Goal: Task Accomplishment & Management: Complete application form

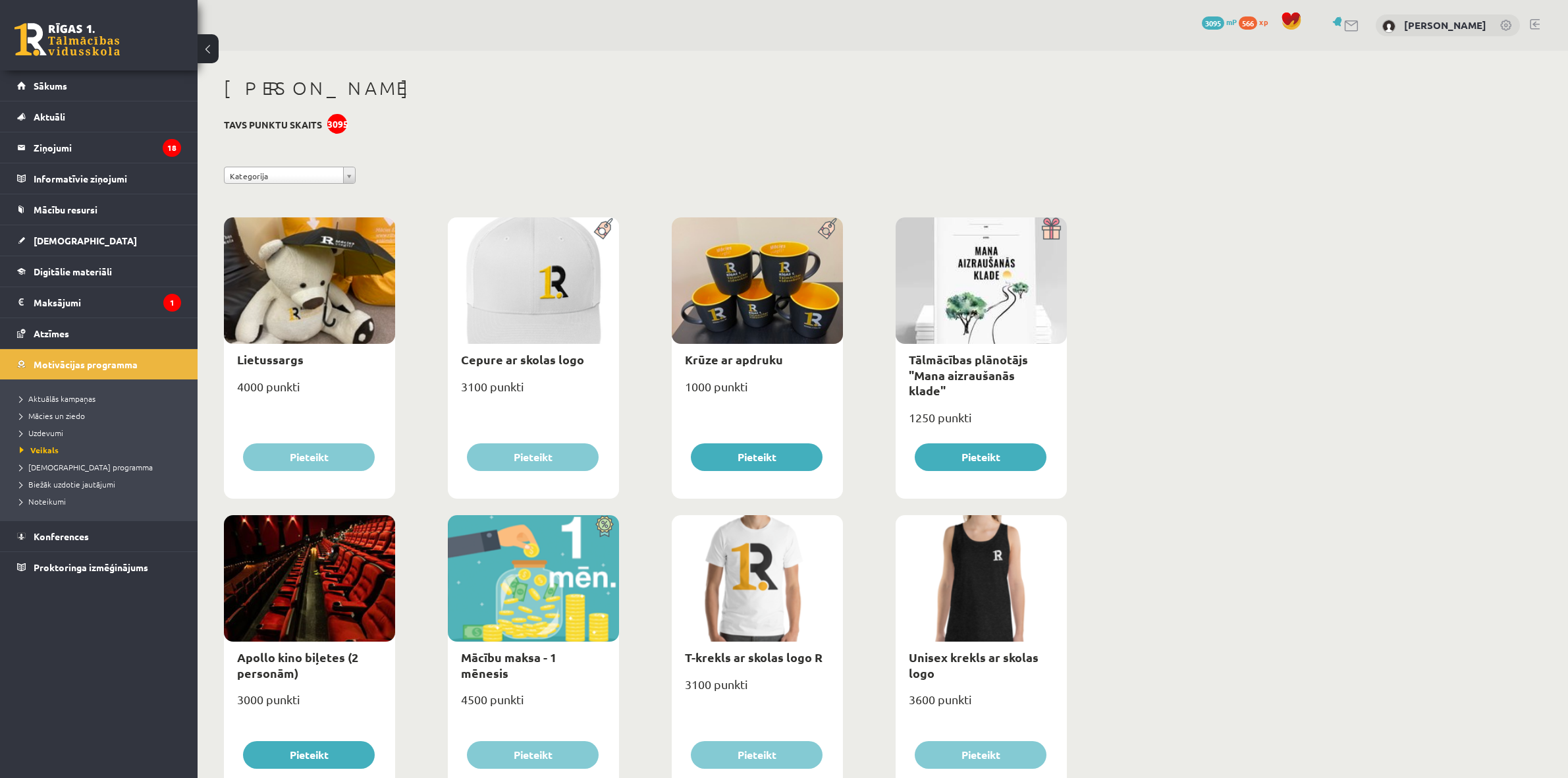
scroll to position [1246, 0]
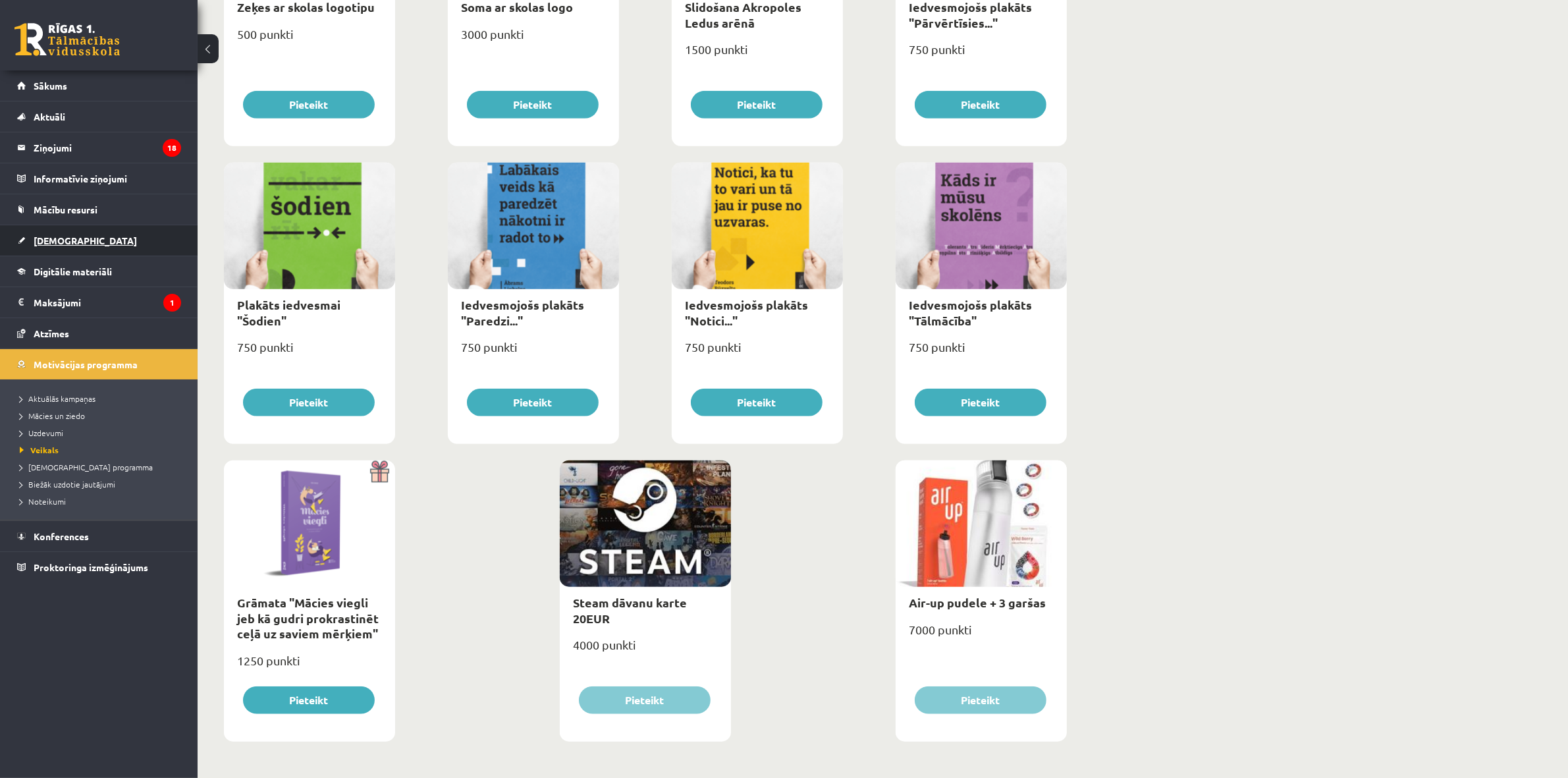
click at [83, 252] on link "[DEMOGRAPHIC_DATA]" at bounding box center [99, 240] width 164 height 30
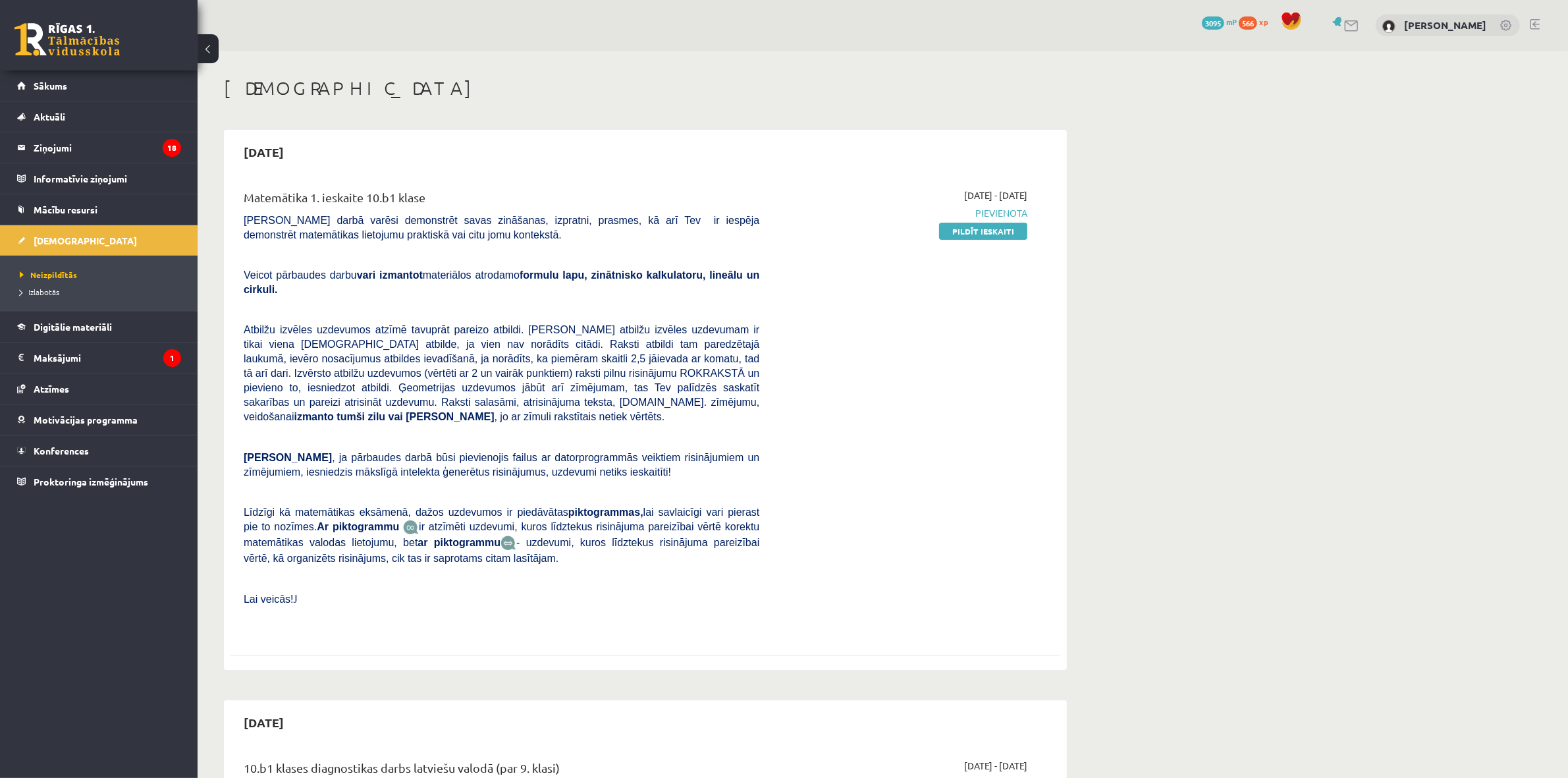
drag, startPoint x: 988, startPoint y: 235, endPoint x: 851, endPoint y: 93, distance: 197.3
click at [988, 235] on link "Pildīt ieskaiti" at bounding box center [984, 231] width 88 height 17
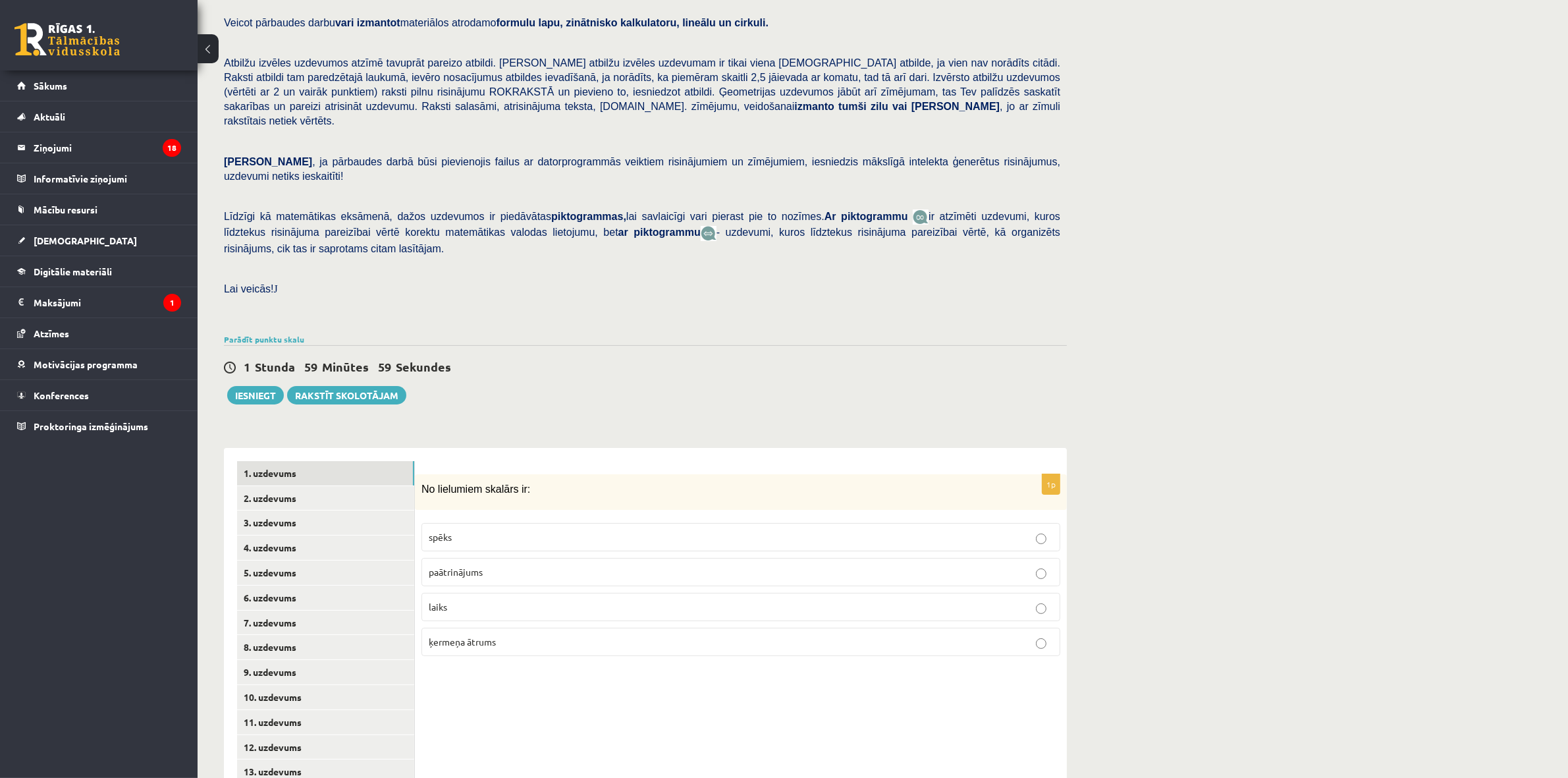
scroll to position [140, 0]
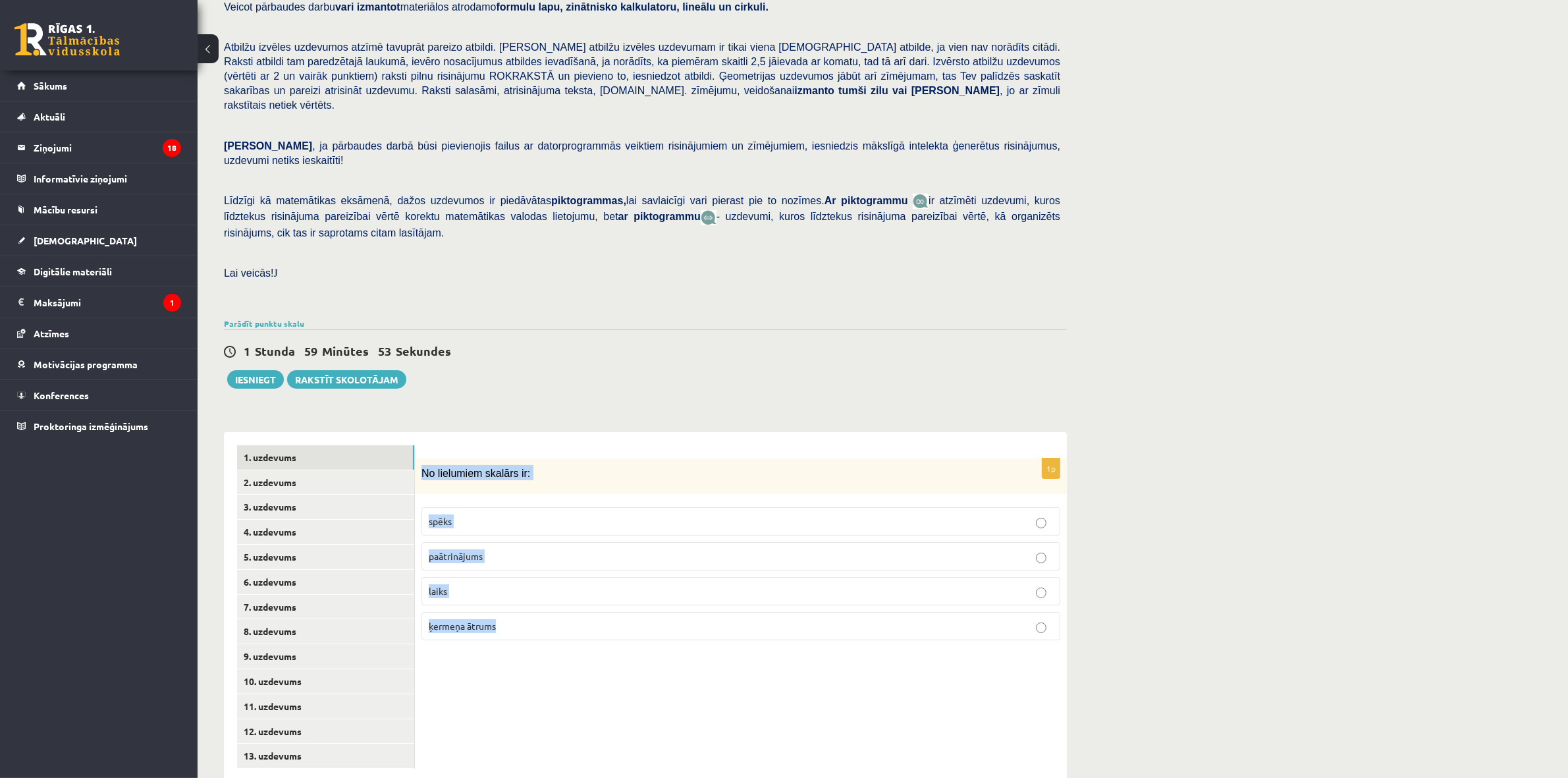
drag, startPoint x: 425, startPoint y: 439, endPoint x: 607, endPoint y: 611, distance: 250.4
click at [607, 611] on div "1p No lielumiem skalārs ir: spēks paātrinājums laiks ķermeņa ātrums" at bounding box center [741, 555] width 652 height 193
copy div "No lielumiem skalārs ir: spēks paātrinājums laiks ķermeņa ātrums"
click at [497, 584] on p "laiks" at bounding box center [741, 591] width 625 height 14
click at [275, 470] on link "2. uzdevums" at bounding box center [325, 482] width 177 height 24
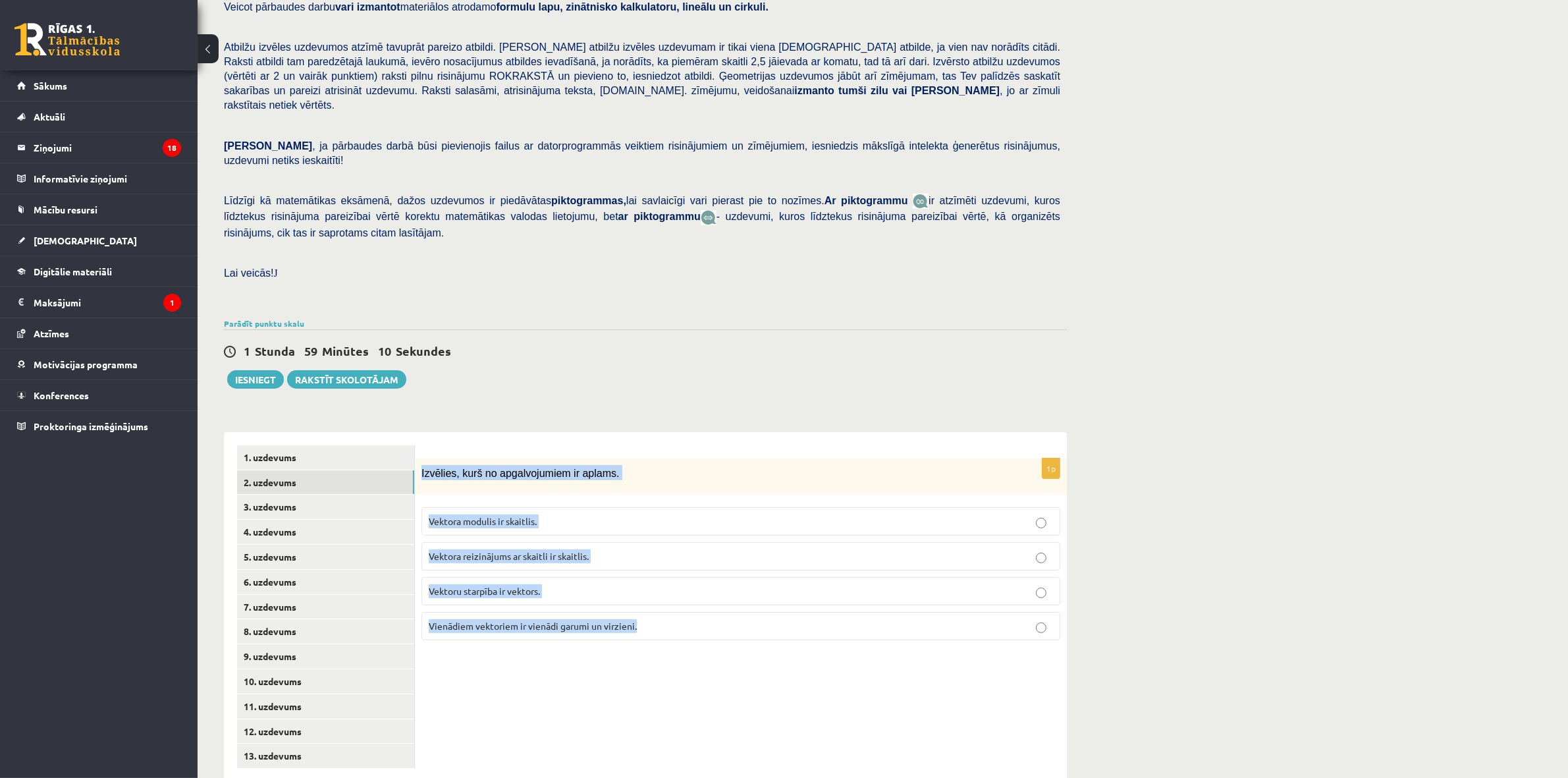
drag, startPoint x: 421, startPoint y: 436, endPoint x: 638, endPoint y: 606, distance: 275.7
click at [638, 606] on div "1p Izvēlies, kurš no apgalvojumiem ir aplams. Vektora modulis ir skaitlis. Vekt…" at bounding box center [741, 555] width 652 height 193
copy div "Izvēlies, kurš no apgalvojumiem ir aplams. Vektora modulis ir skaitlis. Vektora…"
click at [1219, 413] on div "Matemātika 1. ieskaite 10.b1 klase , Agnese Krūmiņa (10.b1 klase) Pārbaudes dar…" at bounding box center [883, 359] width 1371 height 898
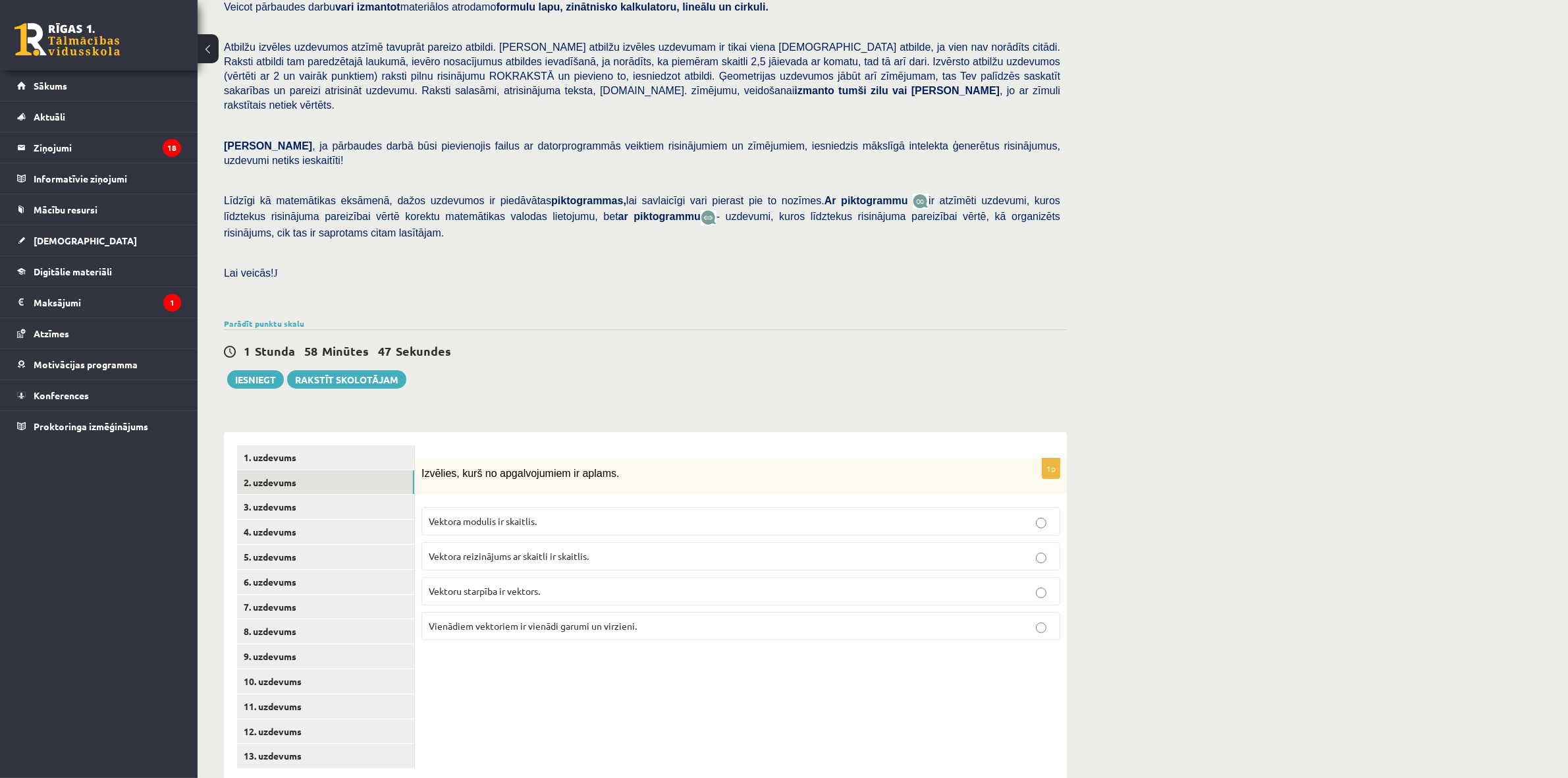
click at [733, 584] on p "Vektoru starpība ir vektors." at bounding box center [741, 591] width 625 height 14
click at [320, 495] on link "3. uzdevums" at bounding box center [325, 507] width 177 height 24
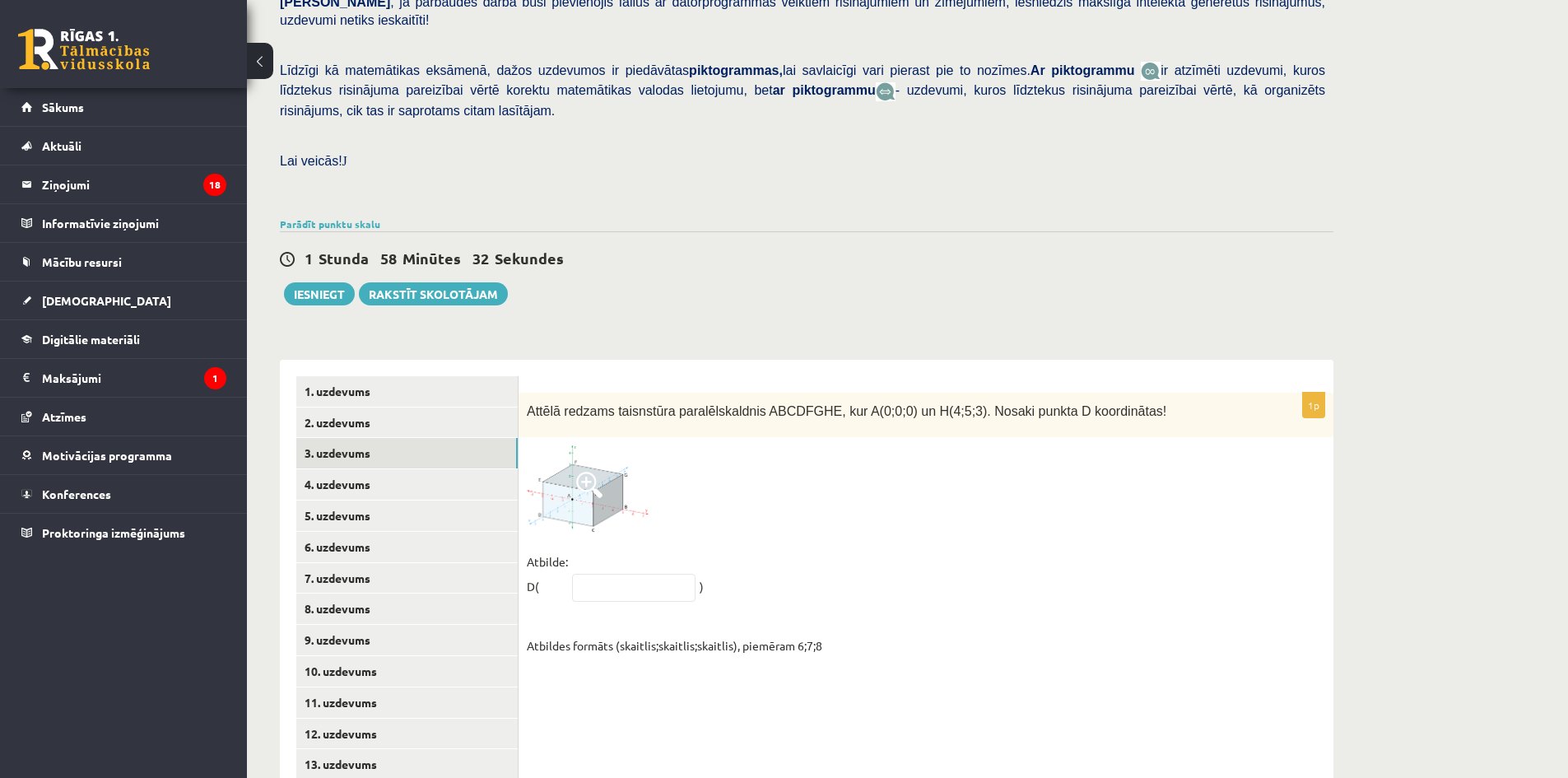
scroll to position [370, 0]
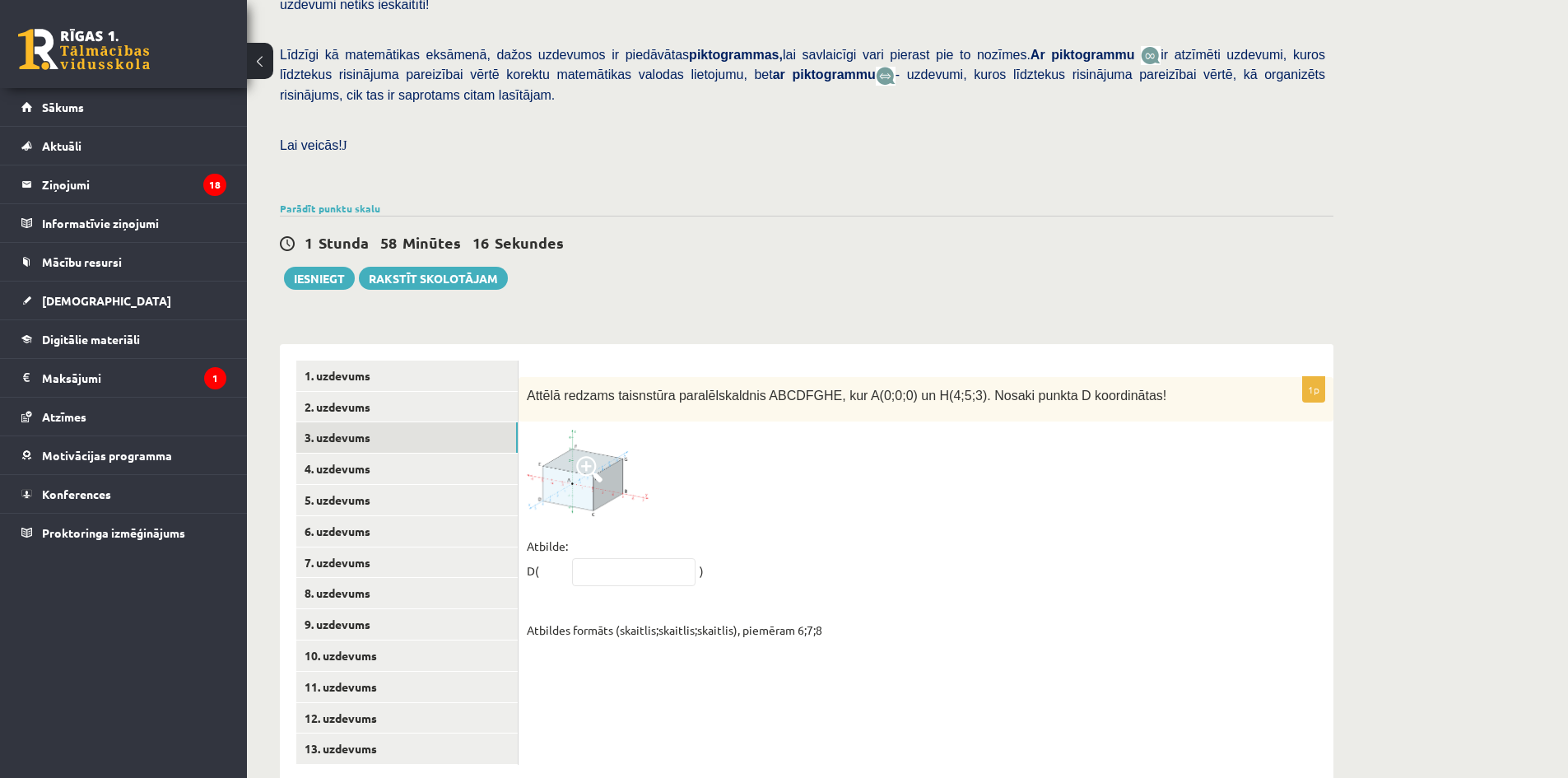
click at [594, 454] on img at bounding box center [588, 473] width 124 height 87
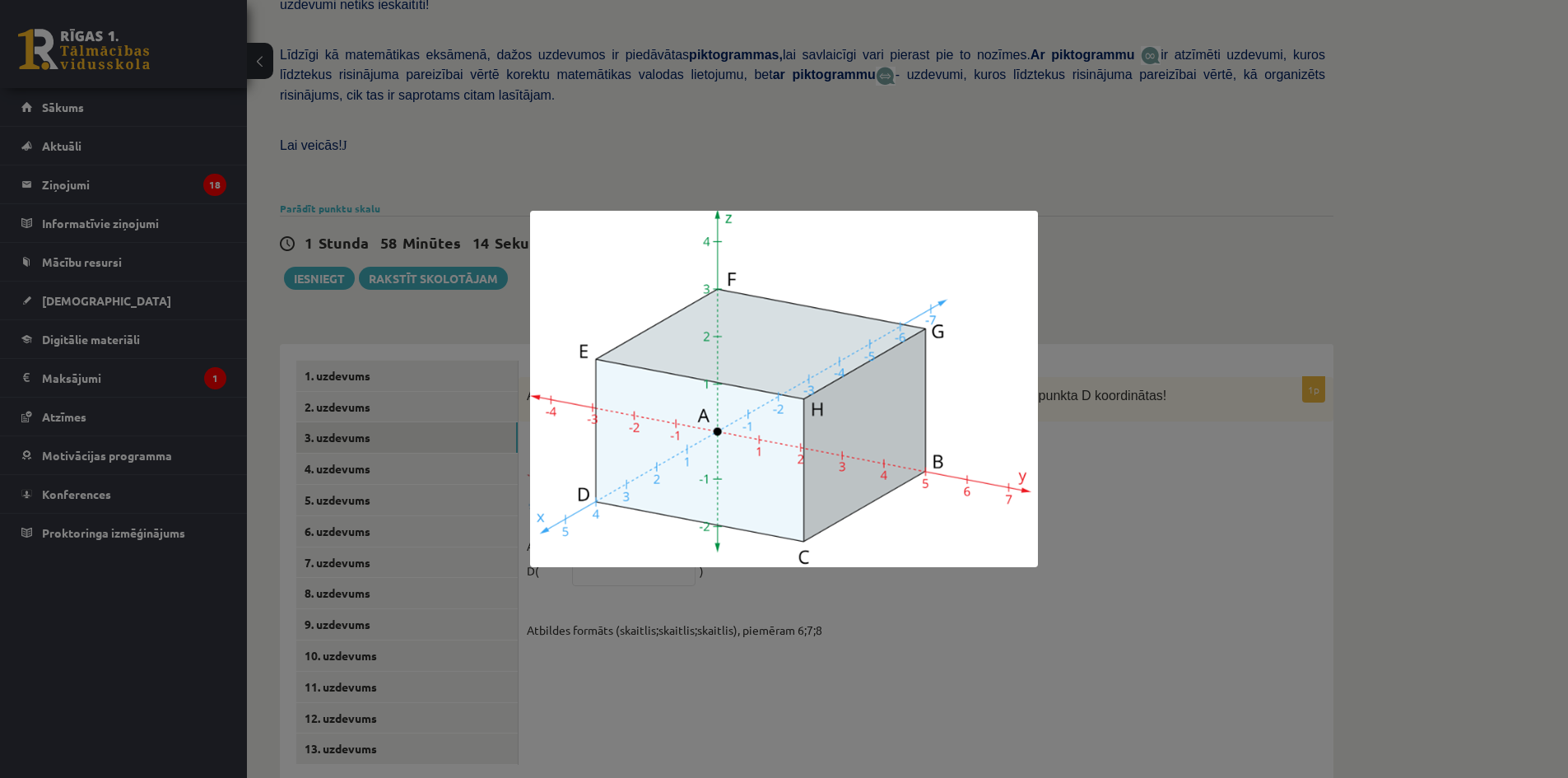
drag, startPoint x: 1270, startPoint y: 501, endPoint x: 1245, endPoint y: 512, distance: 27.3
click at [1250, 511] on div at bounding box center [784, 389] width 1568 height 778
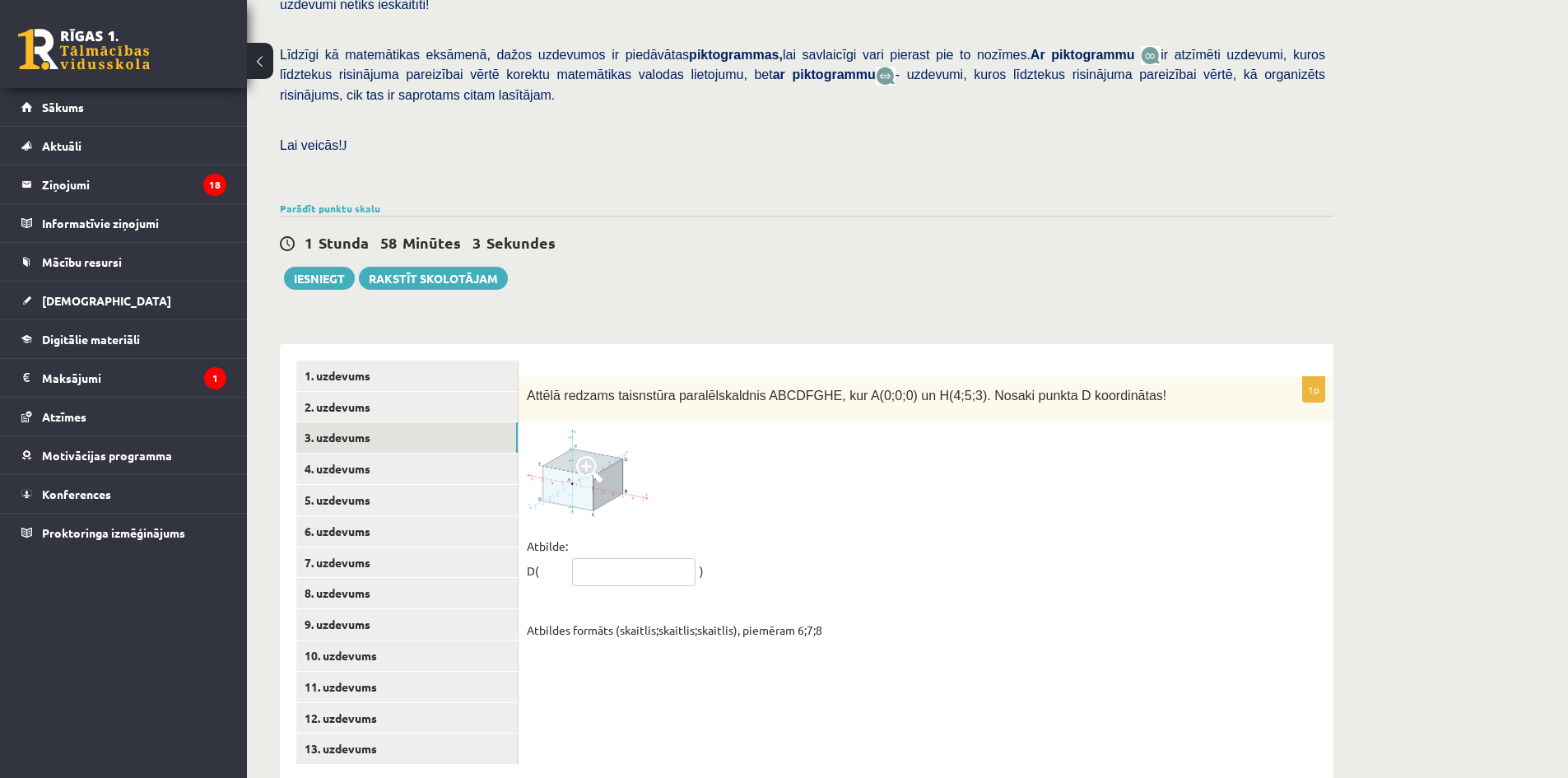
click at [633, 558] on input "text" at bounding box center [633, 572] width 124 height 28
click at [652, 558] on input "text" at bounding box center [633, 572] width 124 height 28
type input "*"
click at [648, 558] on input "text" at bounding box center [633, 572] width 124 height 28
paste input "*****"
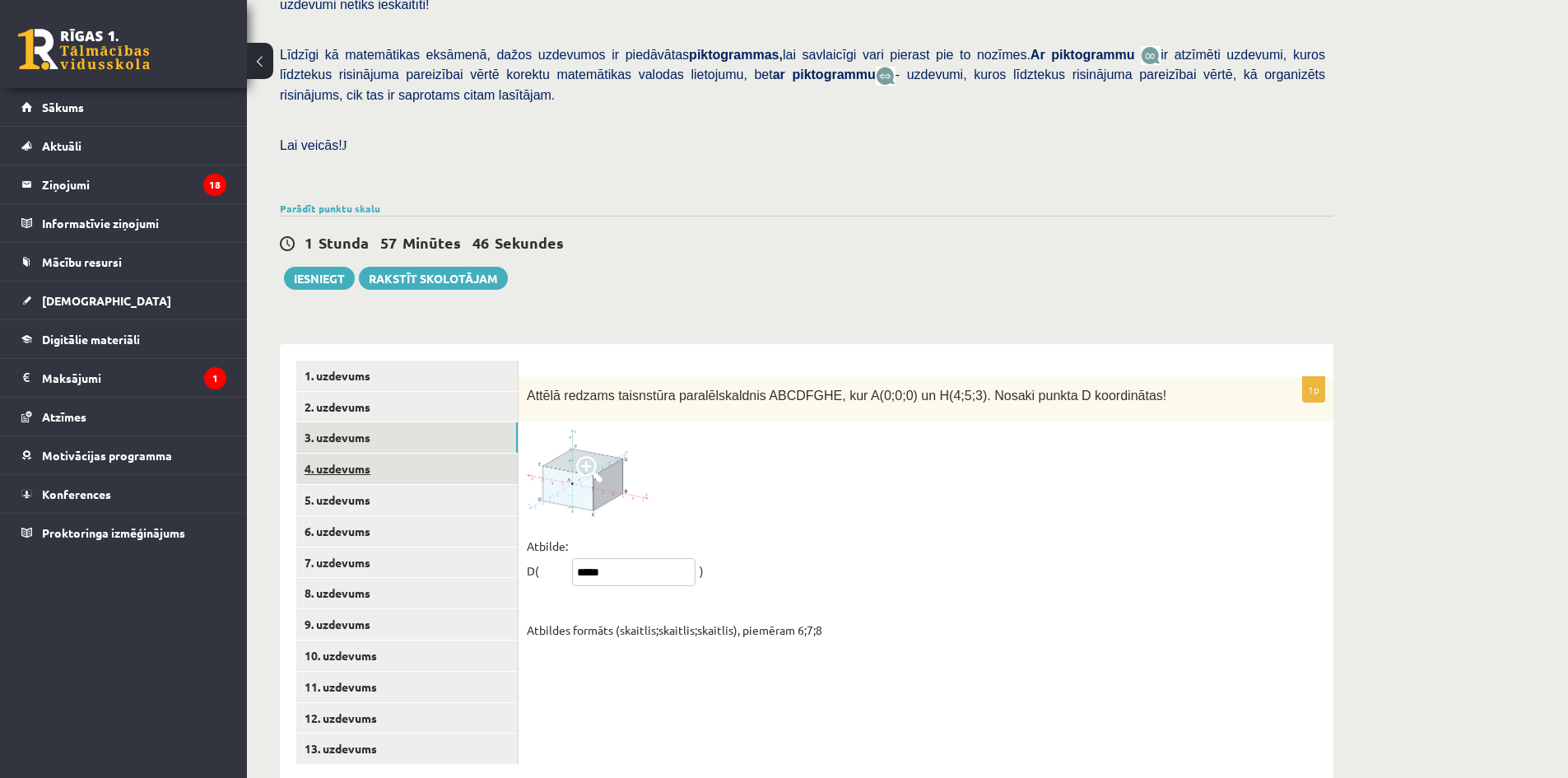
type input "*****"
click at [473, 454] on link "4. uzdevums" at bounding box center [407, 469] width 221 height 31
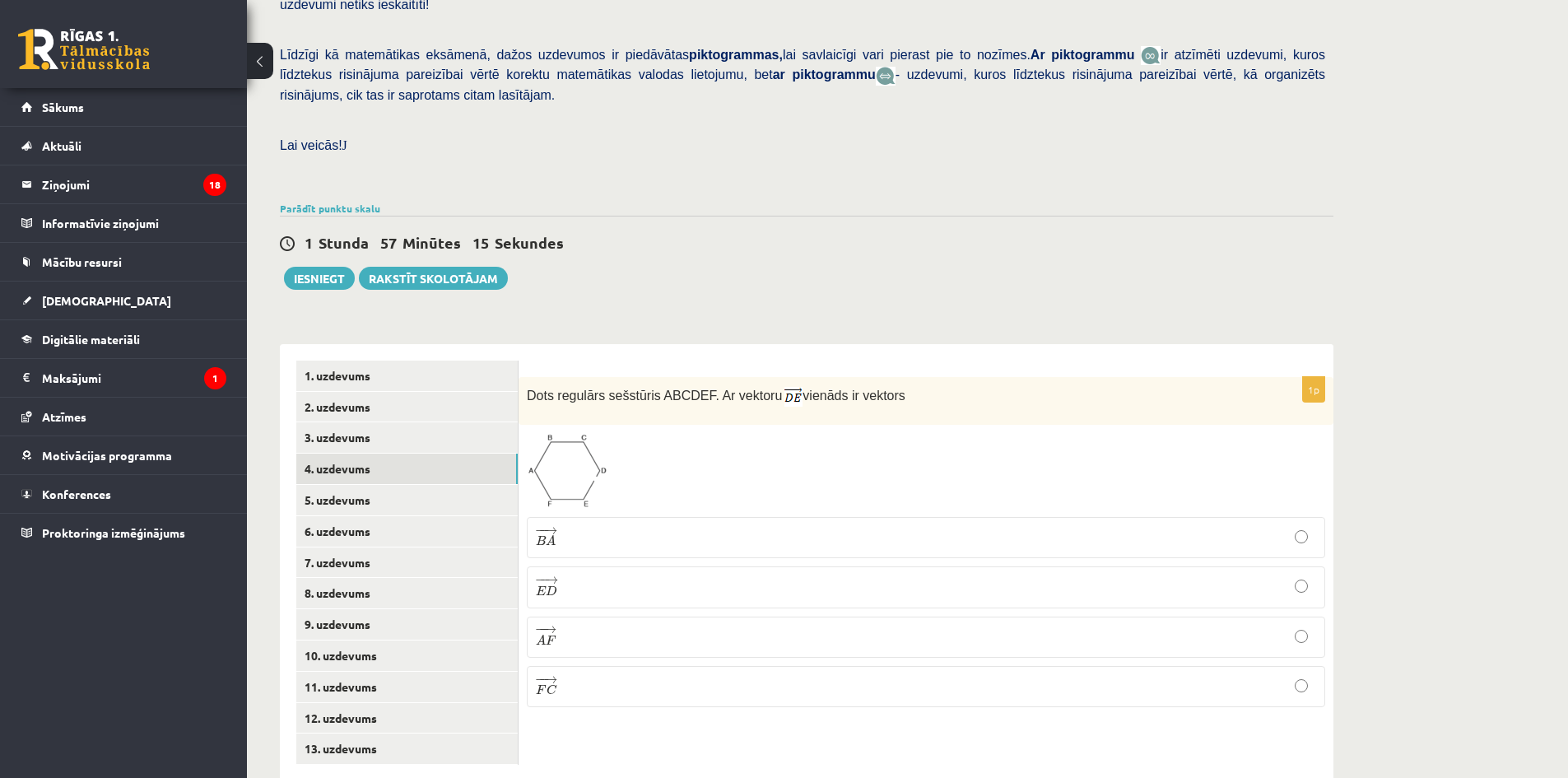
click at [617, 526] on p "− − → B A B A →" at bounding box center [925, 537] width 780 height 23
click at [418, 485] on link "5. uzdevums" at bounding box center [407, 500] width 221 height 31
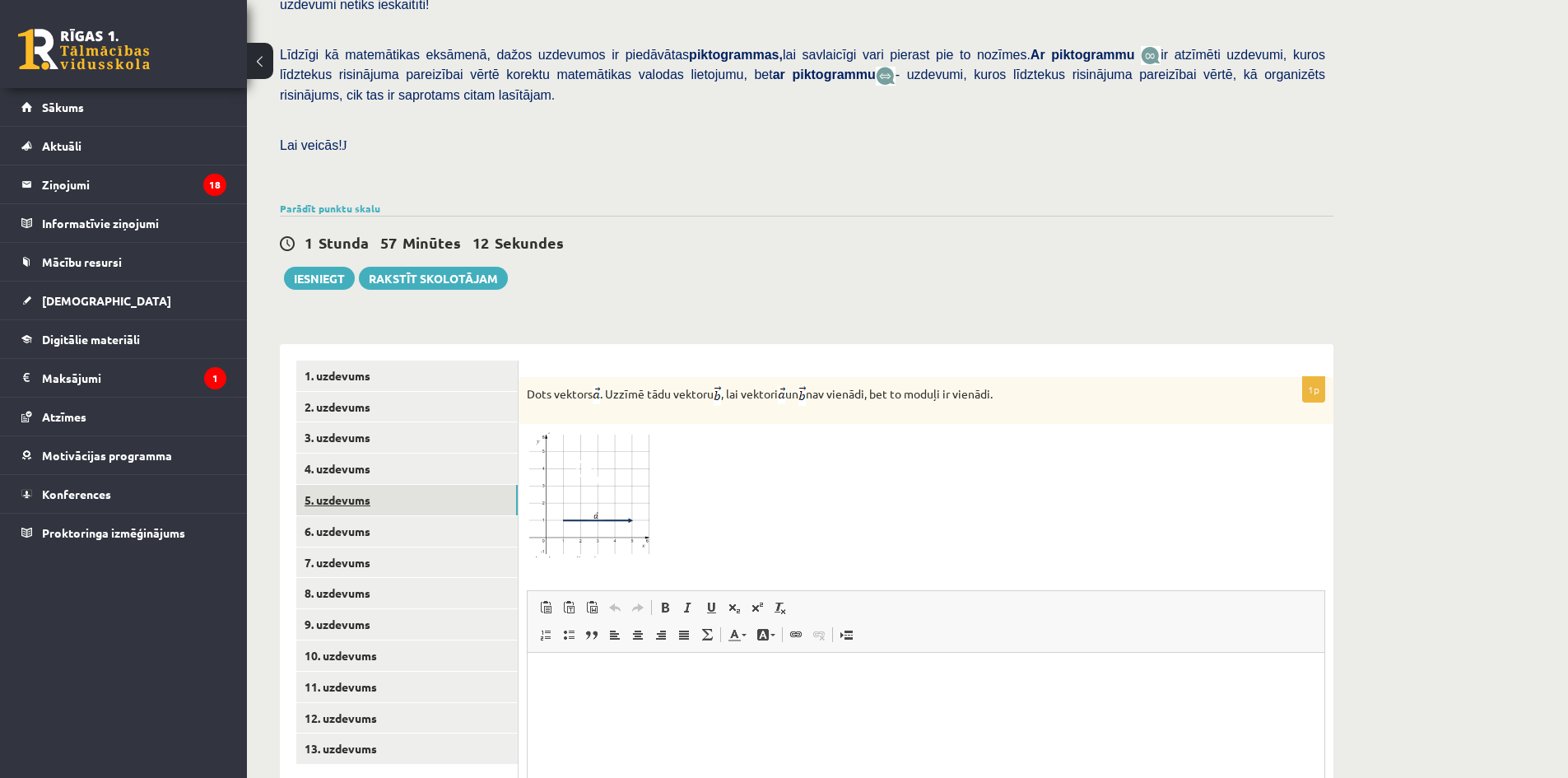
scroll to position [0, 0]
click at [413, 733] on link "13. uzdevums" at bounding box center [407, 748] width 221 height 31
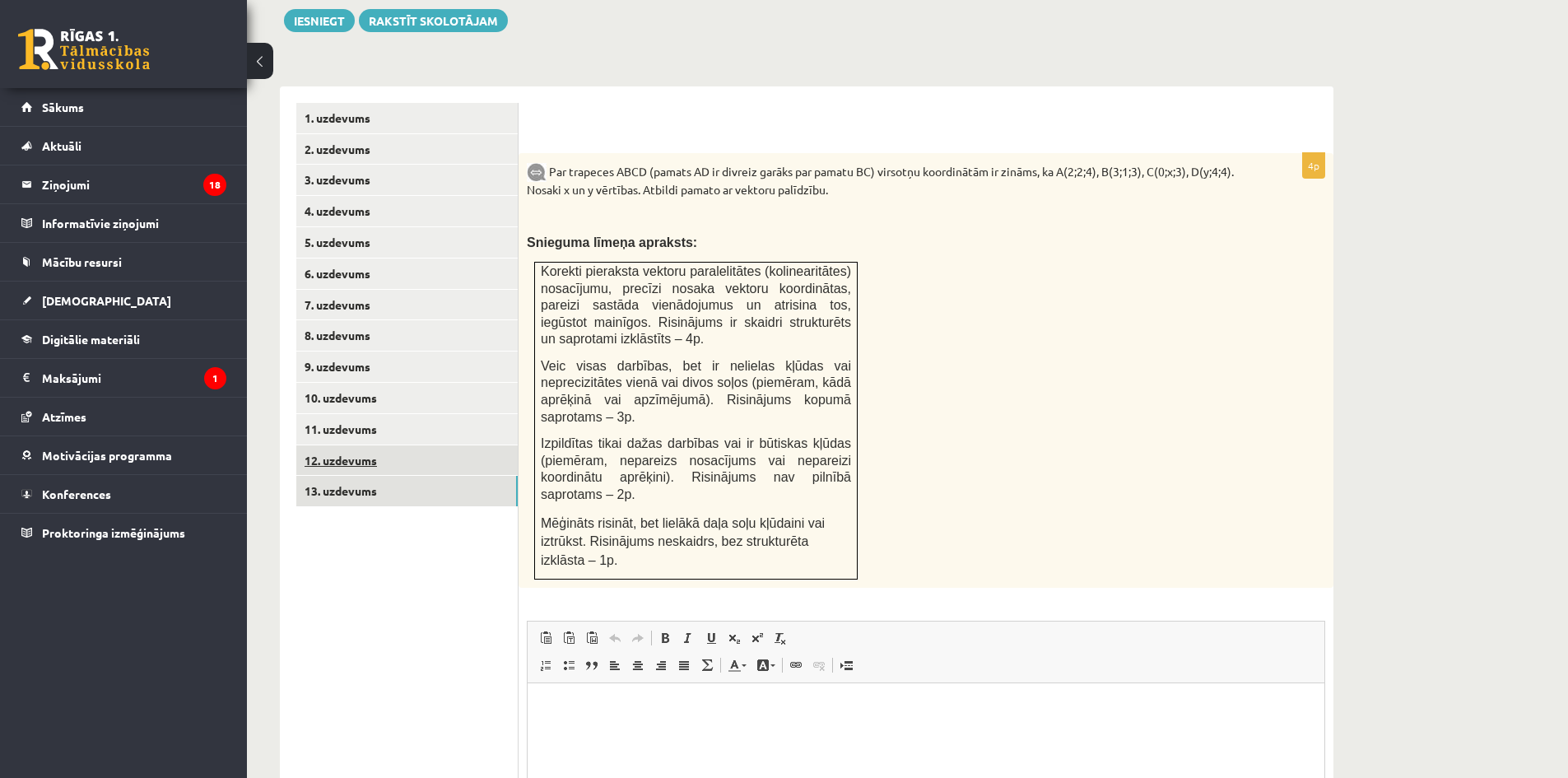
click at [374, 446] on link "12. uzdevums" at bounding box center [407, 460] width 221 height 31
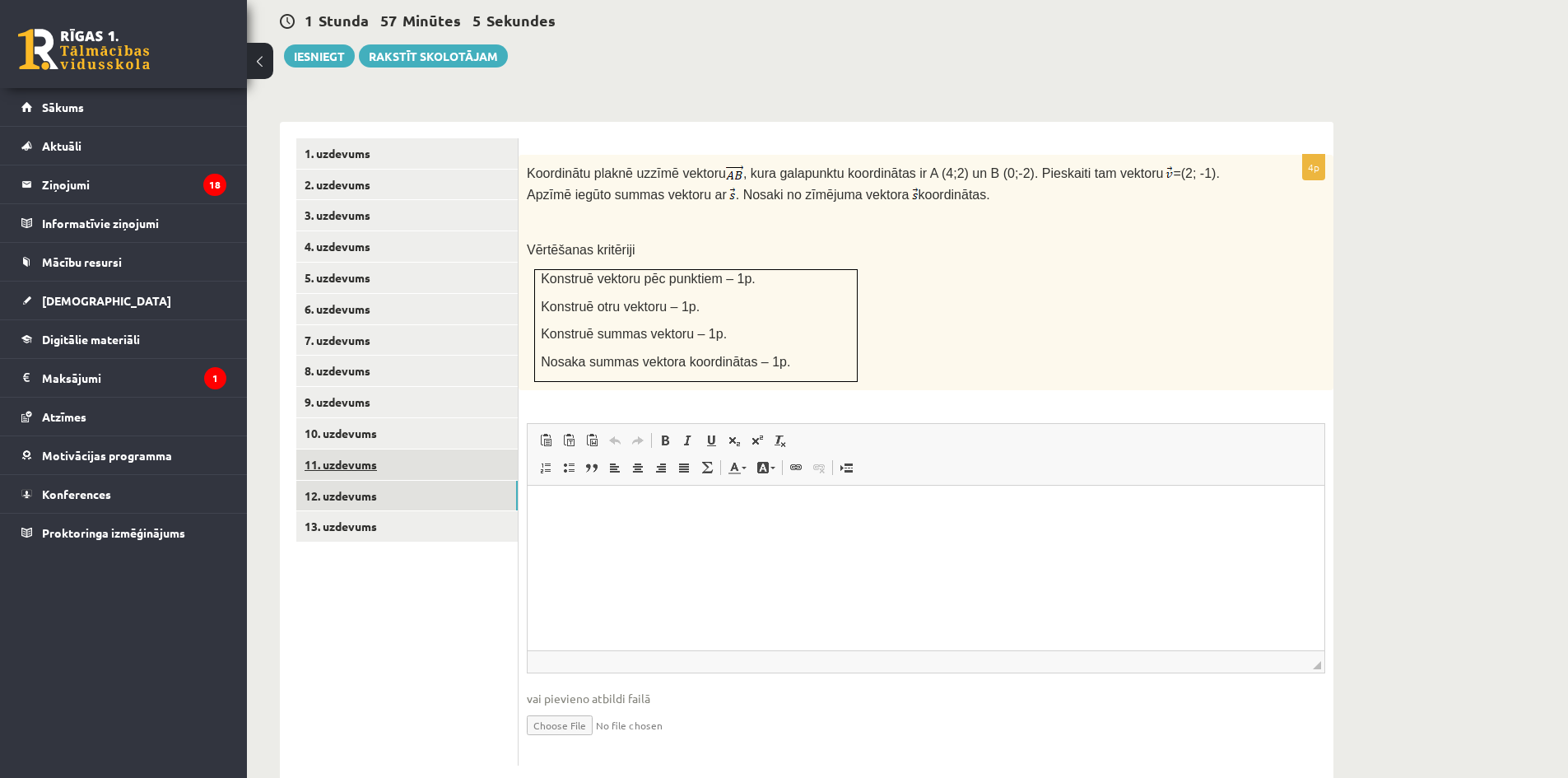
click at [400, 450] on link "11. uzdevums" at bounding box center [407, 464] width 221 height 31
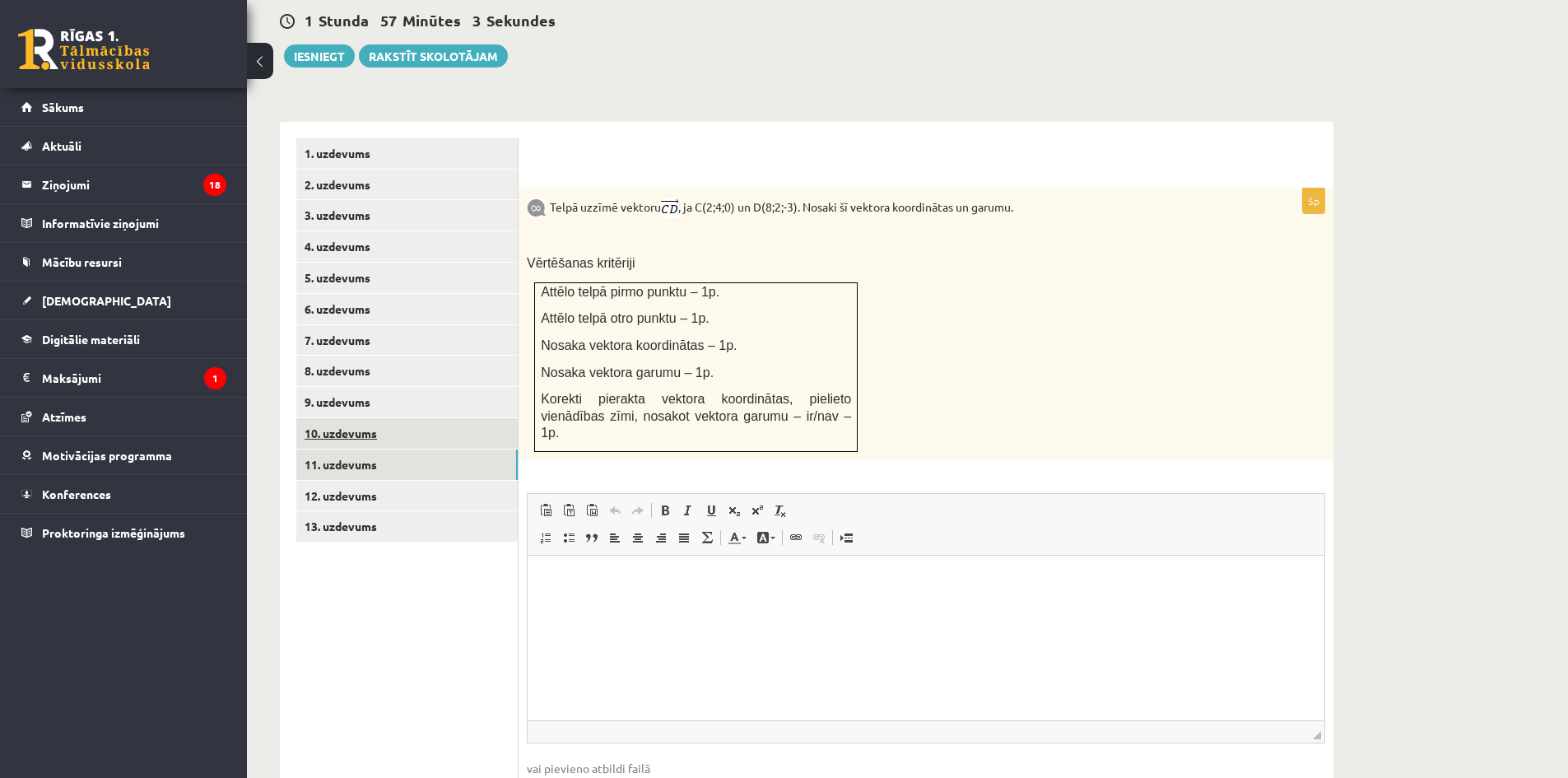
click at [386, 418] on link "10. uzdevums" at bounding box center [407, 433] width 221 height 31
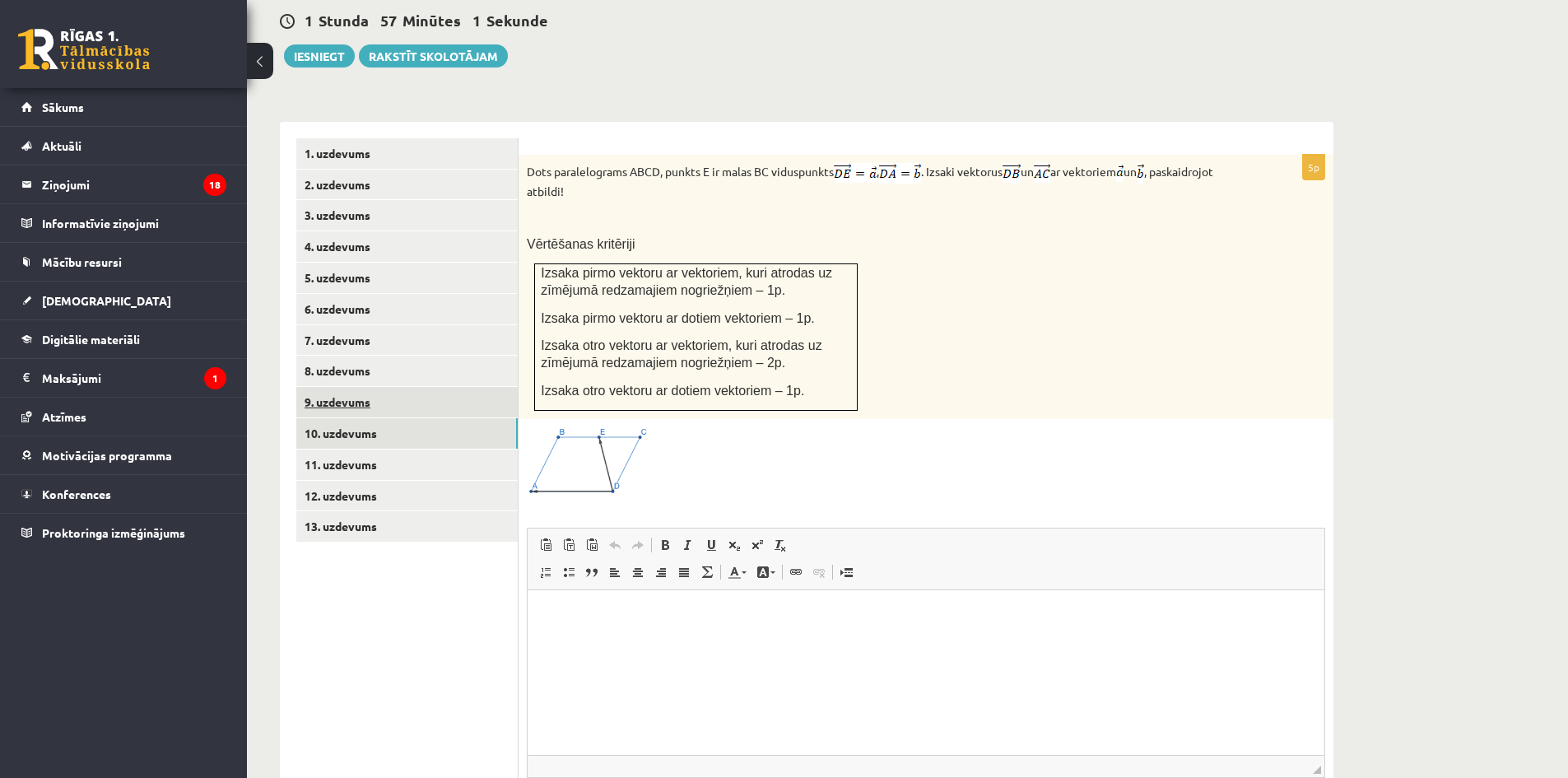
click at [415, 387] on link "9. uzdevums" at bounding box center [407, 402] width 221 height 31
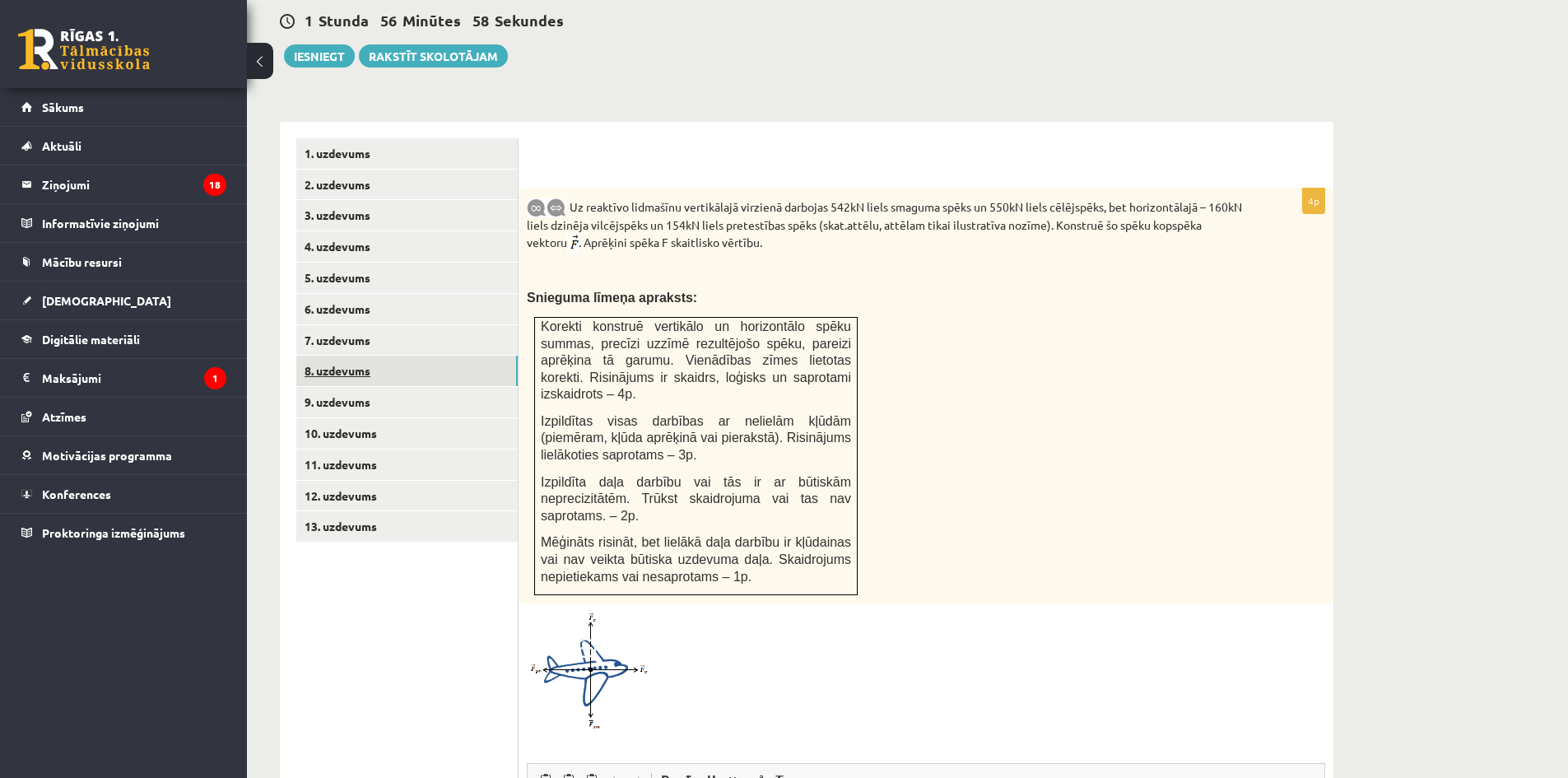
click at [460, 356] on link "8. uzdevums" at bounding box center [407, 370] width 221 height 31
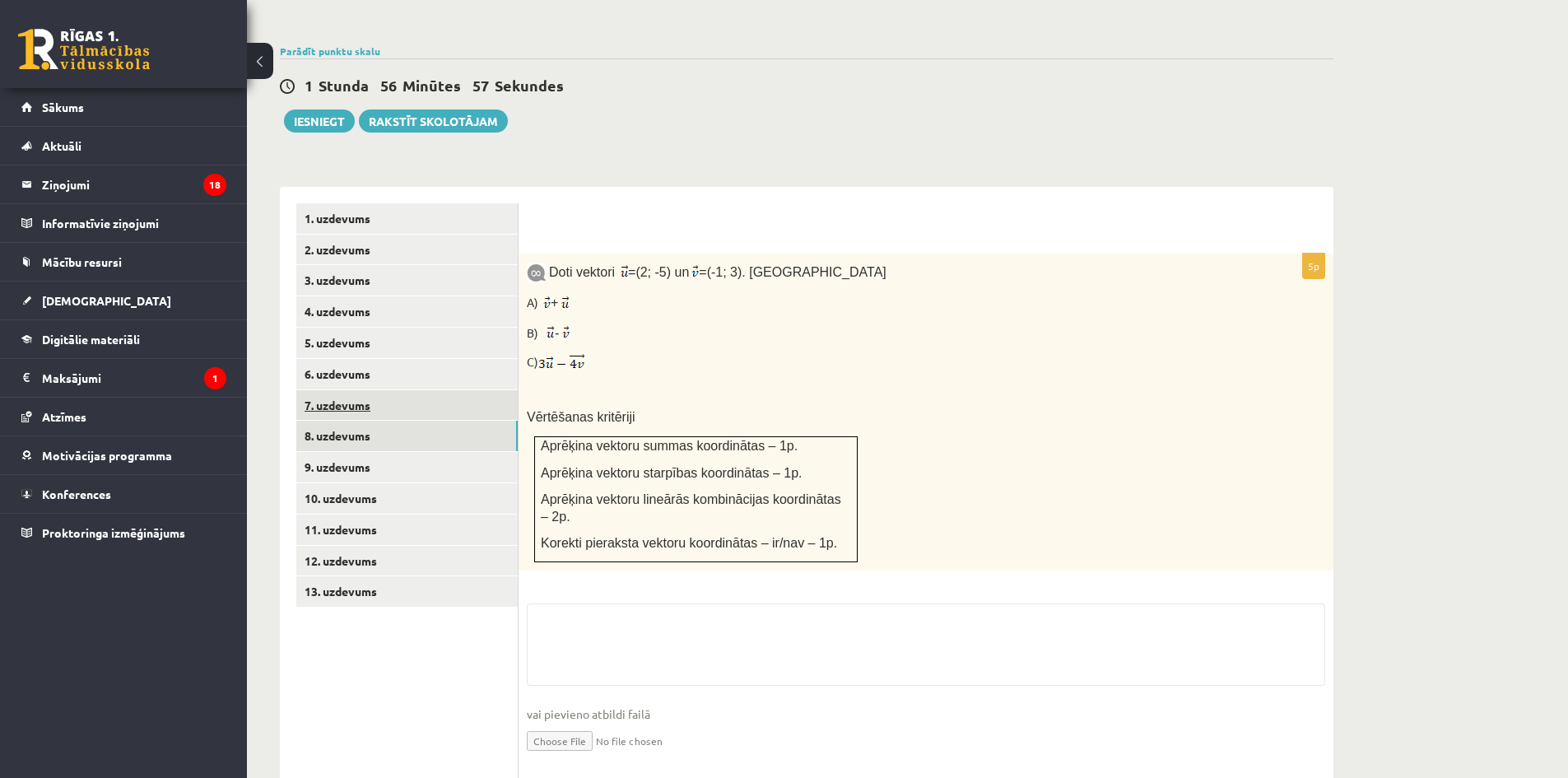
scroll to position [592, 0]
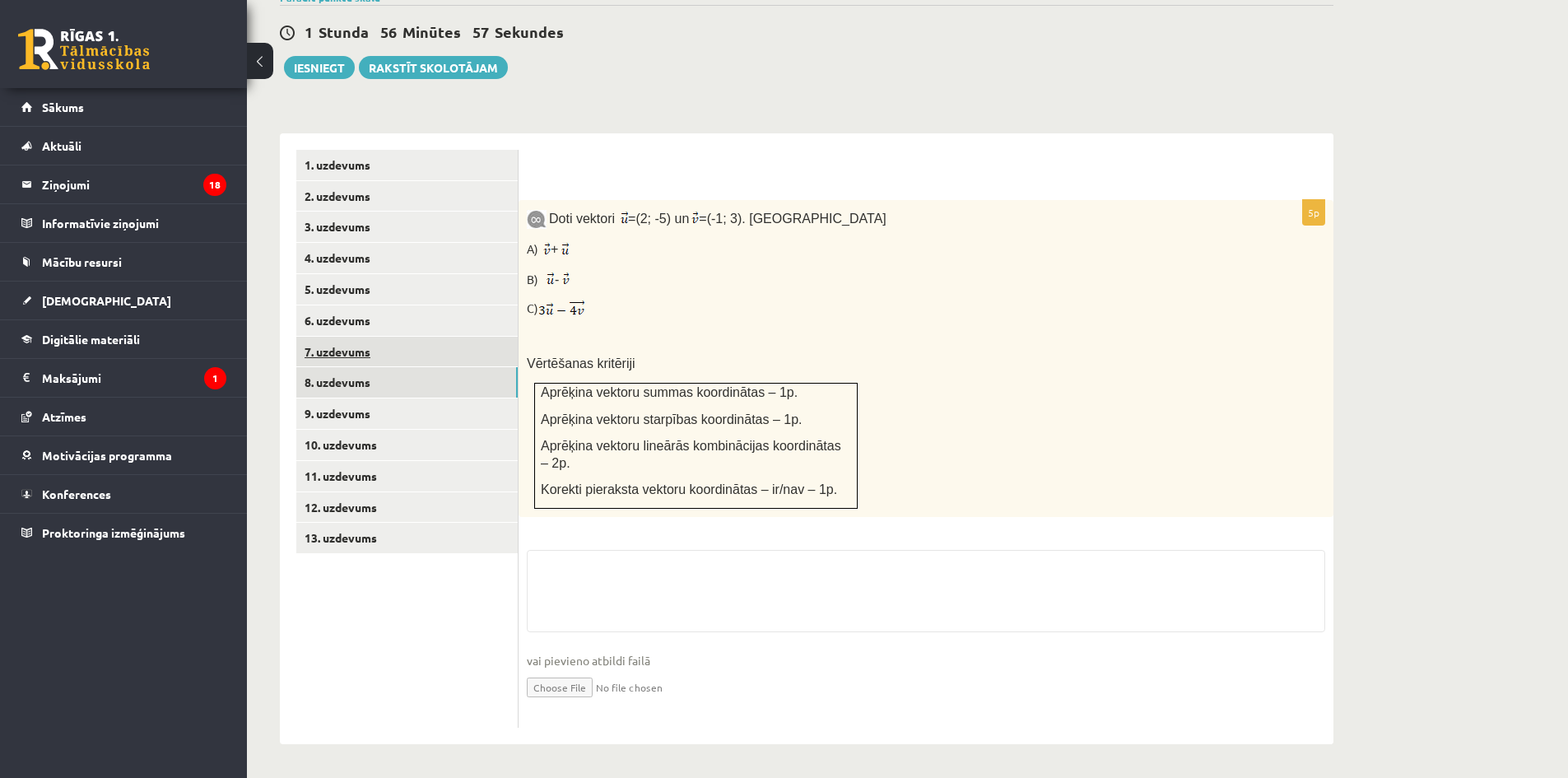
click at [407, 398] on link "9. uzdevums" at bounding box center [407, 413] width 221 height 31
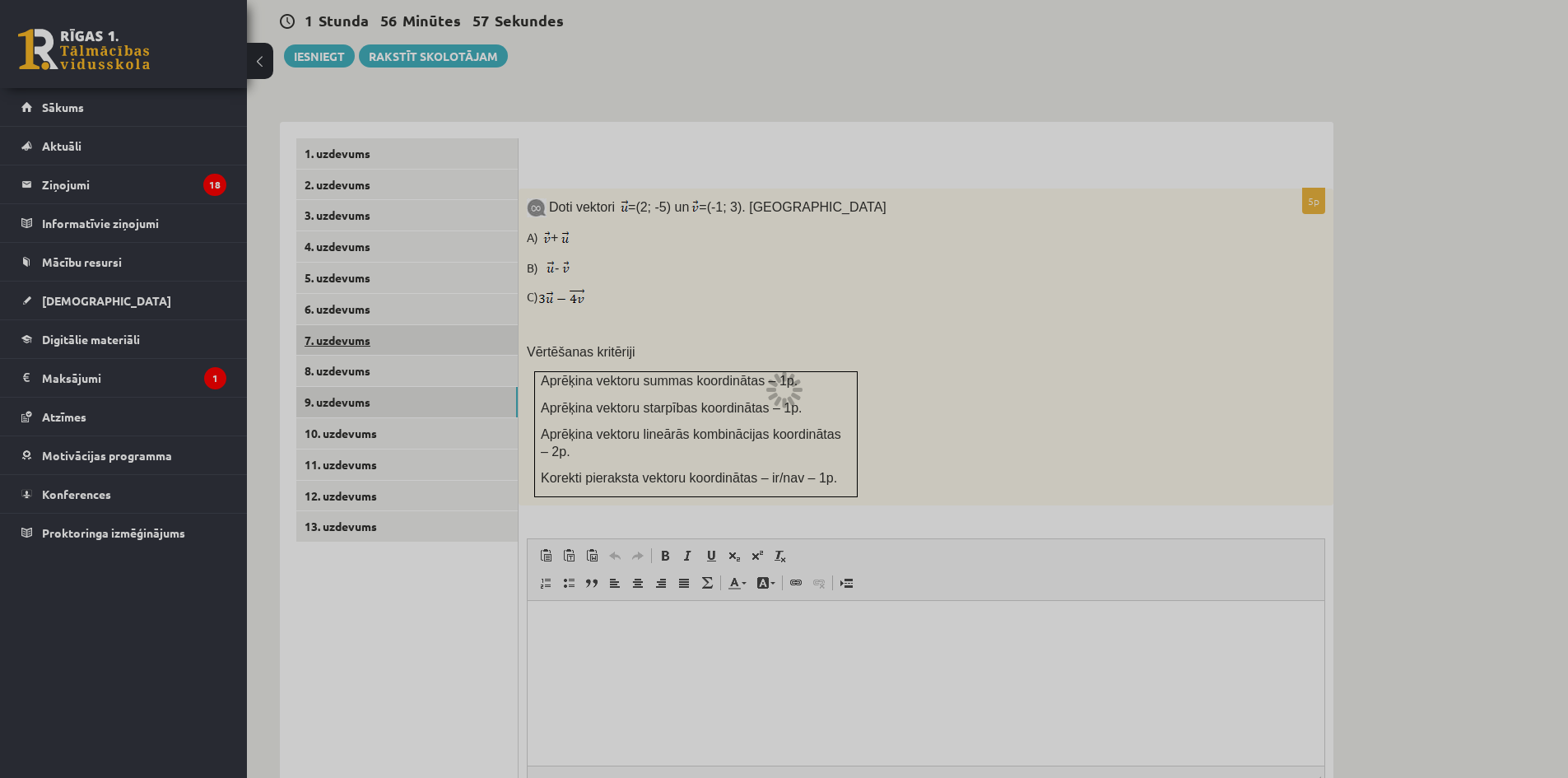
scroll to position [0, 0]
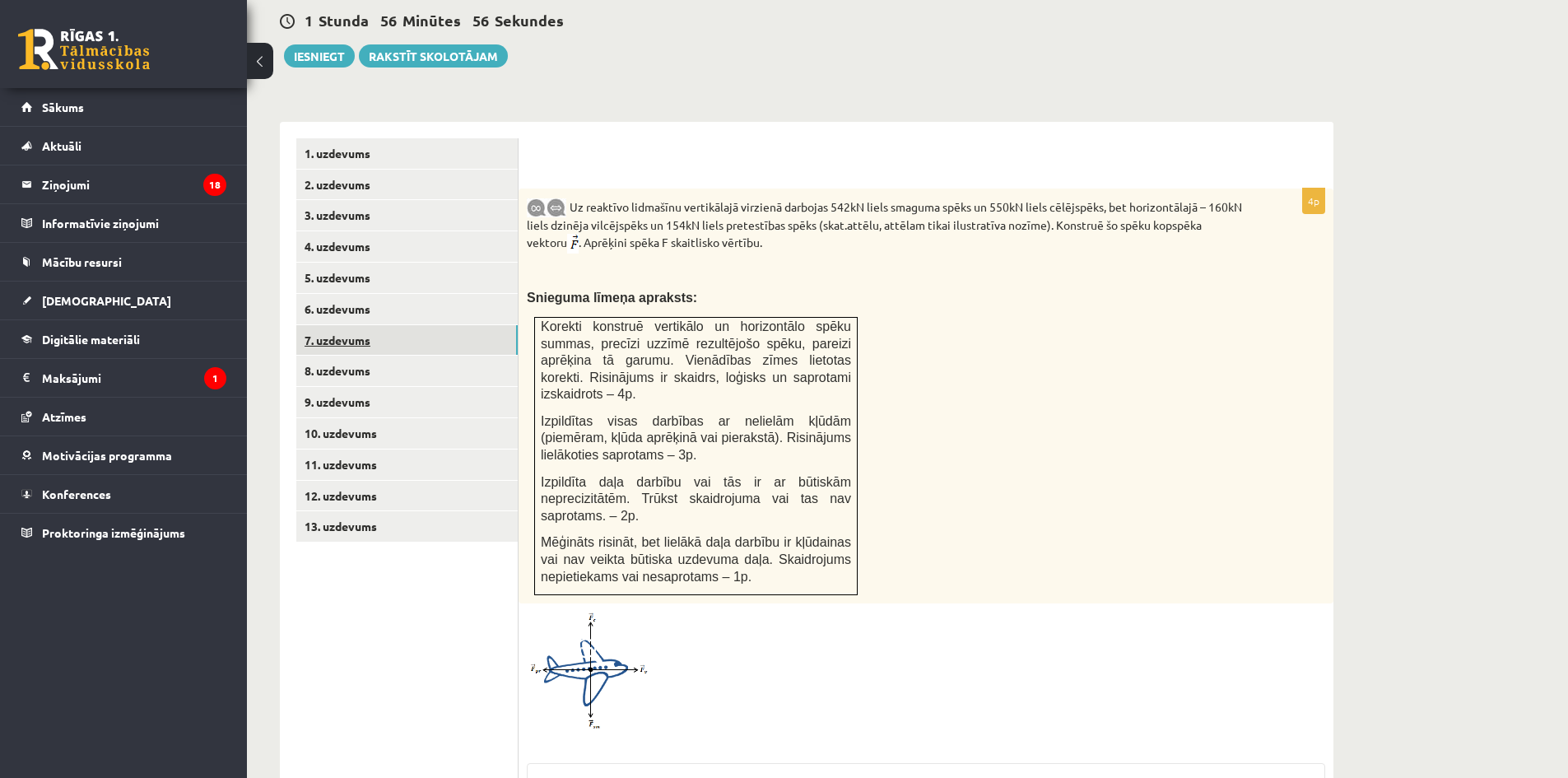
click at [405, 325] on link "7. uzdevums" at bounding box center [407, 340] width 221 height 31
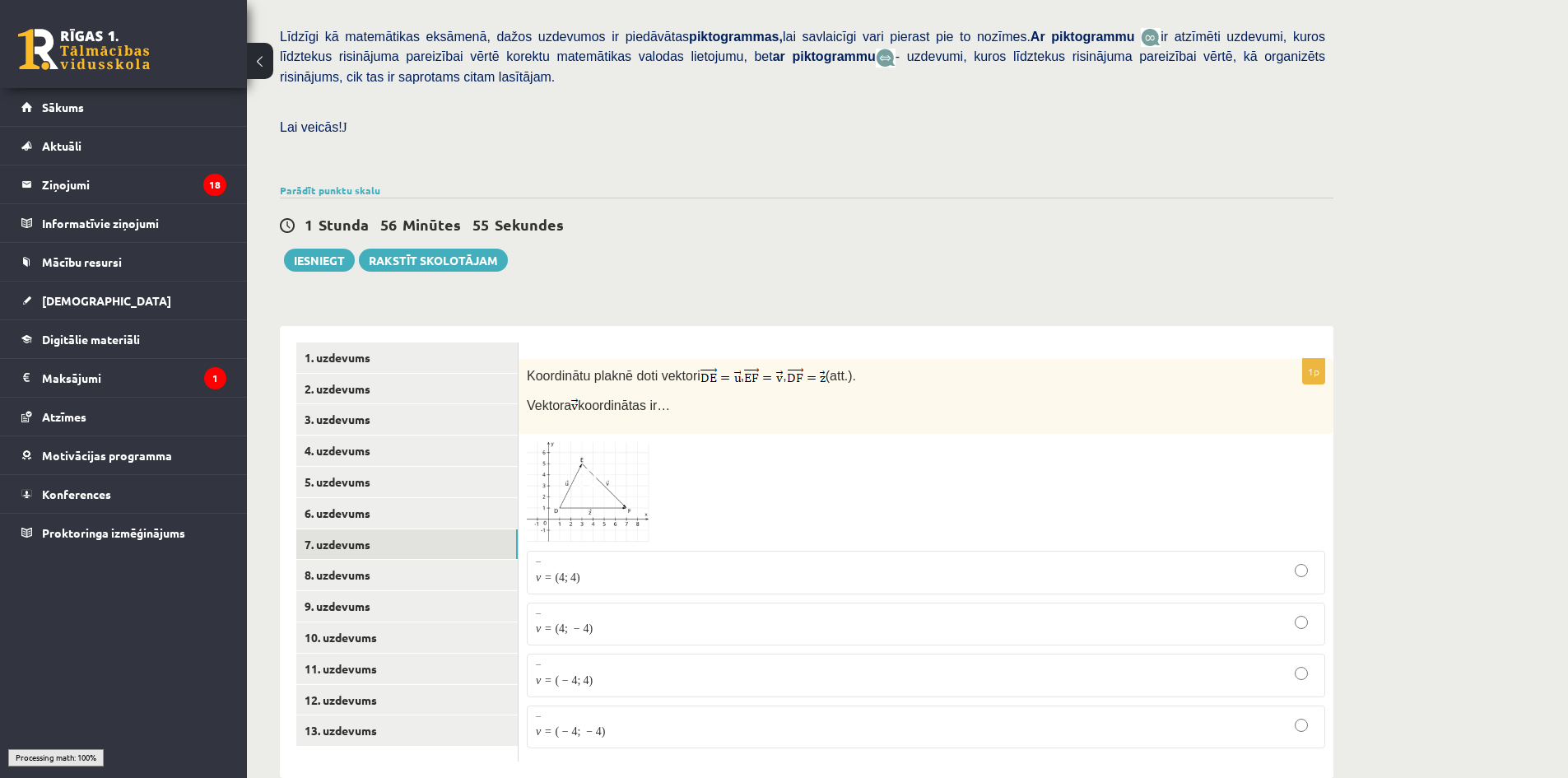
scroll to position [371, 0]
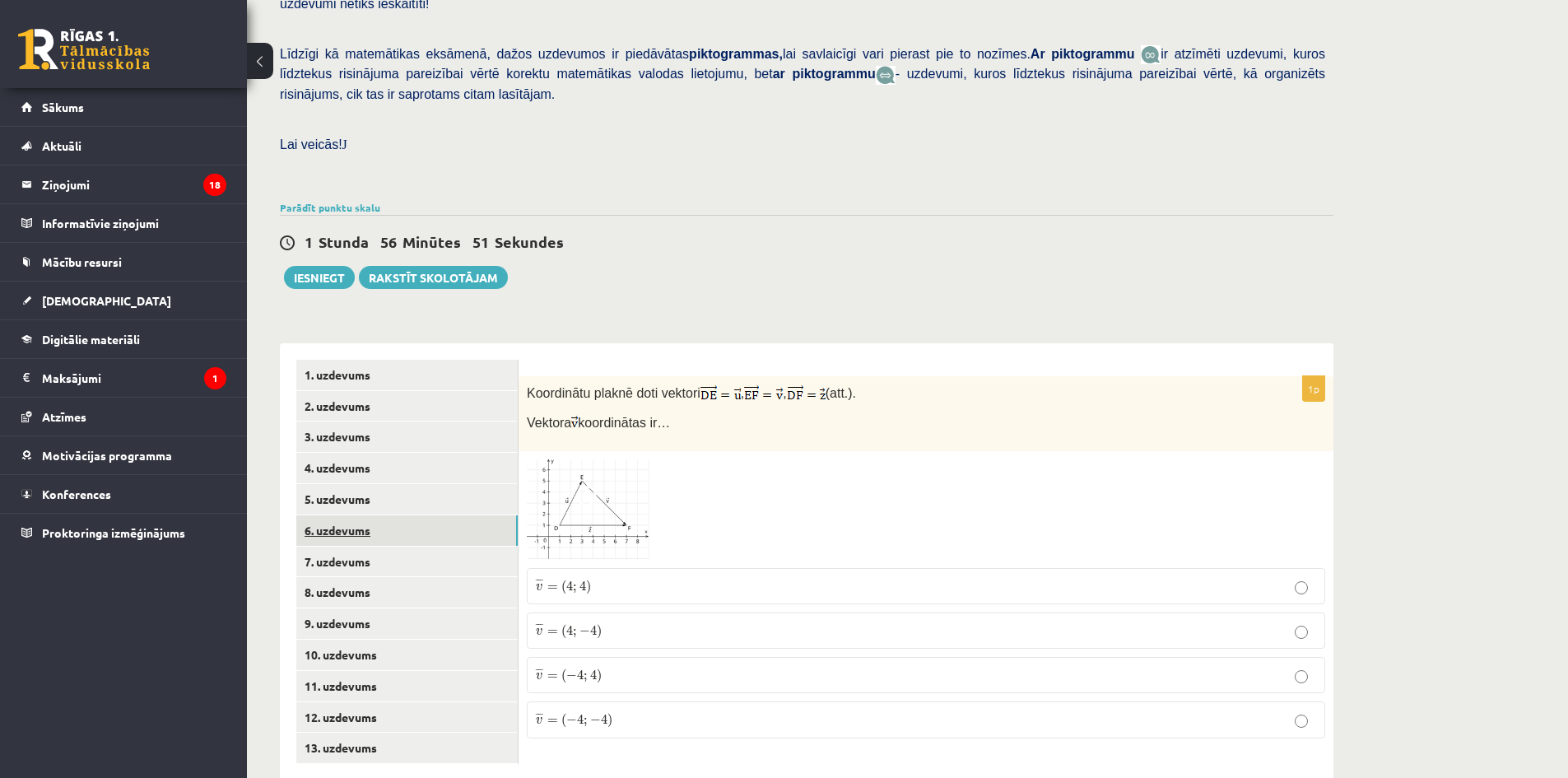
click at [415, 516] on link "6. uzdevums" at bounding box center [407, 530] width 221 height 31
click at [412, 484] on link "5. uzdevums" at bounding box center [407, 499] width 221 height 31
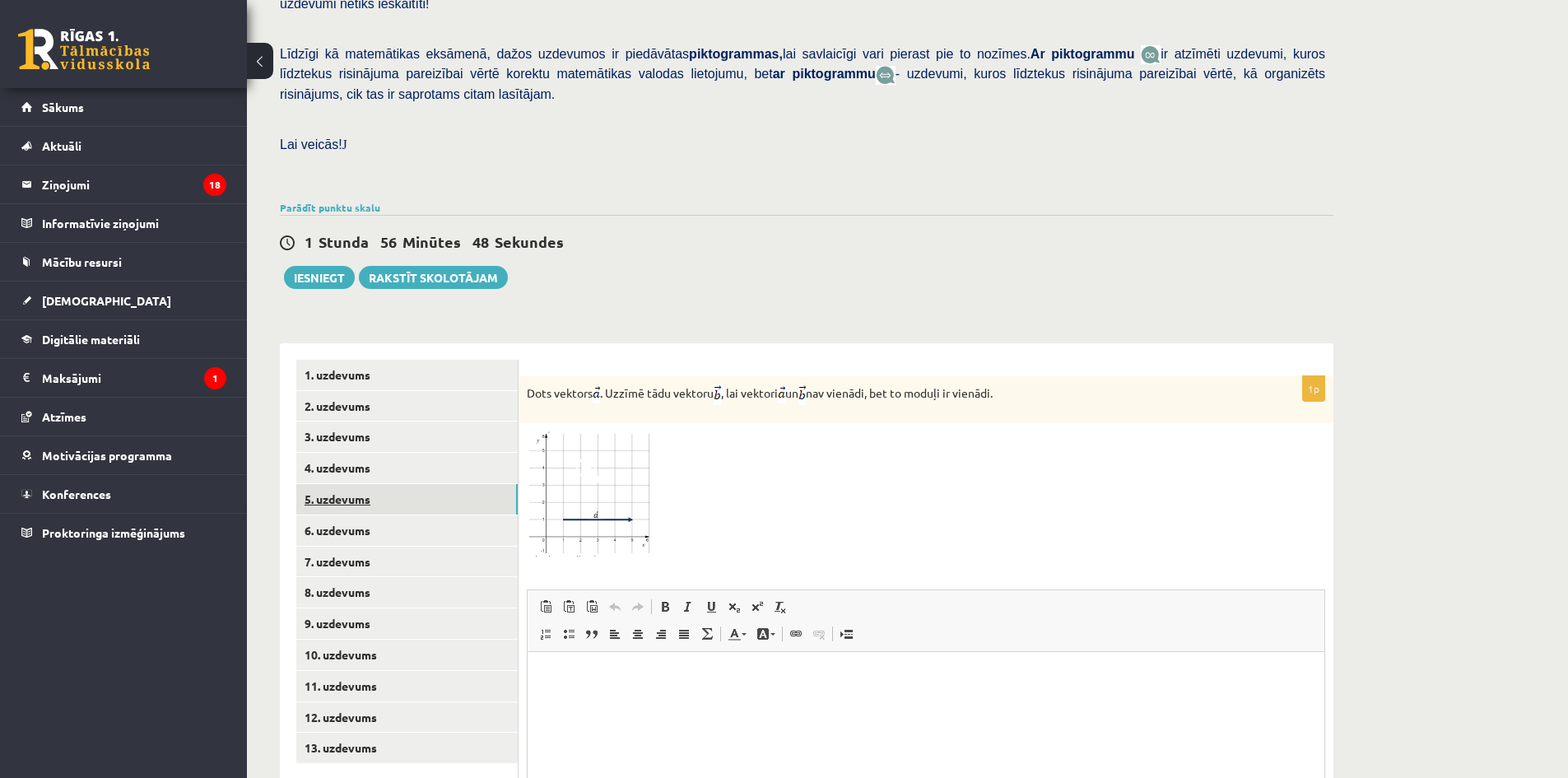
scroll to position [0, 0]
click at [408, 453] on link "4. uzdevums" at bounding box center [407, 468] width 221 height 31
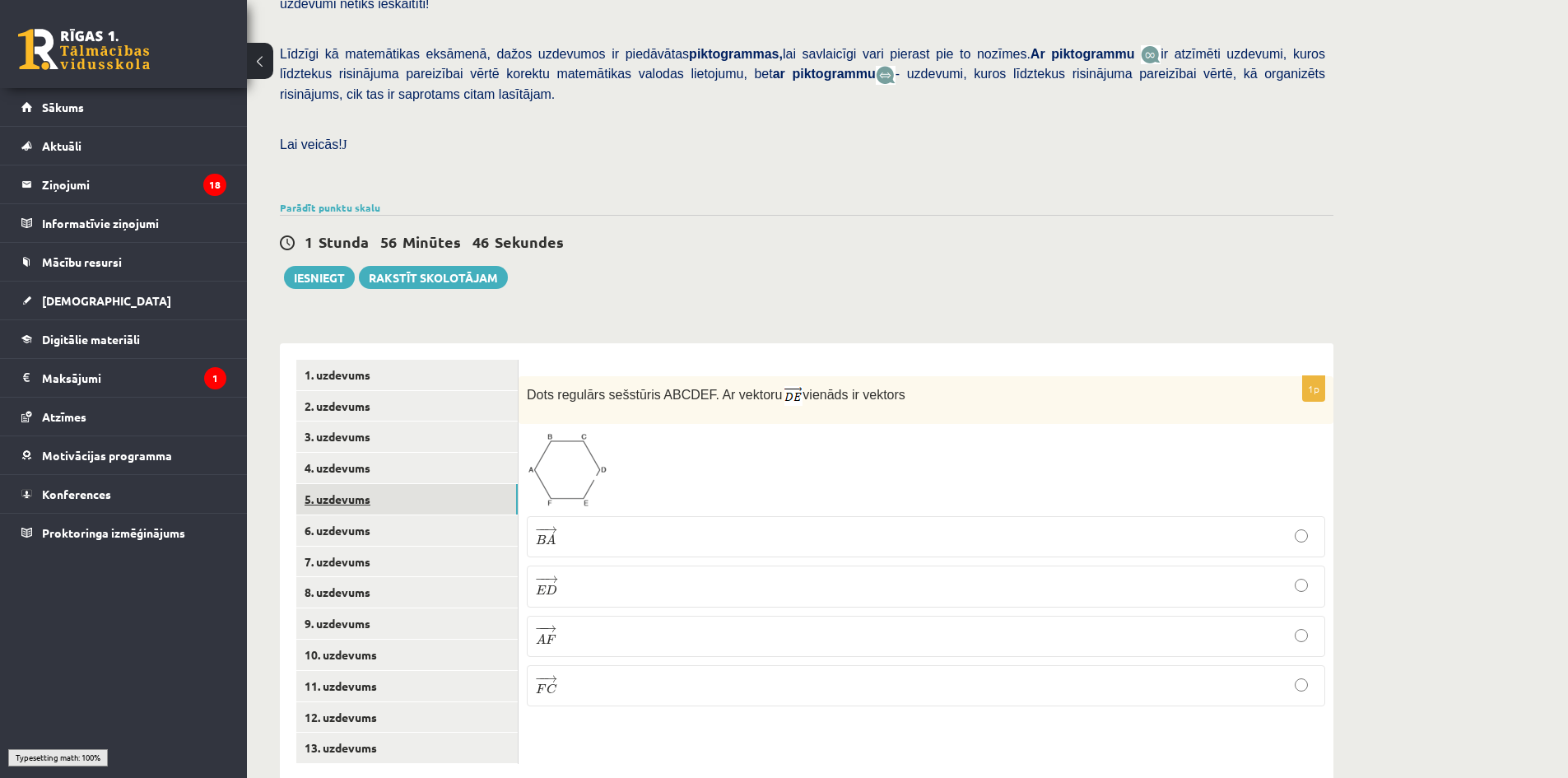
click at [407, 484] on link "5. uzdevums" at bounding box center [407, 499] width 221 height 31
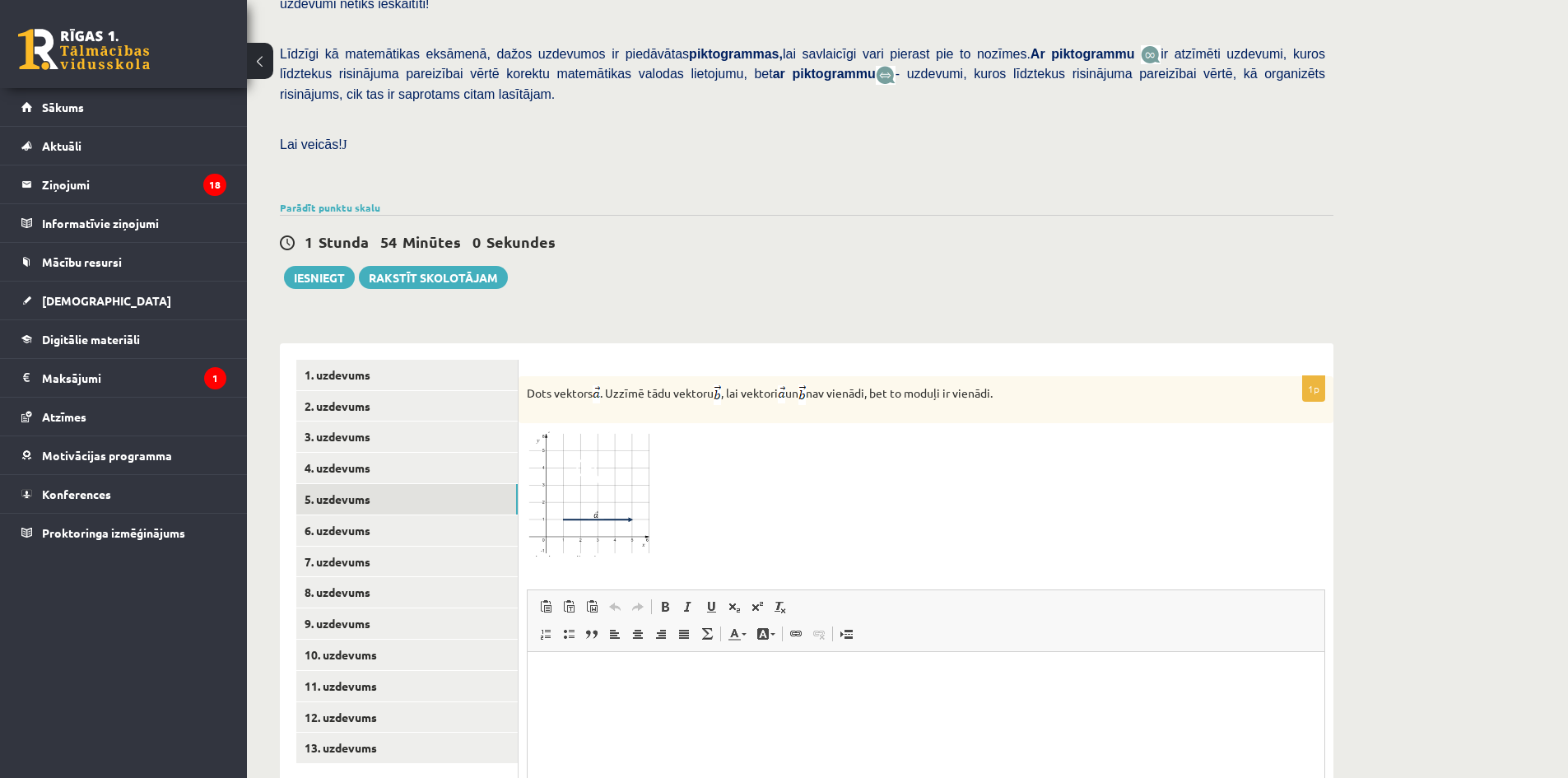
click at [537, 450] on img at bounding box center [588, 494] width 124 height 125
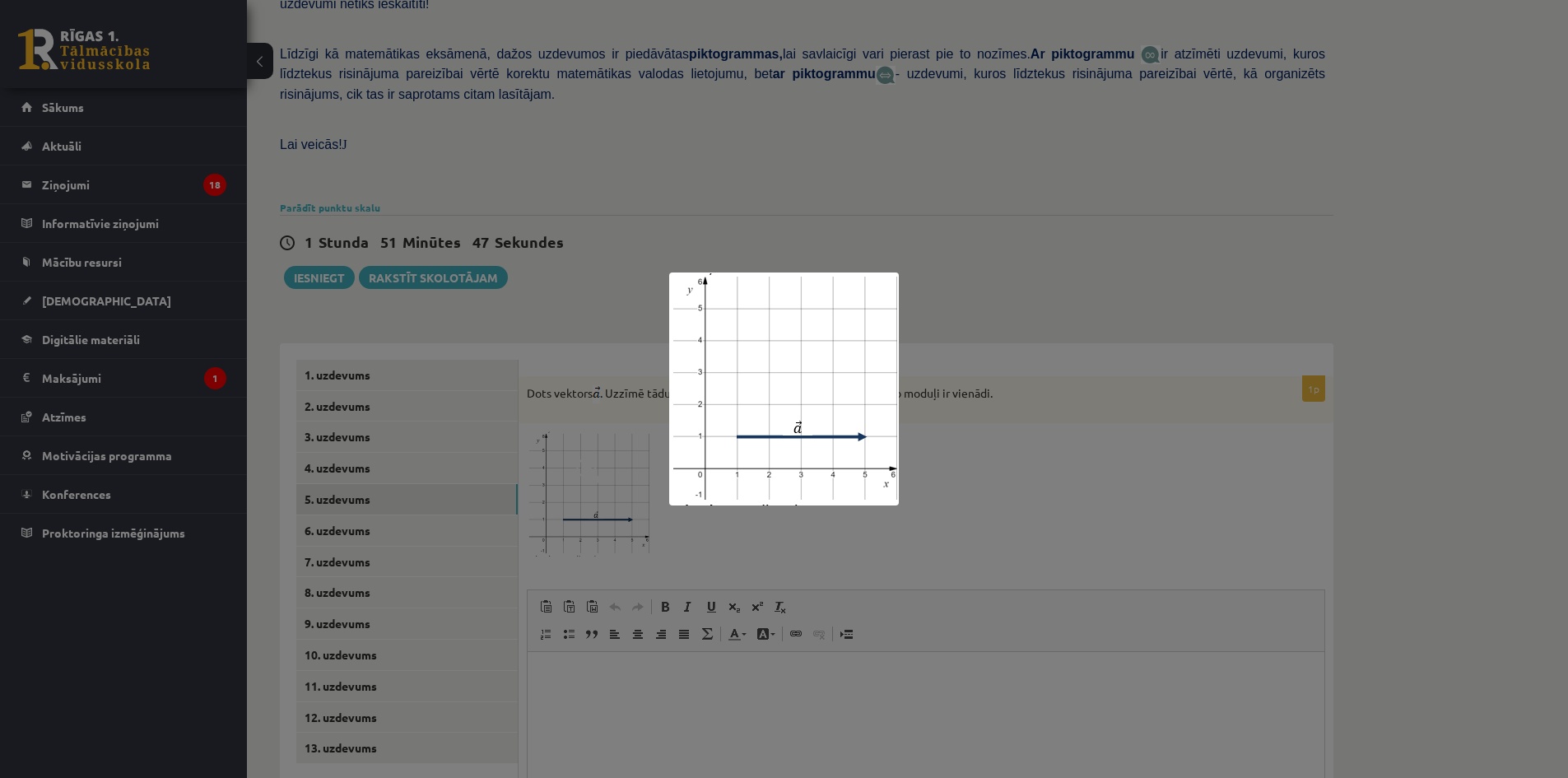
click at [1189, 515] on div at bounding box center [784, 389] width 1568 height 778
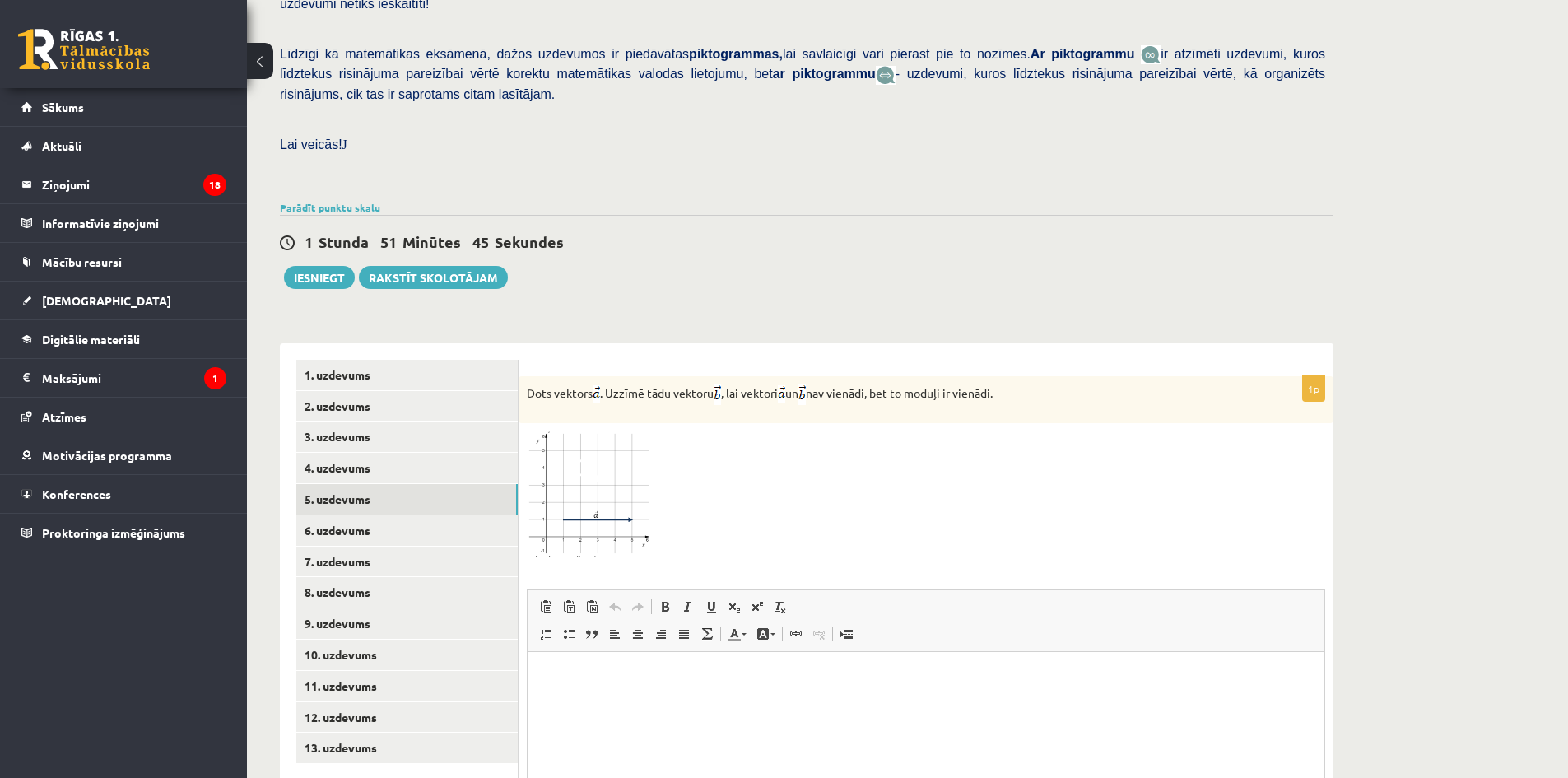
click at [601, 456] on img at bounding box center [588, 494] width 124 height 125
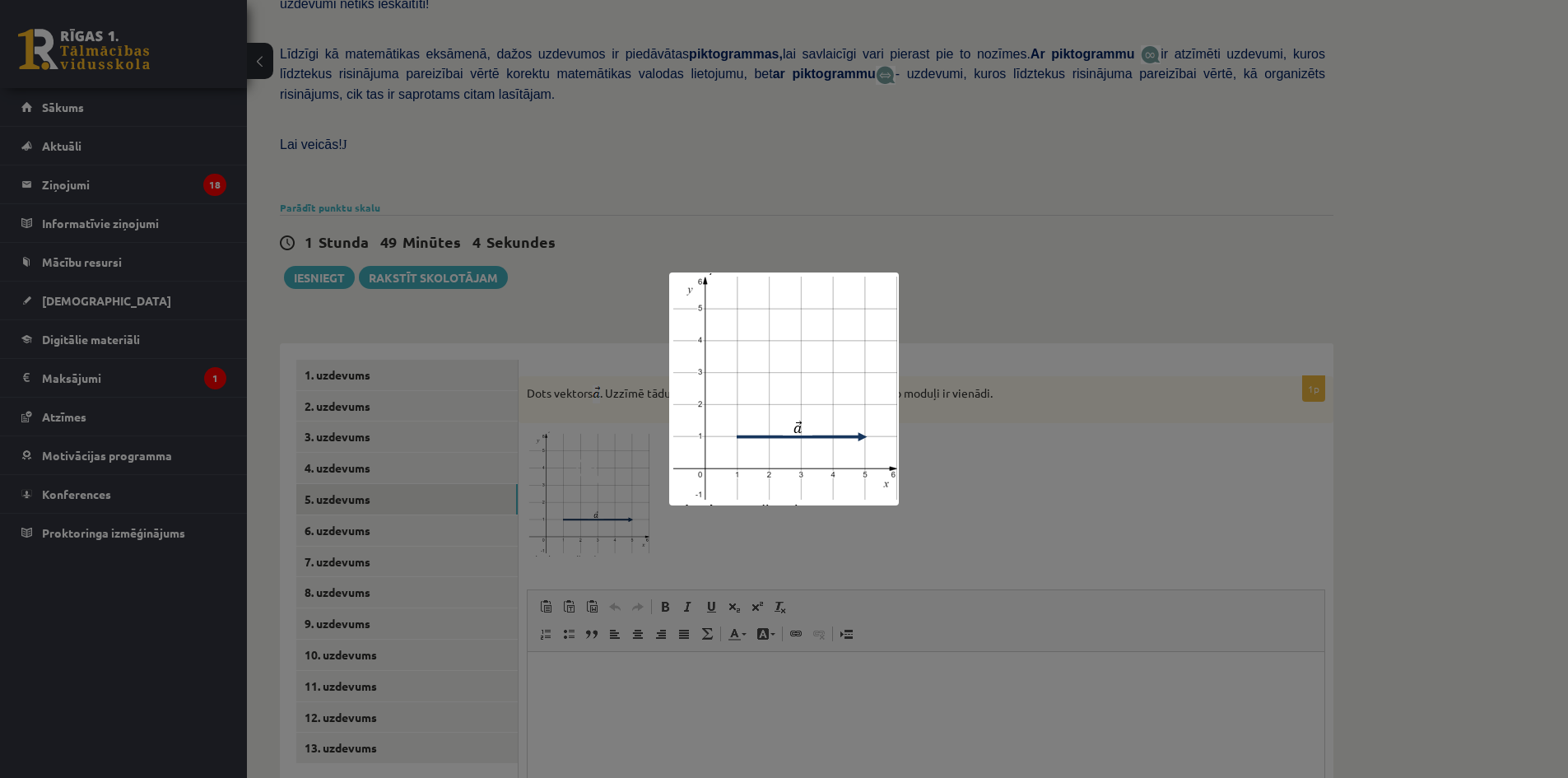
drag, startPoint x: 766, startPoint y: 233, endPoint x: 738, endPoint y: 227, distance: 28.6
click at [739, 227] on div at bounding box center [784, 389] width 1568 height 778
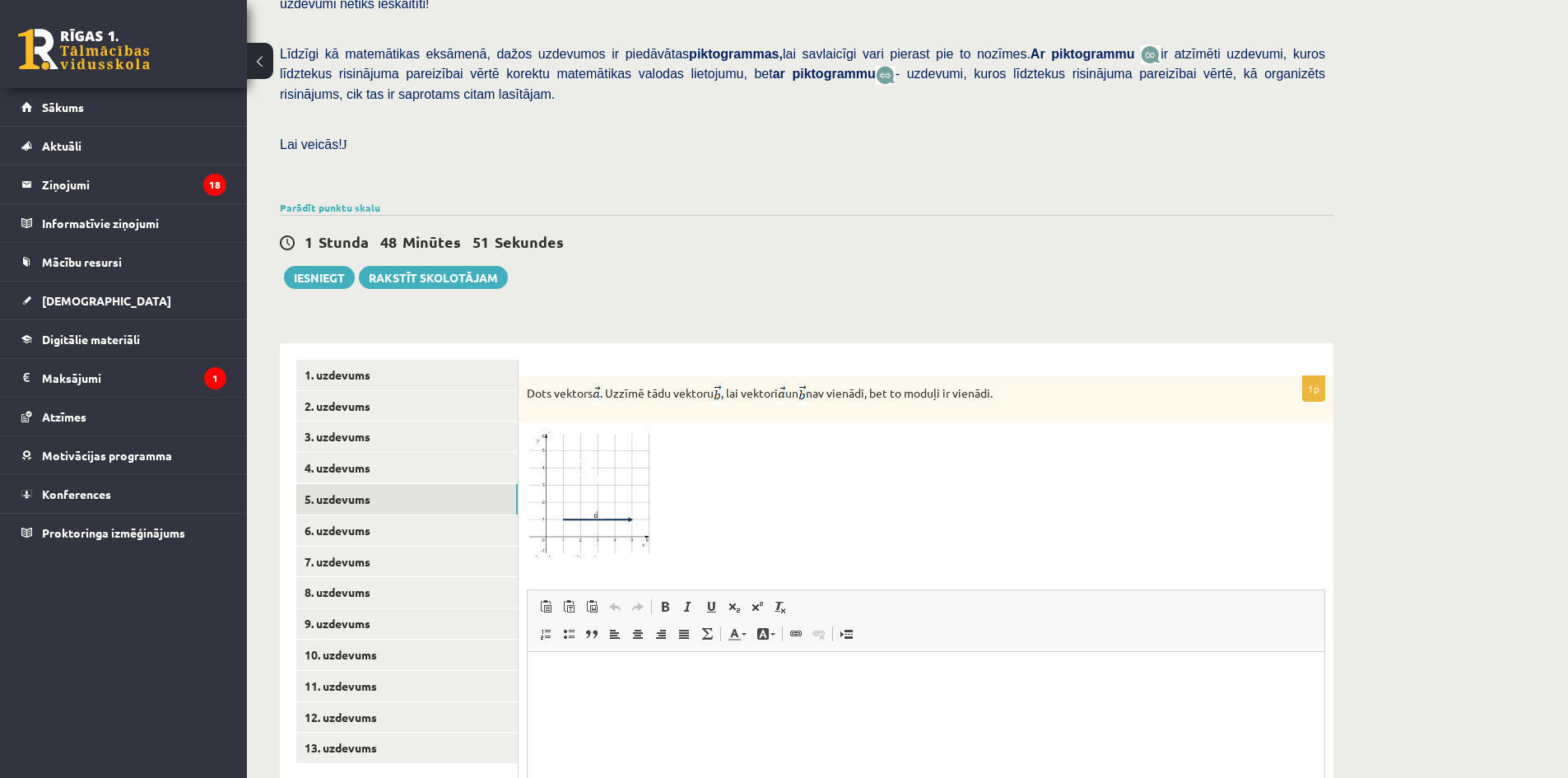
click at [591, 458] on span at bounding box center [589, 471] width 26 height 26
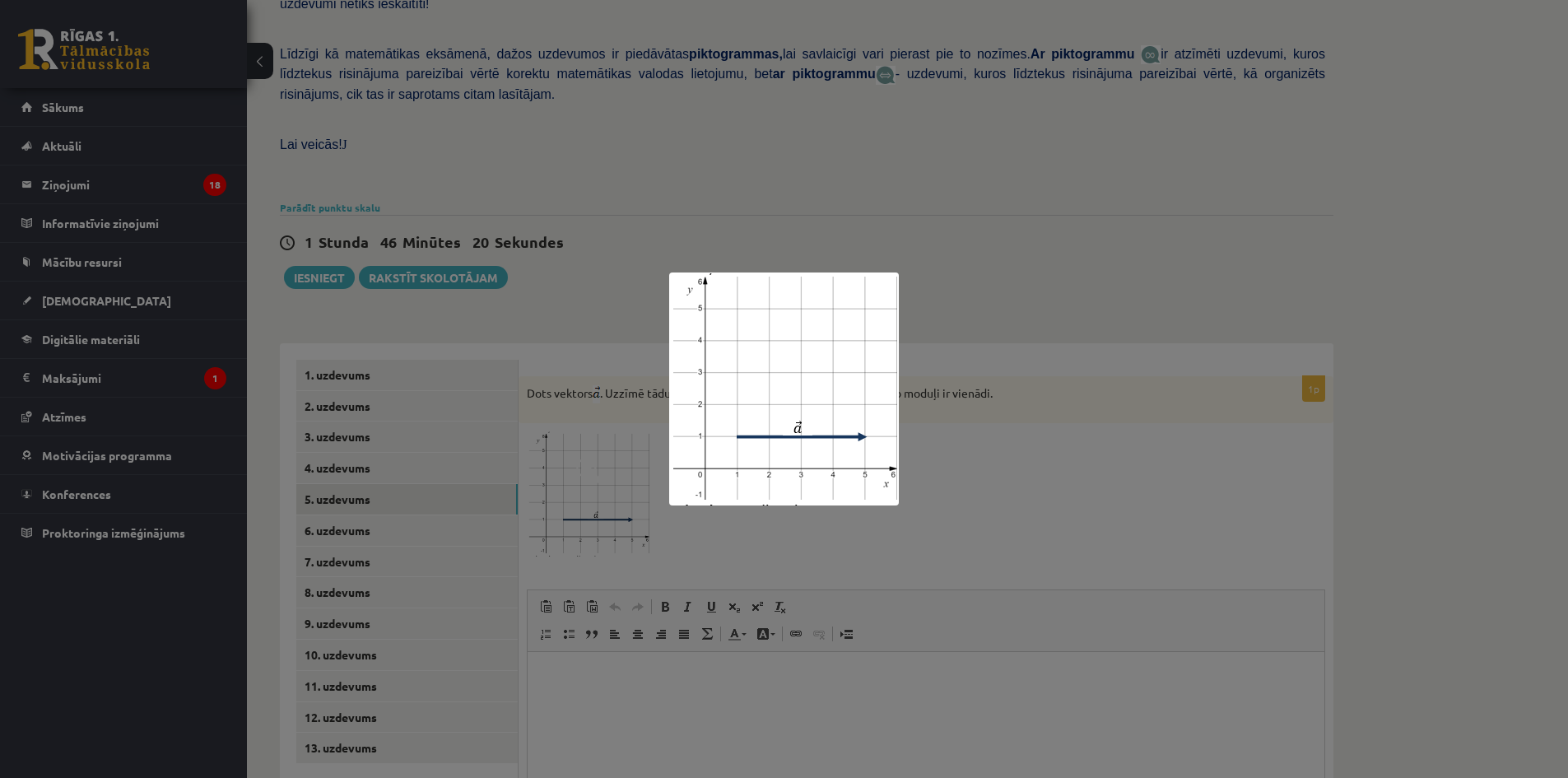
click at [585, 321] on div at bounding box center [784, 389] width 1568 height 778
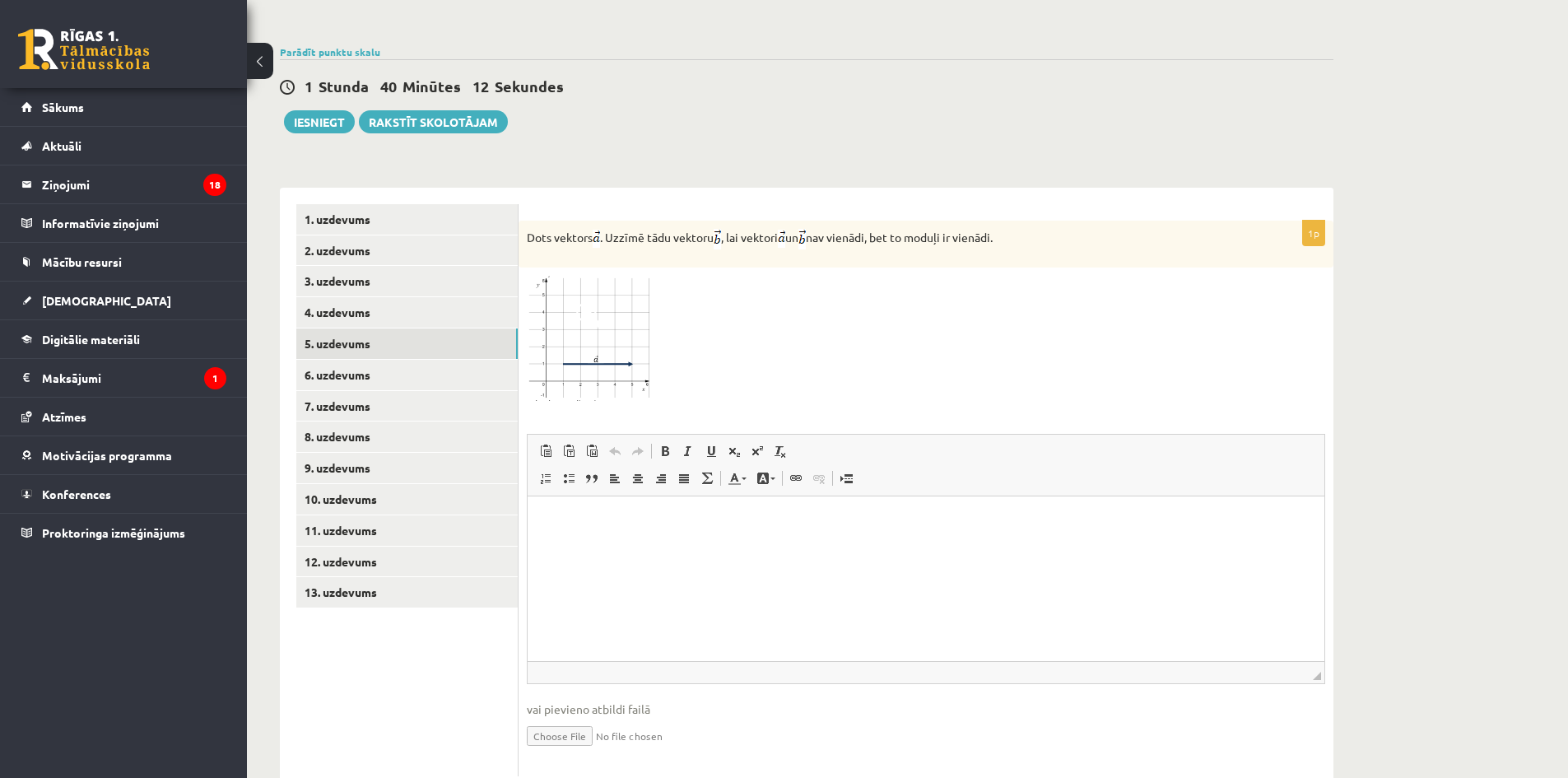
scroll to position [539, 0]
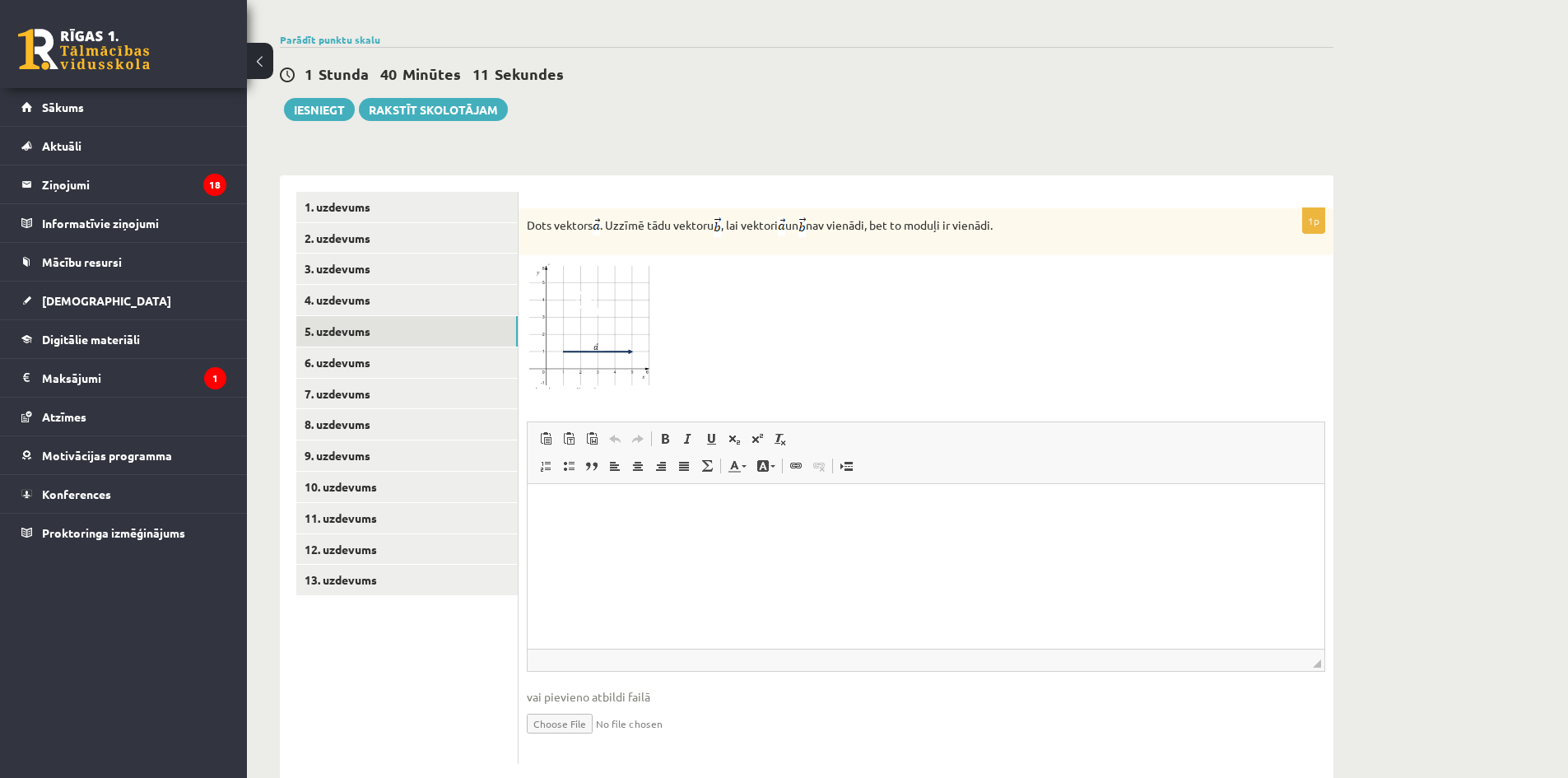
click at [589, 705] on input "file" at bounding box center [925, 722] width 798 height 34
type input "**********"
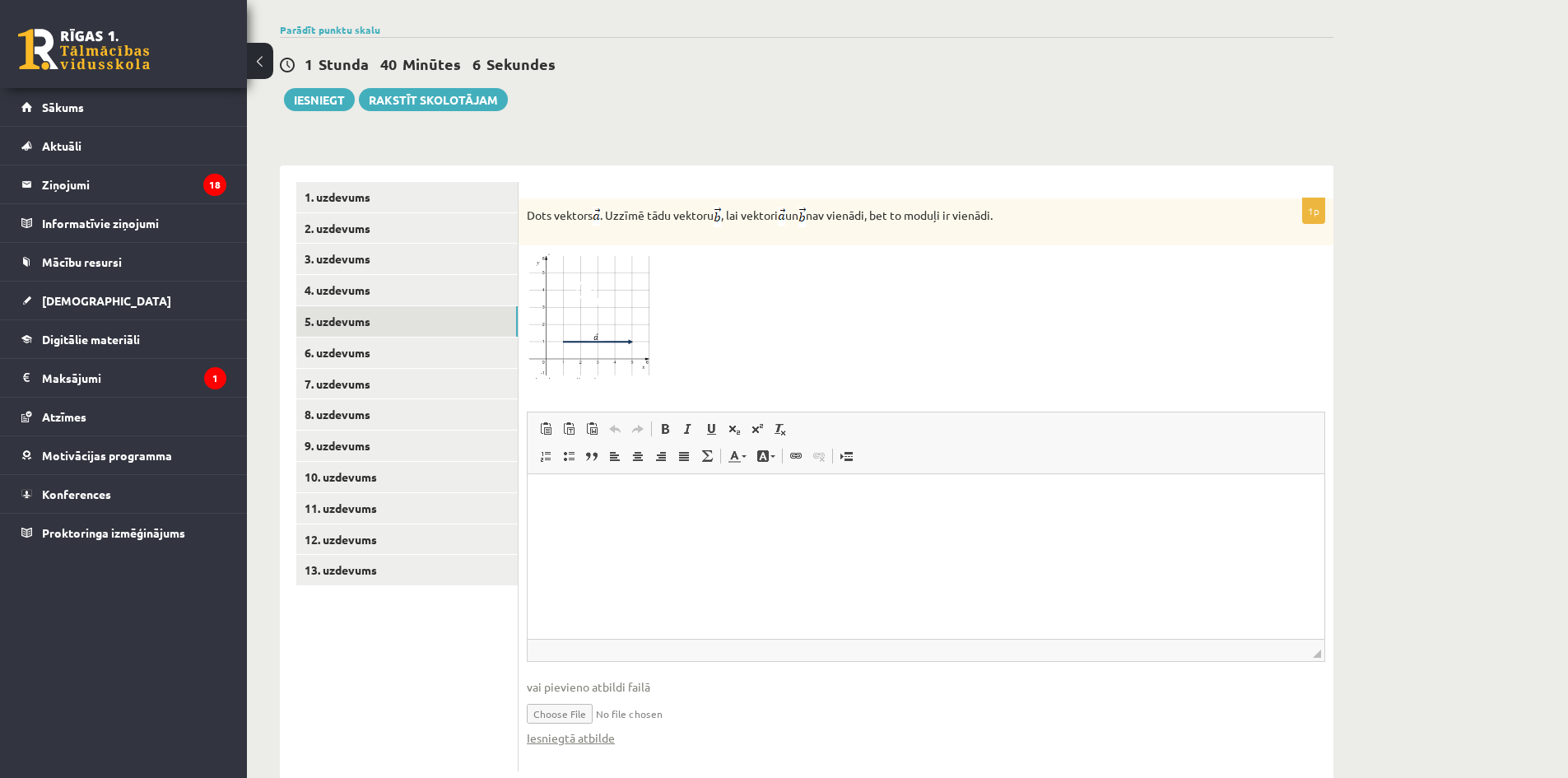
scroll to position [556, 0]
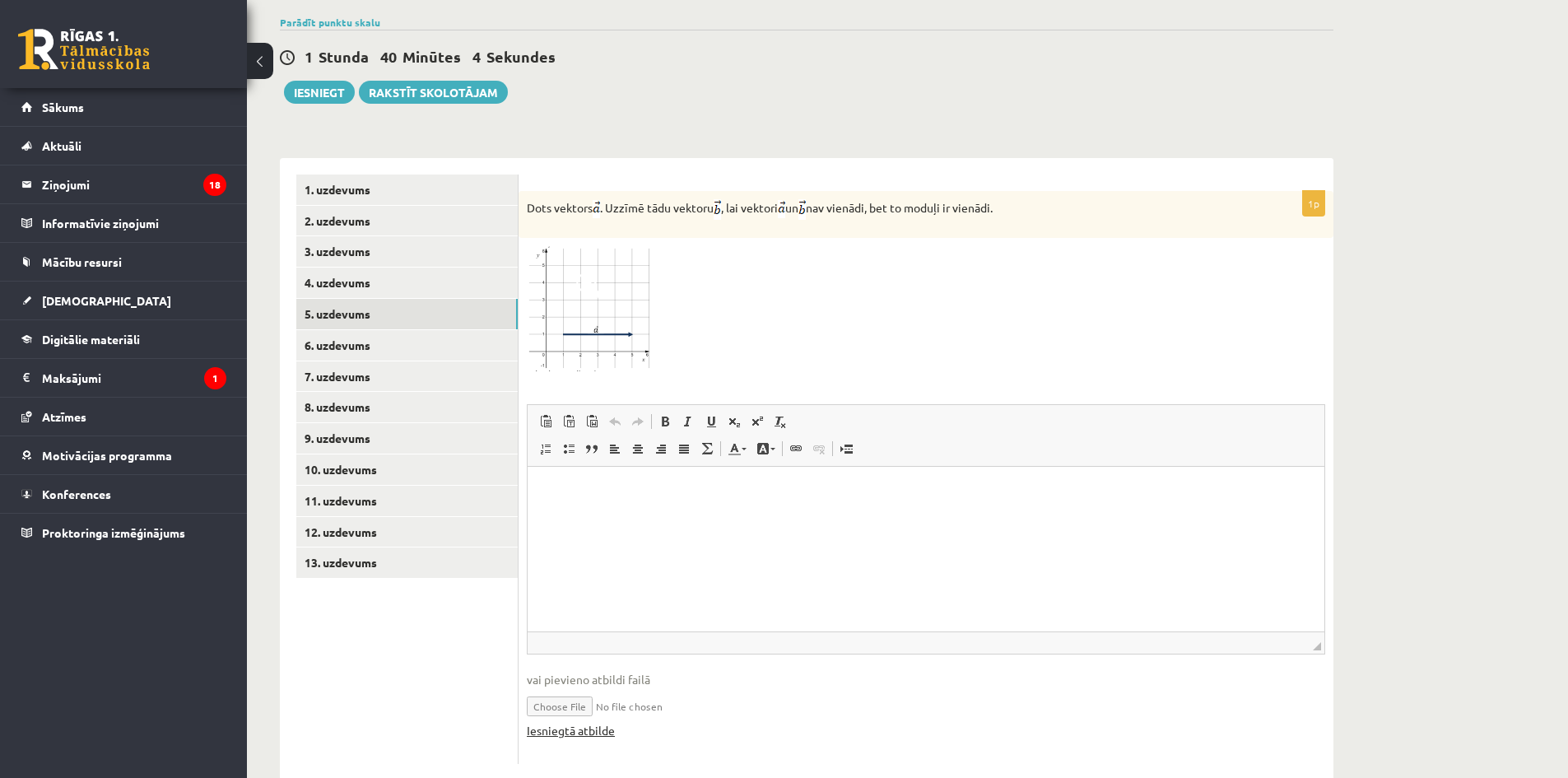
click at [588, 722] on link "Iesniegtā atbilde" at bounding box center [570, 730] width 88 height 17
click at [414, 267] on link "4. uzdevums" at bounding box center [407, 282] width 221 height 31
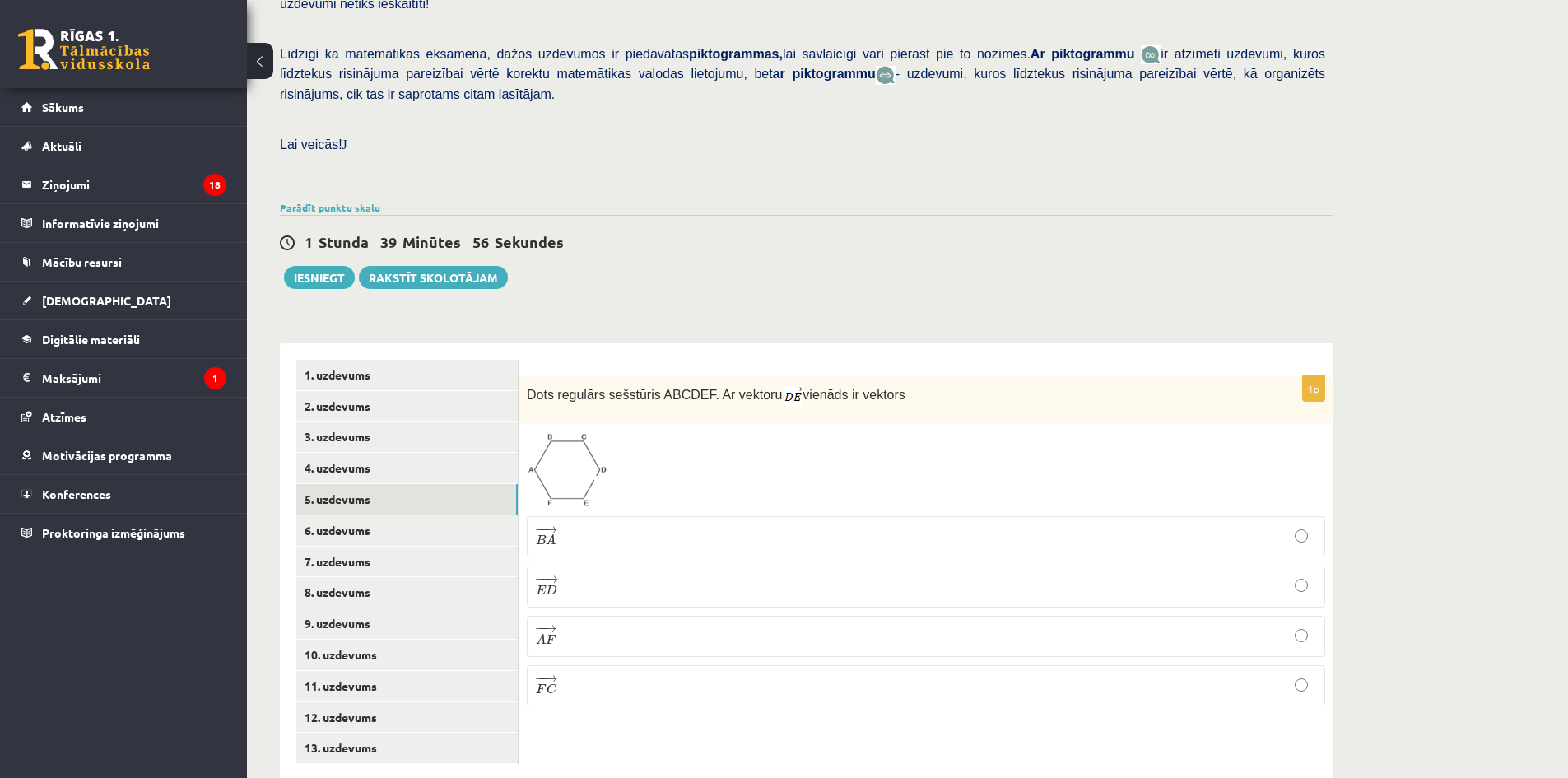
click at [337, 484] on link "5. uzdevums" at bounding box center [407, 499] width 221 height 31
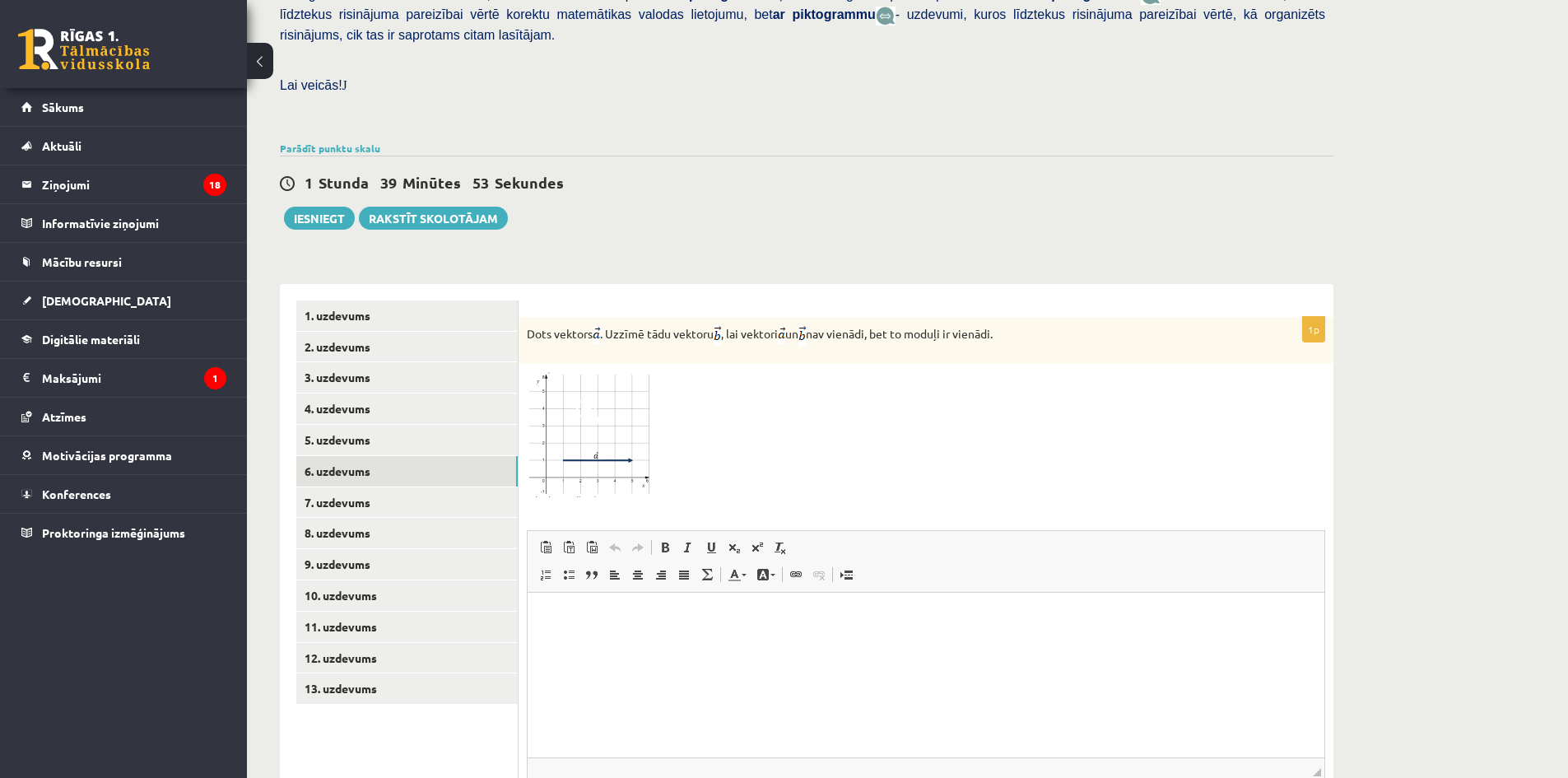
scroll to position [556, 0]
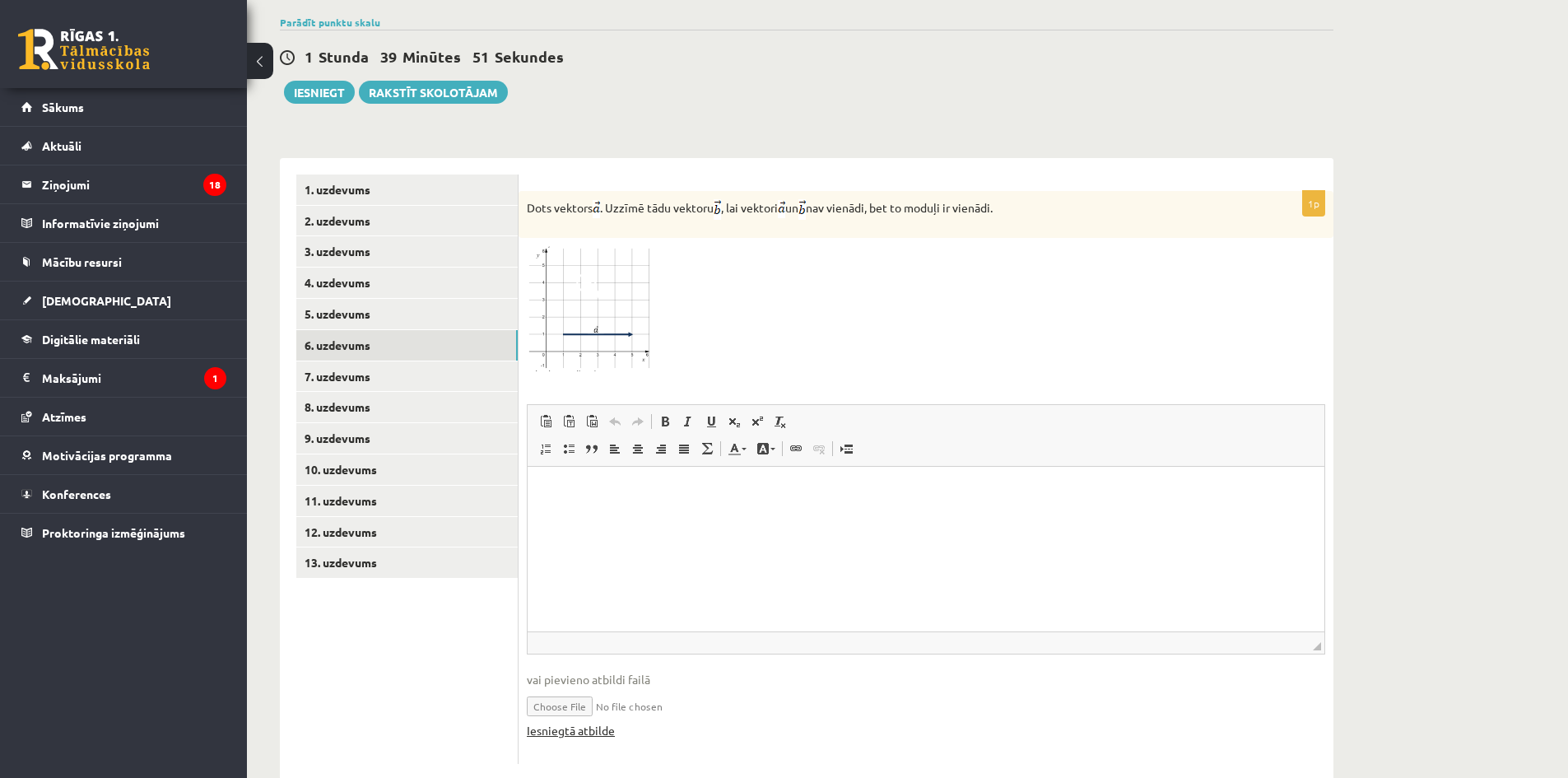
click at [596, 722] on link "Iesniegtā atbilde" at bounding box center [570, 730] width 88 height 17
click at [373, 361] on link "7. uzdevums" at bounding box center [407, 376] width 221 height 31
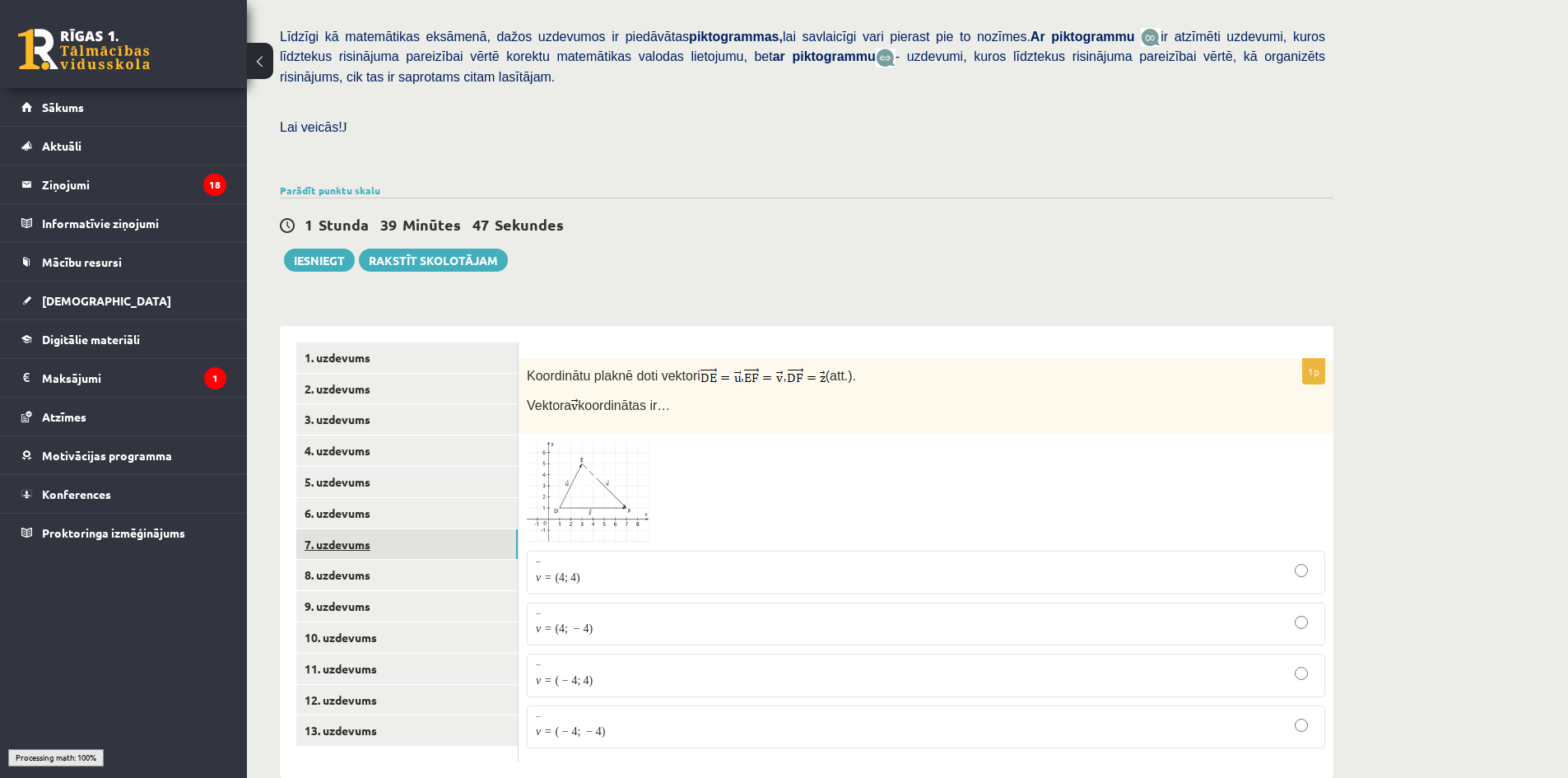
scroll to position [371, 0]
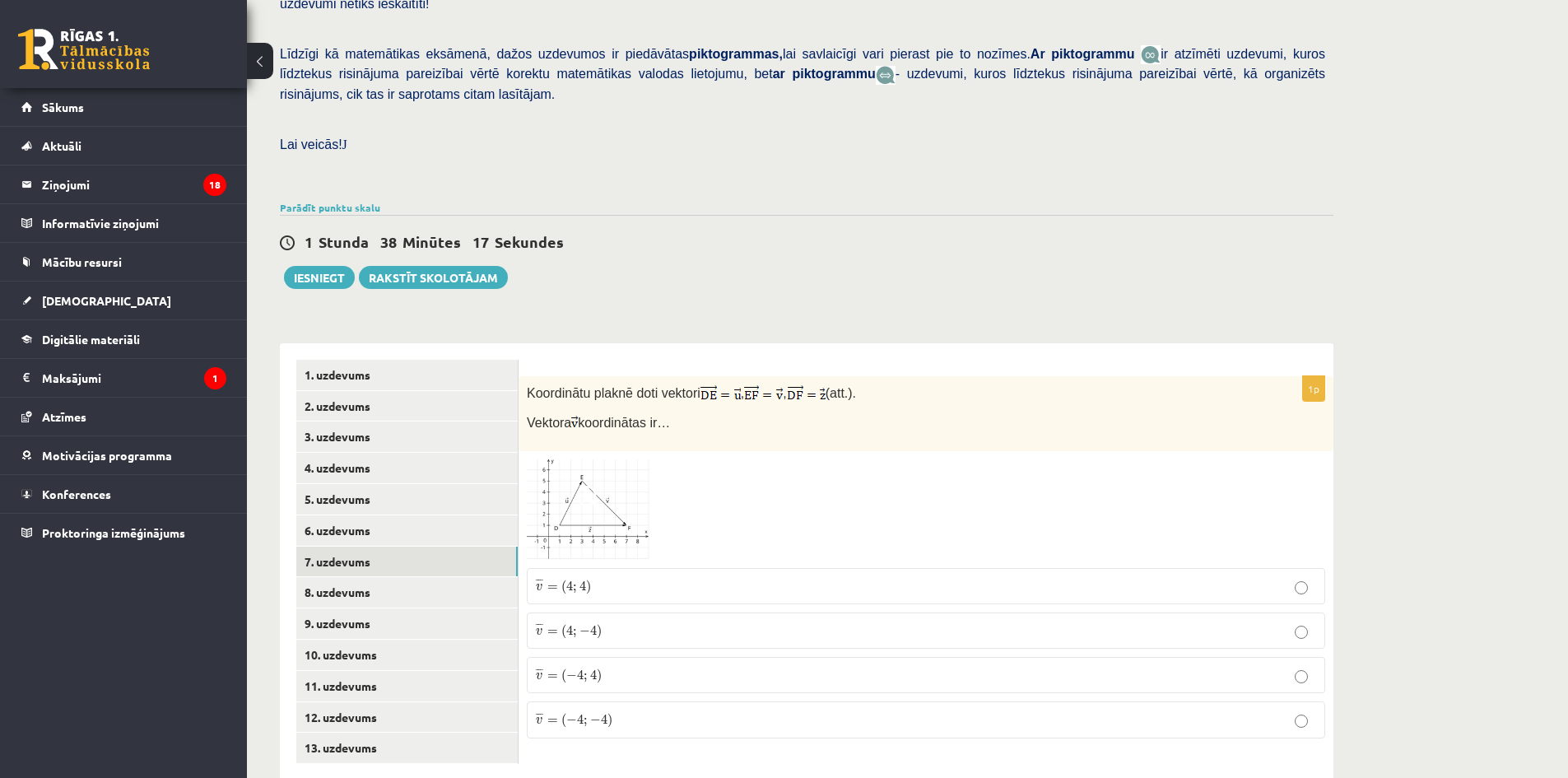
click at [662, 621] on p "¯ ¯ ¯ v = ( 4 ; − 4 ) v ¯ = ( 4 ; − 4 )" at bounding box center [925, 630] width 780 height 18
click at [423, 577] on link "8. uzdevums" at bounding box center [407, 592] width 221 height 31
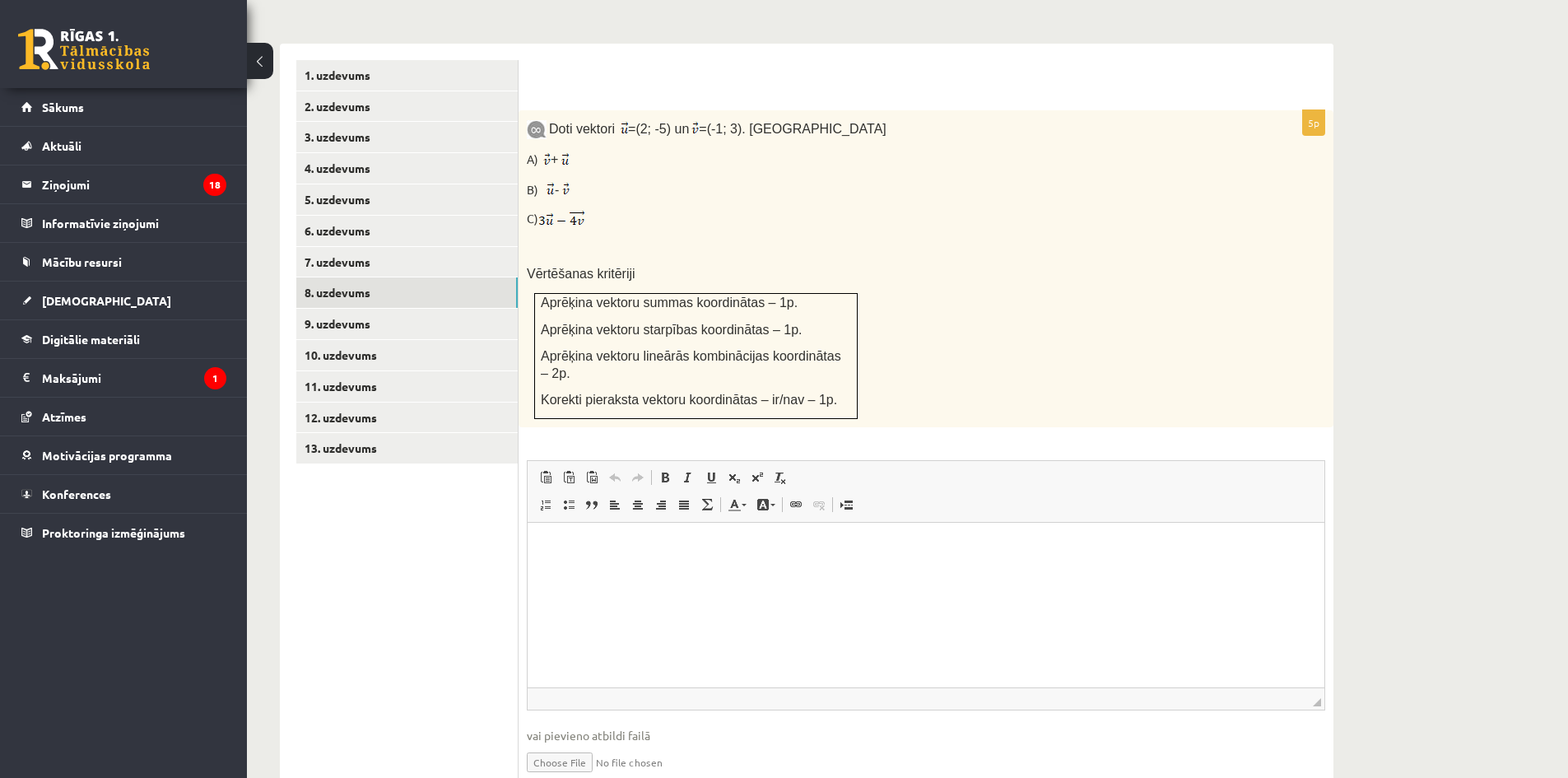
scroll to position [691, 0]
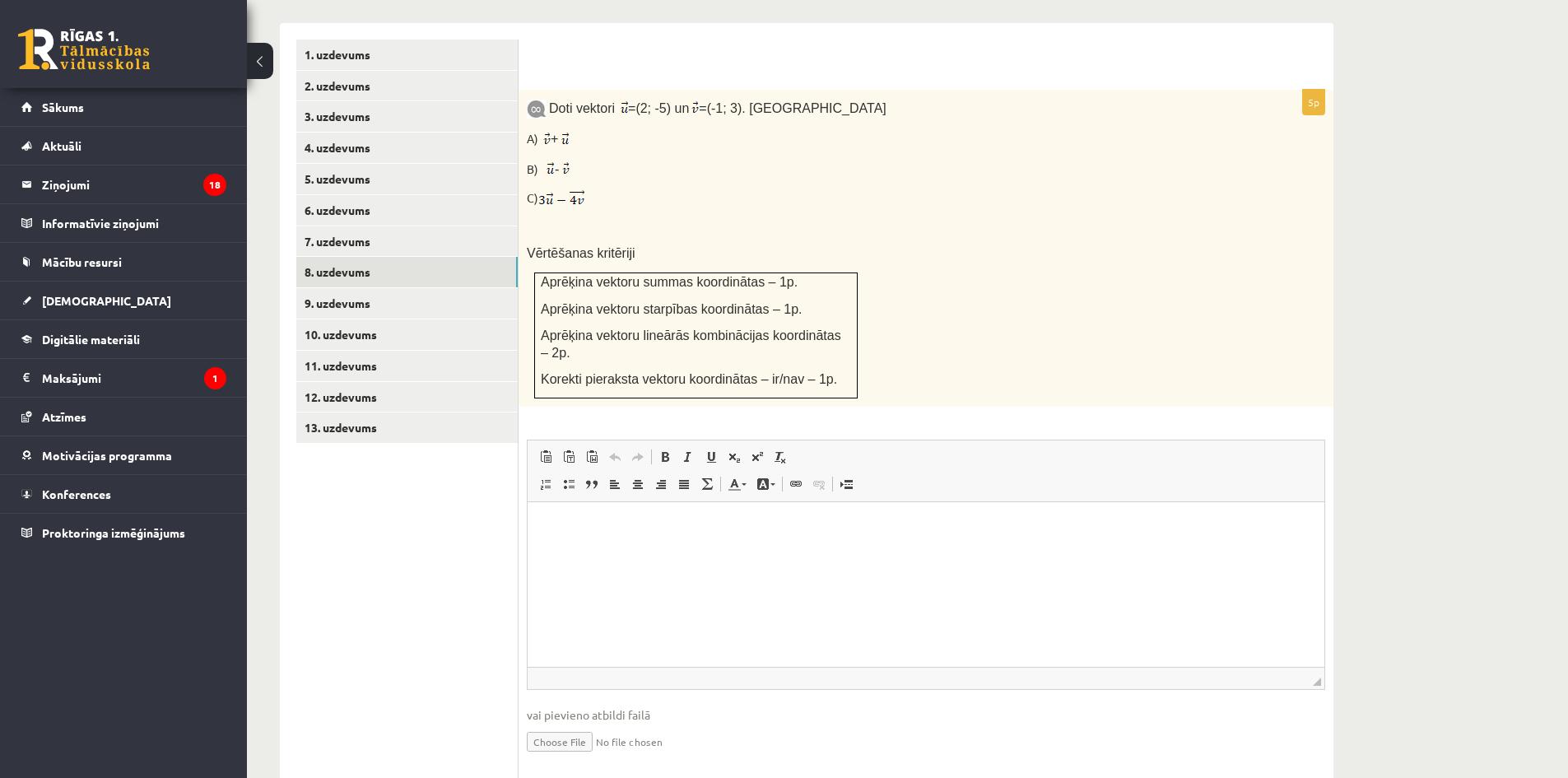
click at [541, 724] on input "file" at bounding box center [925, 740] width 798 height 34
type input "**********"
click at [592, 757] on link "Iesniegtā atbilde" at bounding box center [570, 766] width 88 height 17
click at [430, 288] on link "9. uzdevums" at bounding box center [407, 303] width 221 height 31
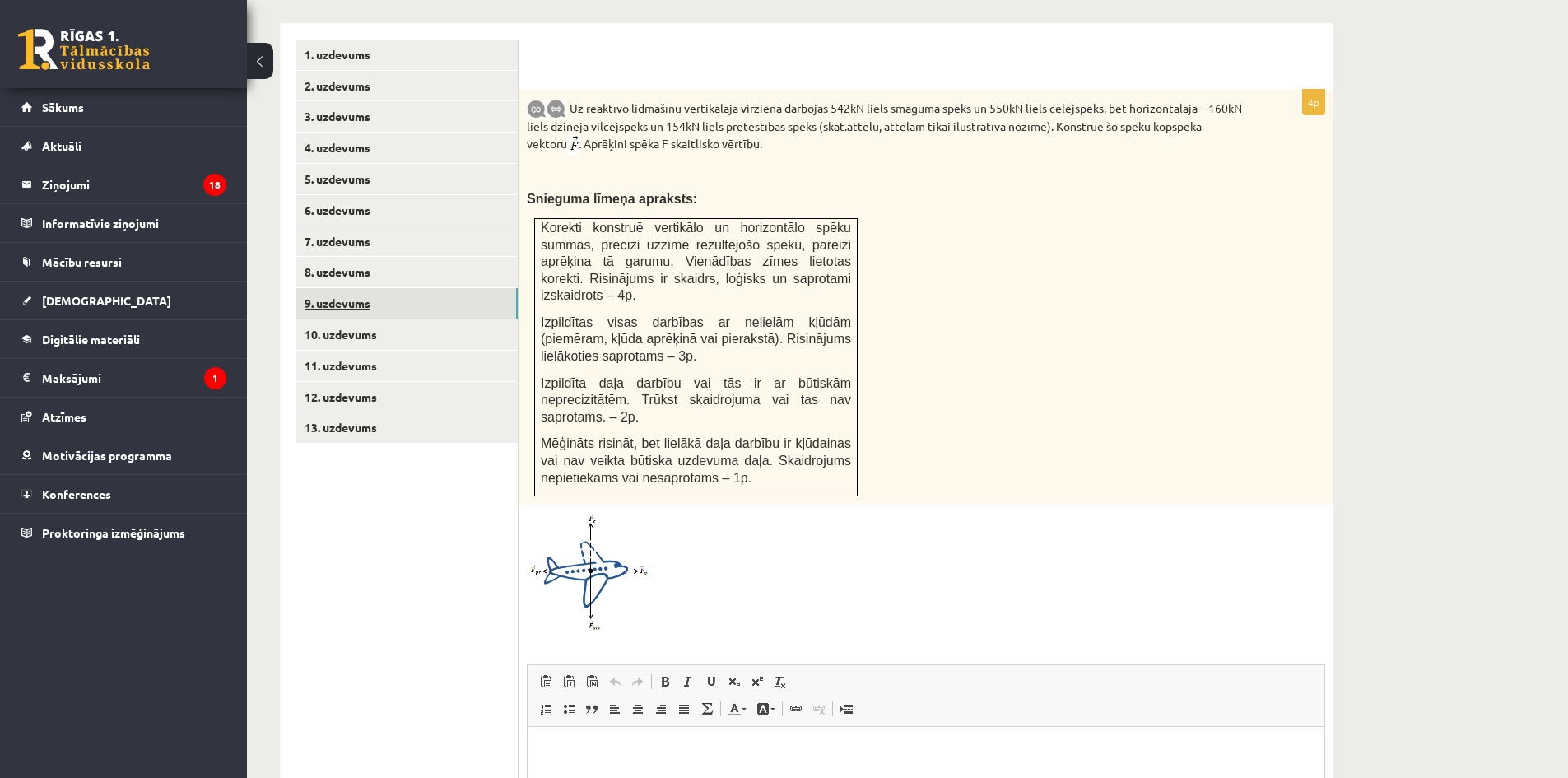
scroll to position [0, 0]
click at [424, 319] on link "10. uzdevums" at bounding box center [407, 334] width 221 height 31
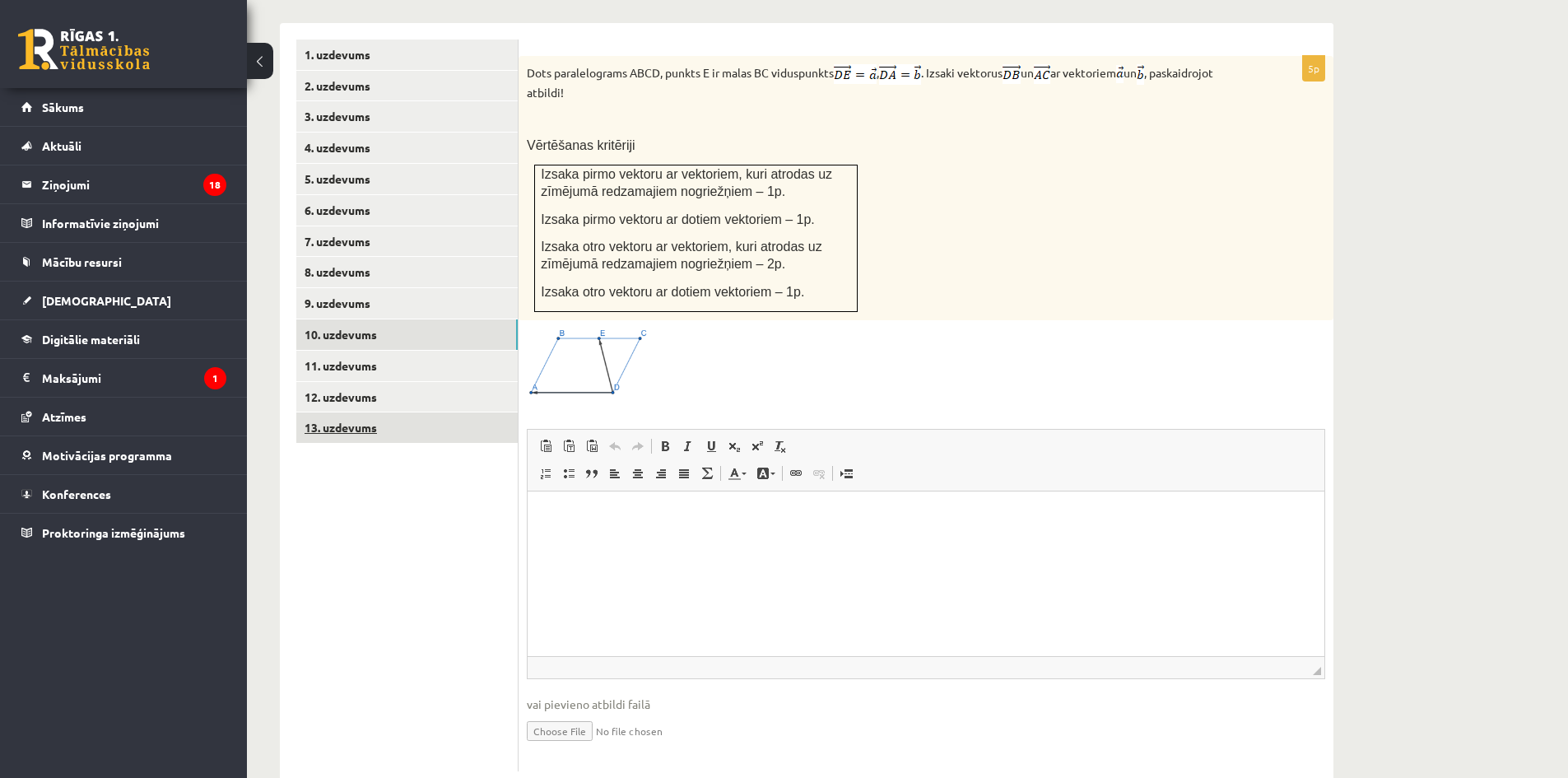
click at [420, 413] on link "13. uzdevums" at bounding box center [407, 427] width 221 height 31
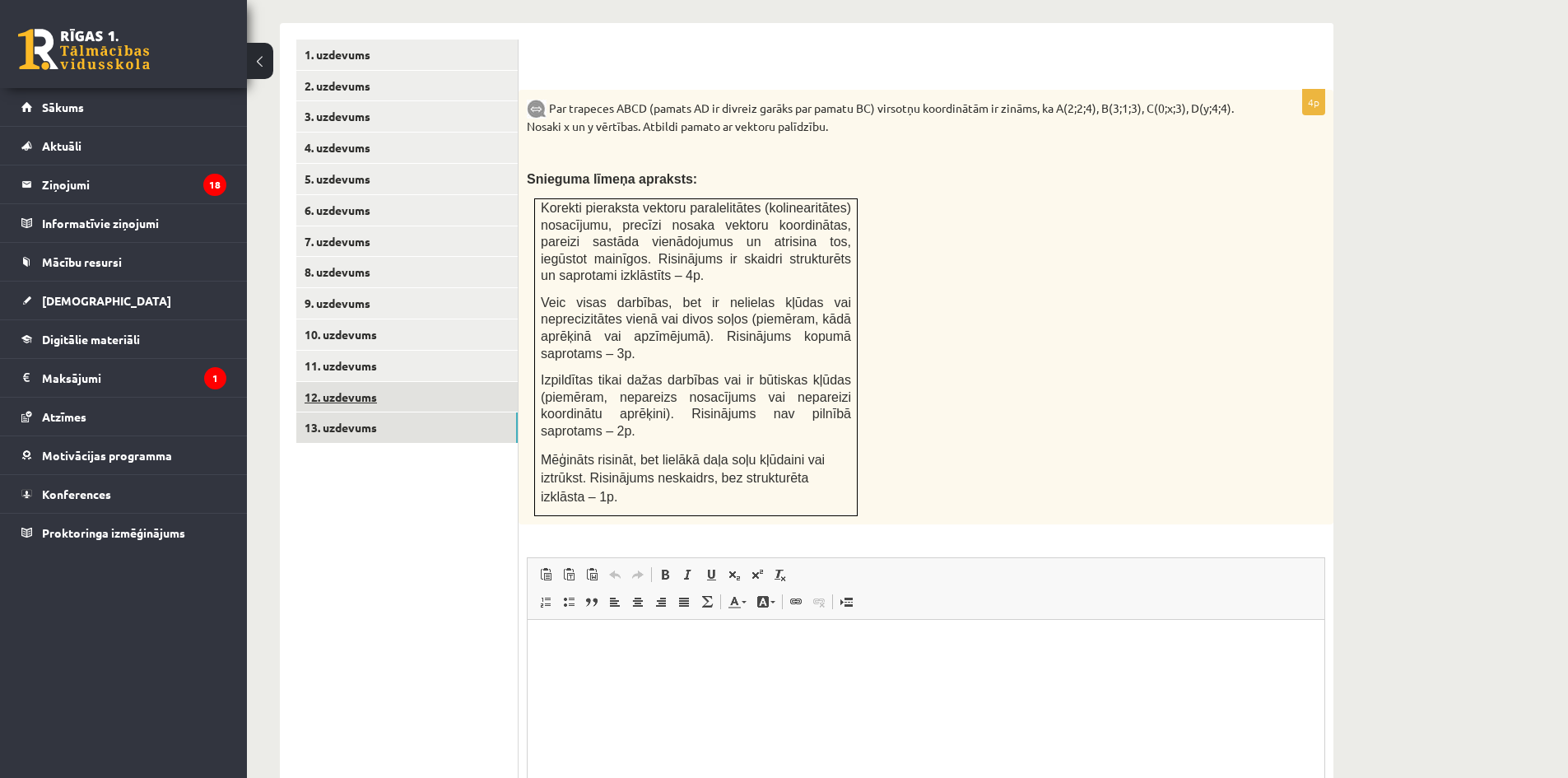
click at [394, 382] on link "12. uzdevums" at bounding box center [407, 397] width 221 height 31
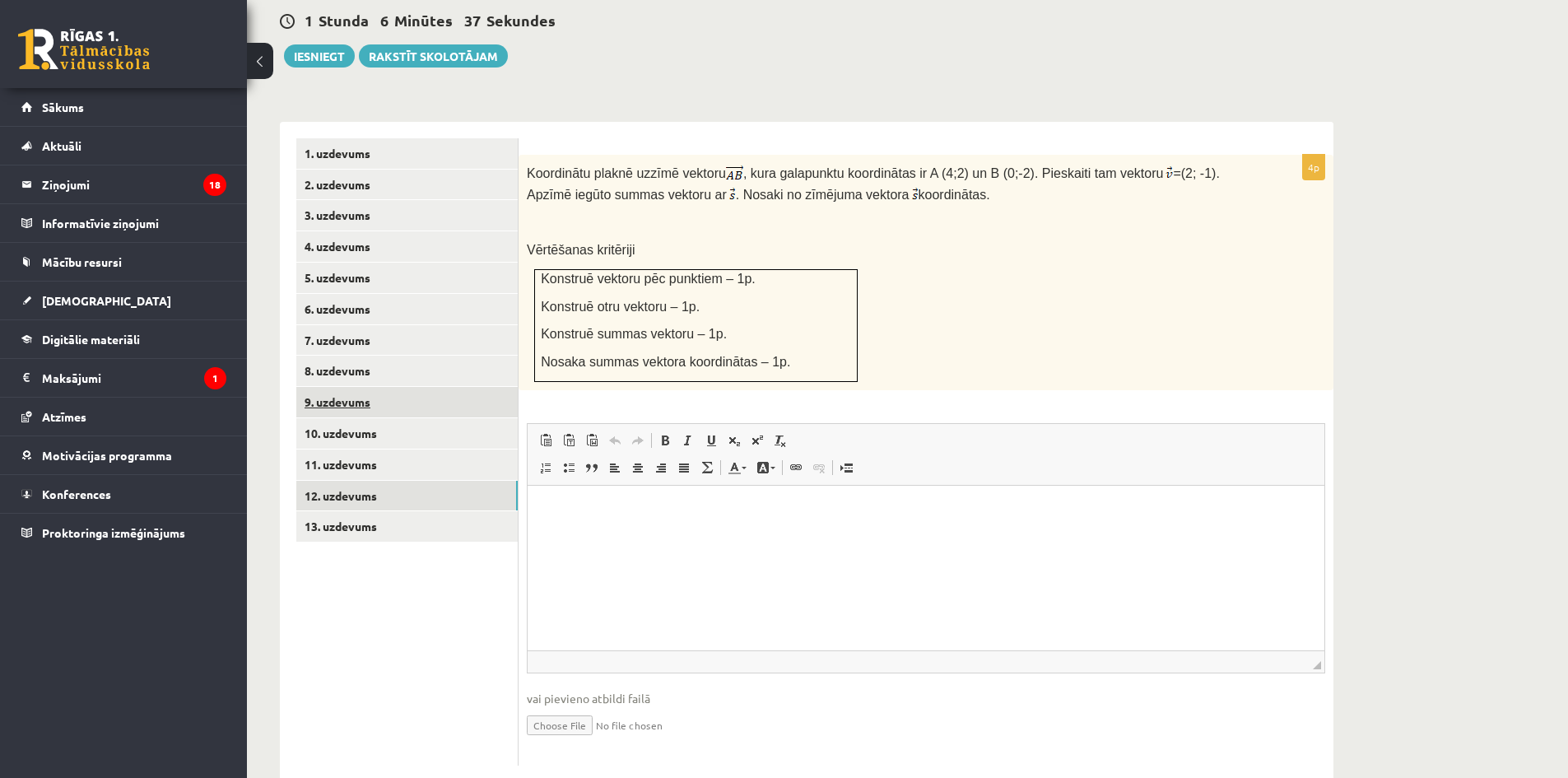
click at [394, 387] on link "9. uzdevums" at bounding box center [407, 402] width 221 height 31
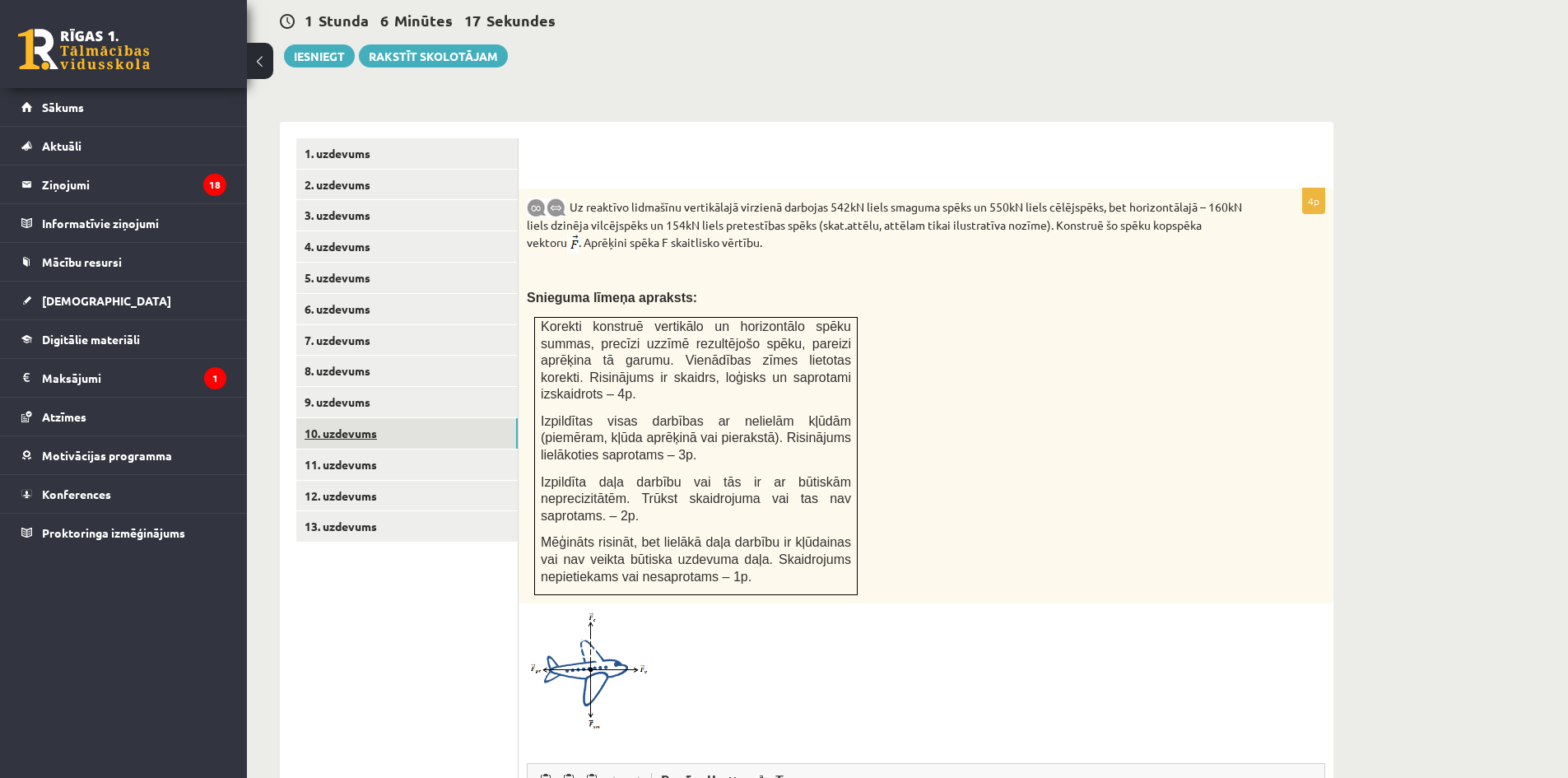
click at [446, 418] on link "10. uzdevums" at bounding box center [407, 433] width 221 height 31
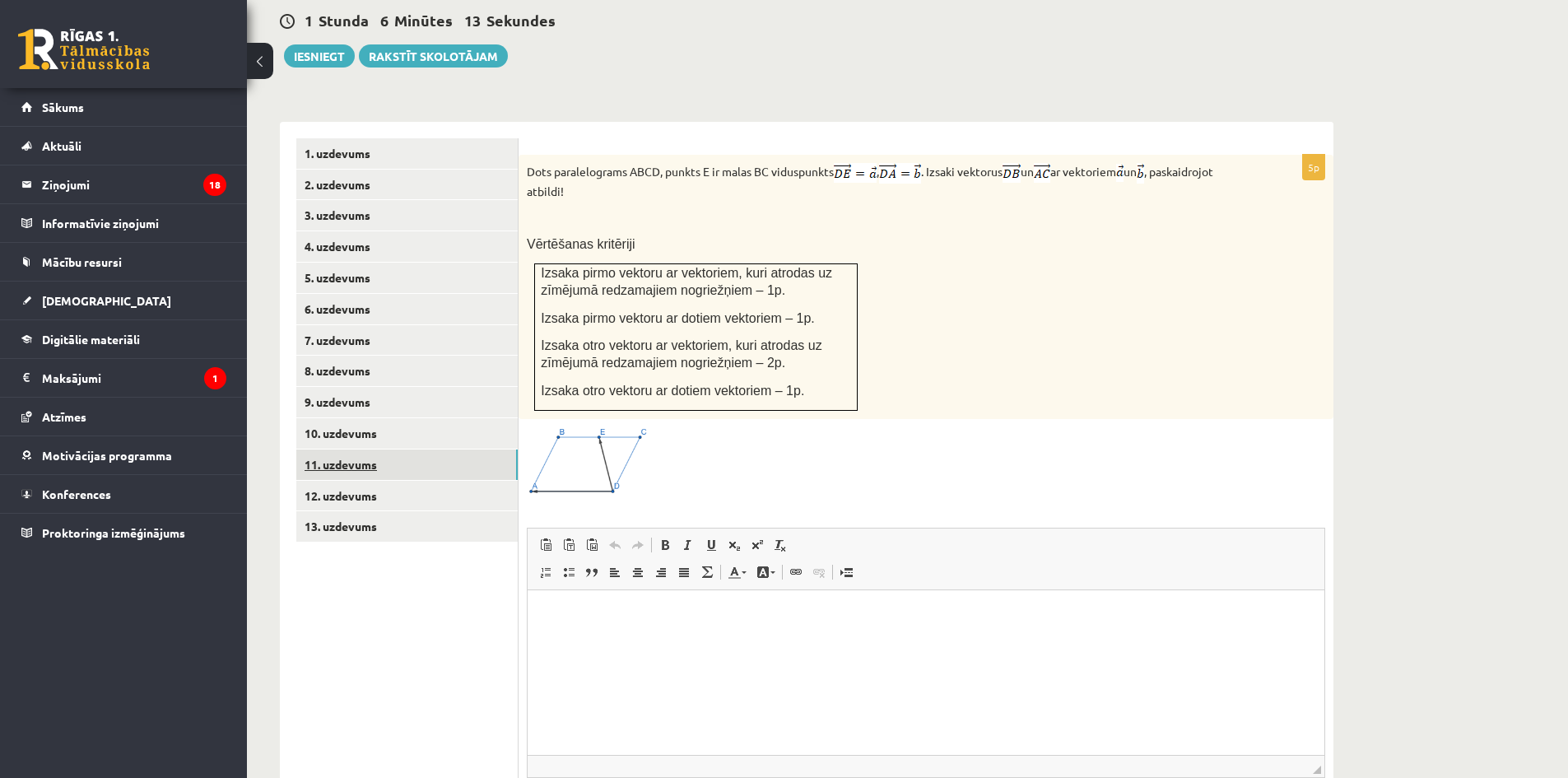
click at [427, 450] on link "11. uzdevums" at bounding box center [407, 464] width 221 height 31
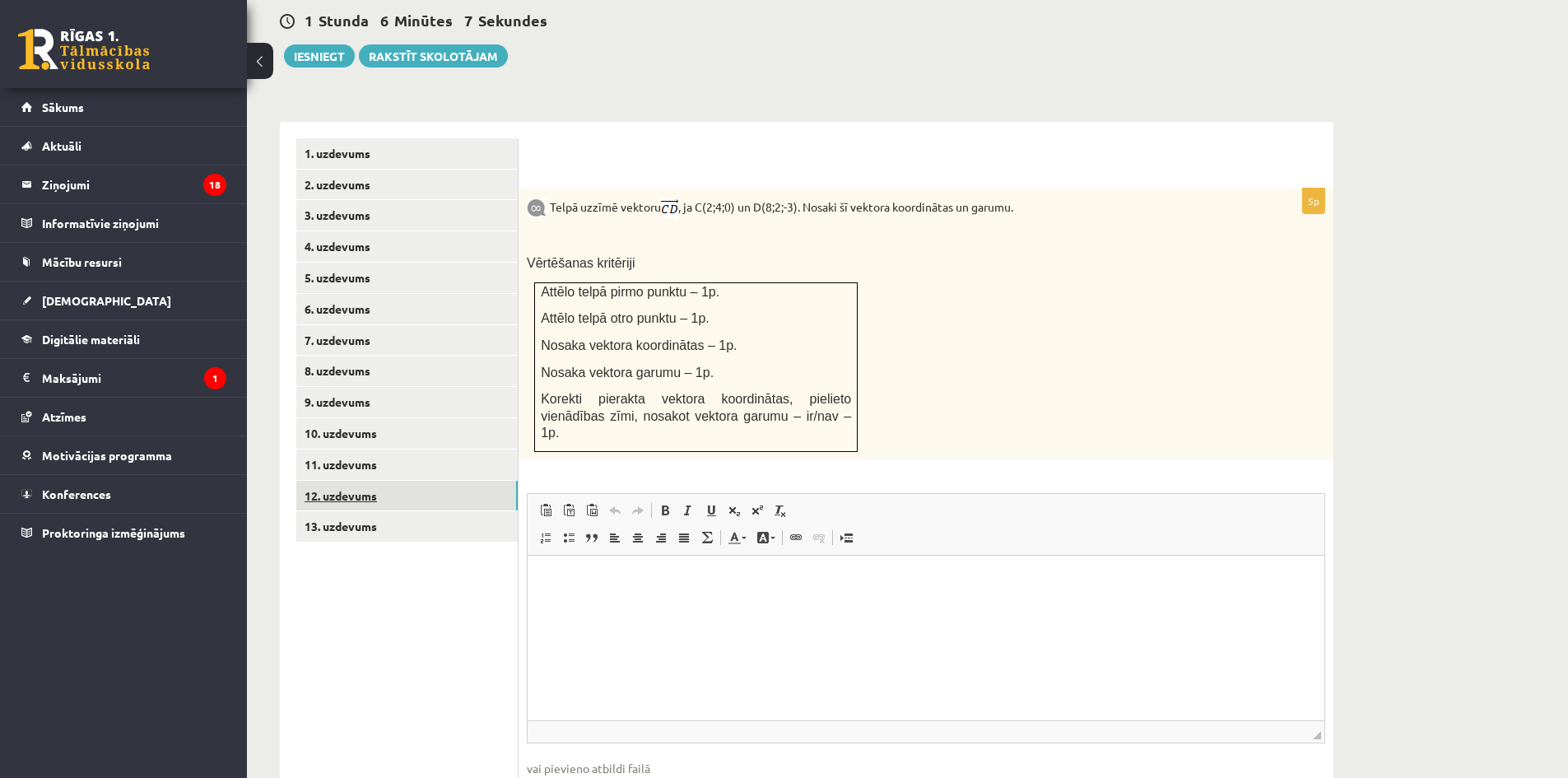
click at [479, 481] on link "12. uzdevums" at bounding box center [407, 496] width 221 height 31
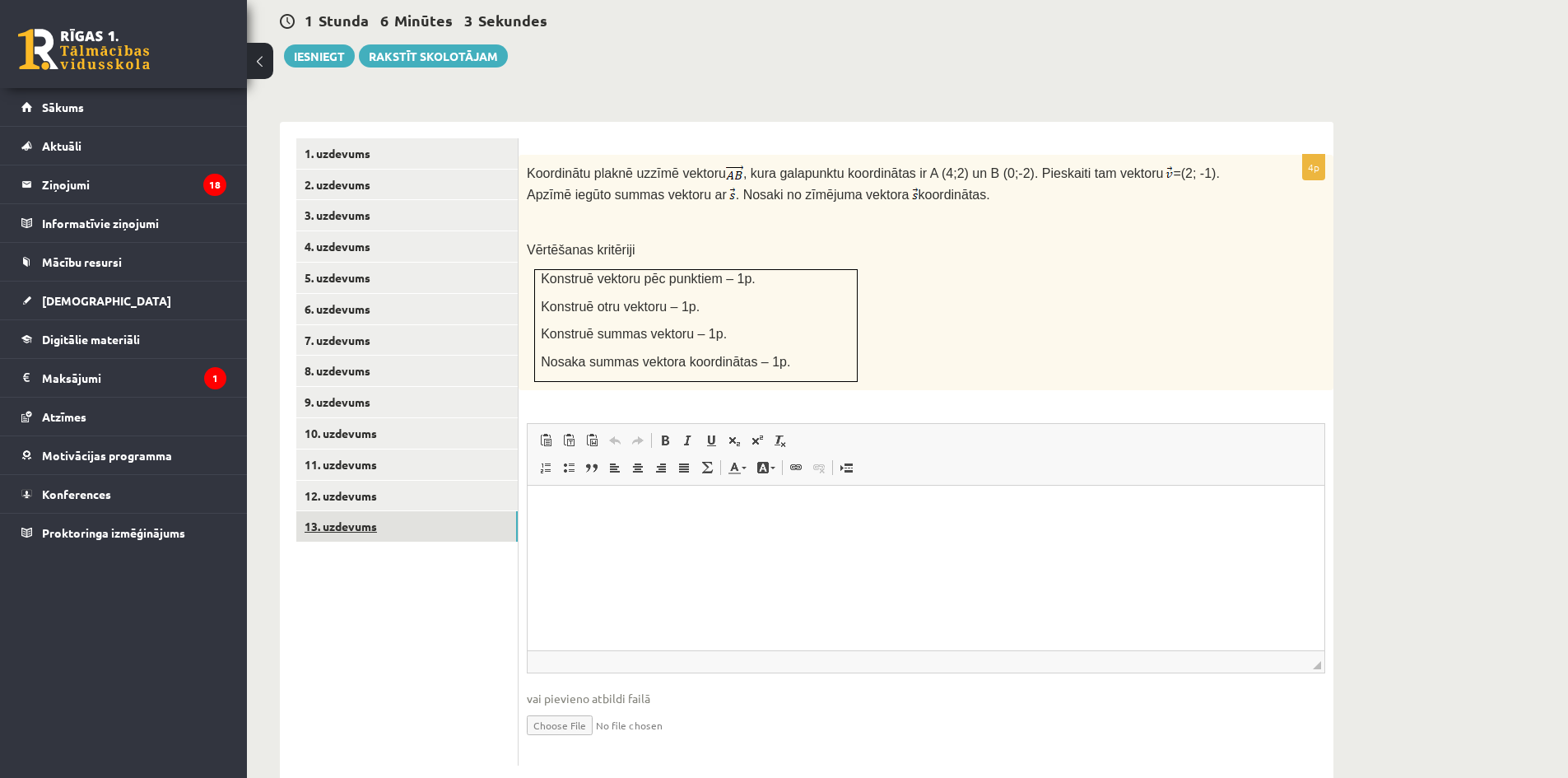
click at [405, 512] on link "13. uzdevums" at bounding box center [407, 526] width 221 height 31
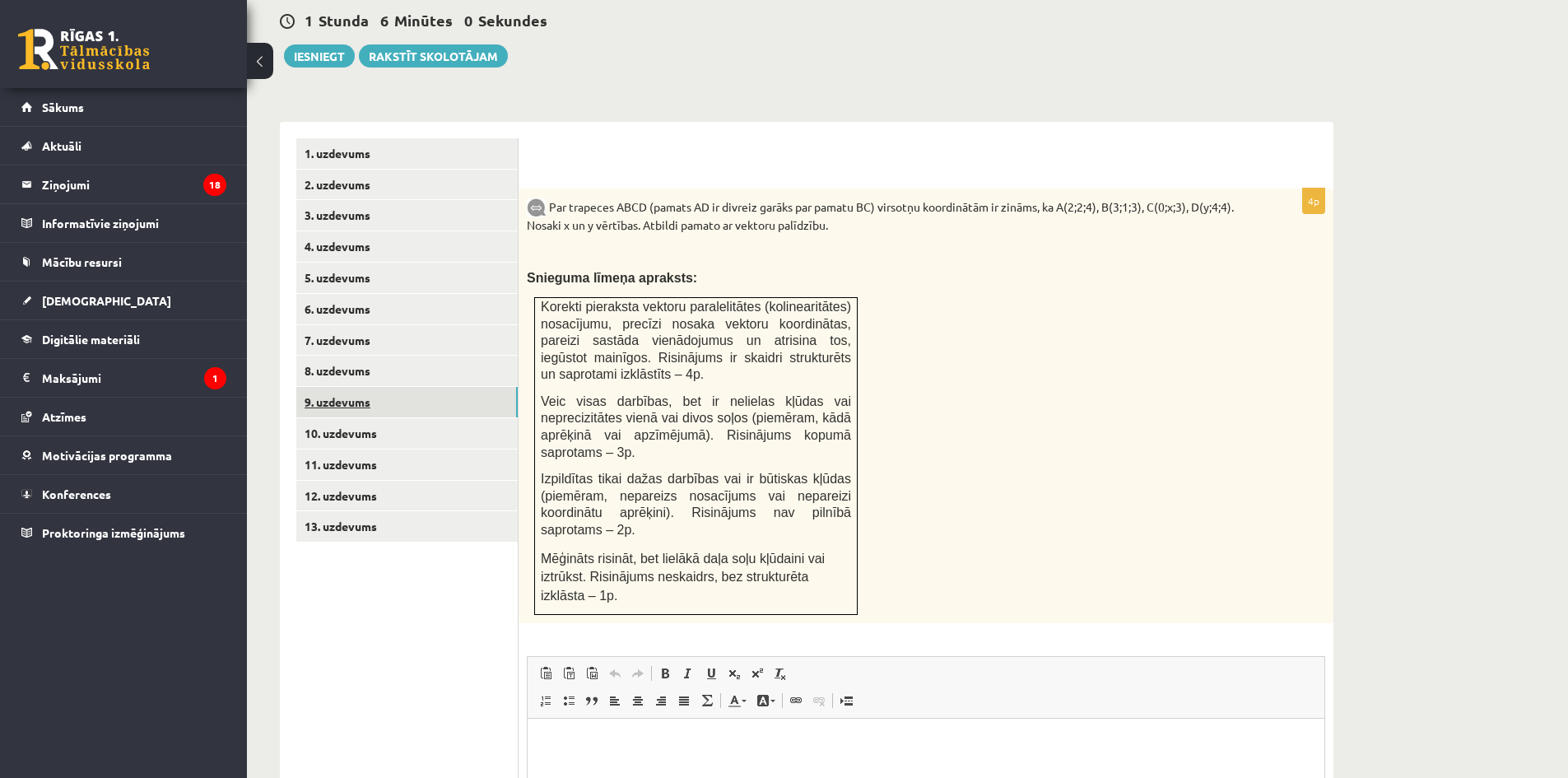
click at [342, 387] on link "9. uzdevums" at bounding box center [407, 402] width 221 height 31
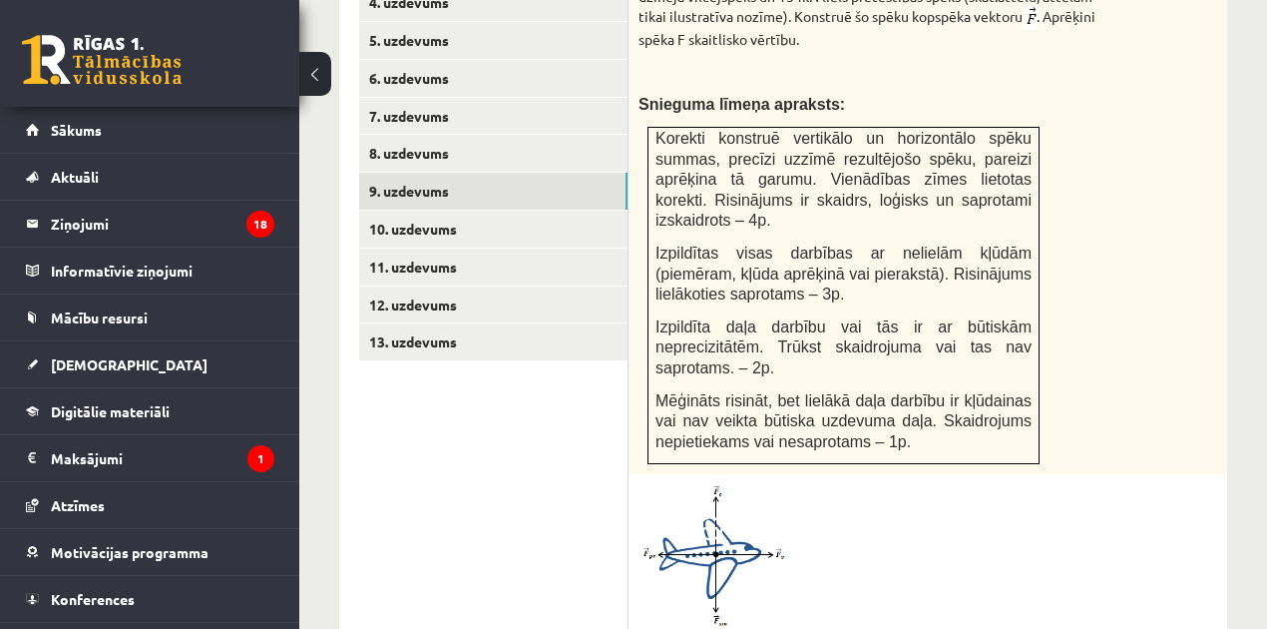
scroll to position [1143, 0]
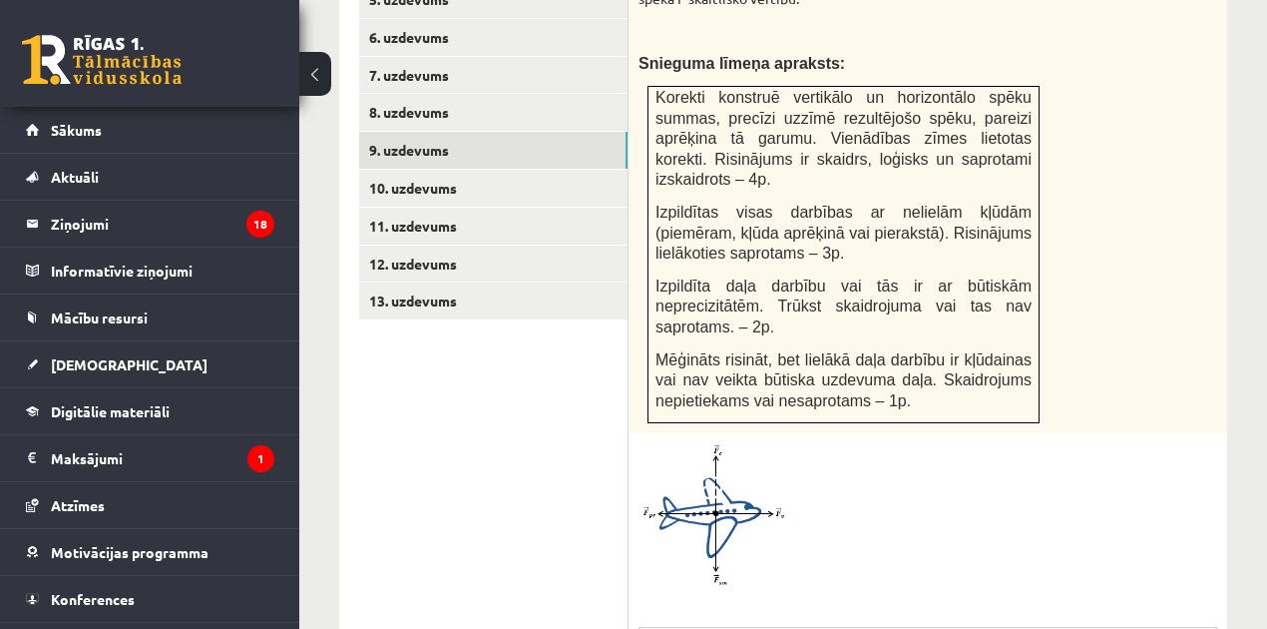
click at [750, 467] on img at bounding box center [713, 514] width 150 height 143
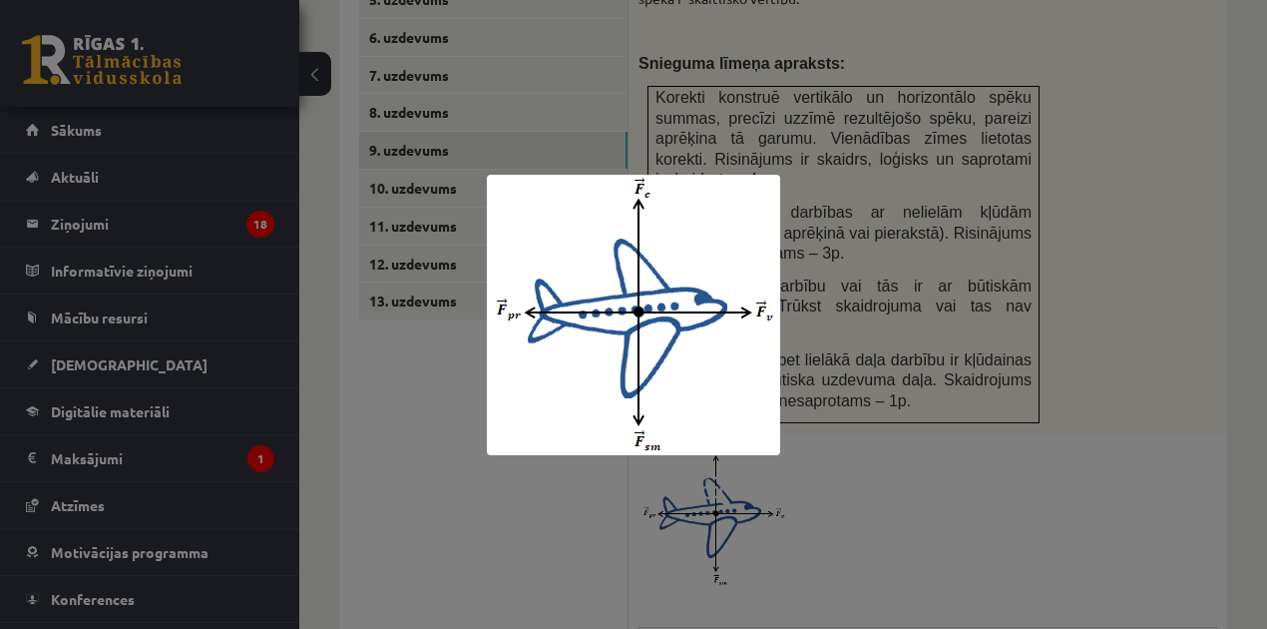
click at [726, 479] on div at bounding box center [633, 314] width 1267 height 629
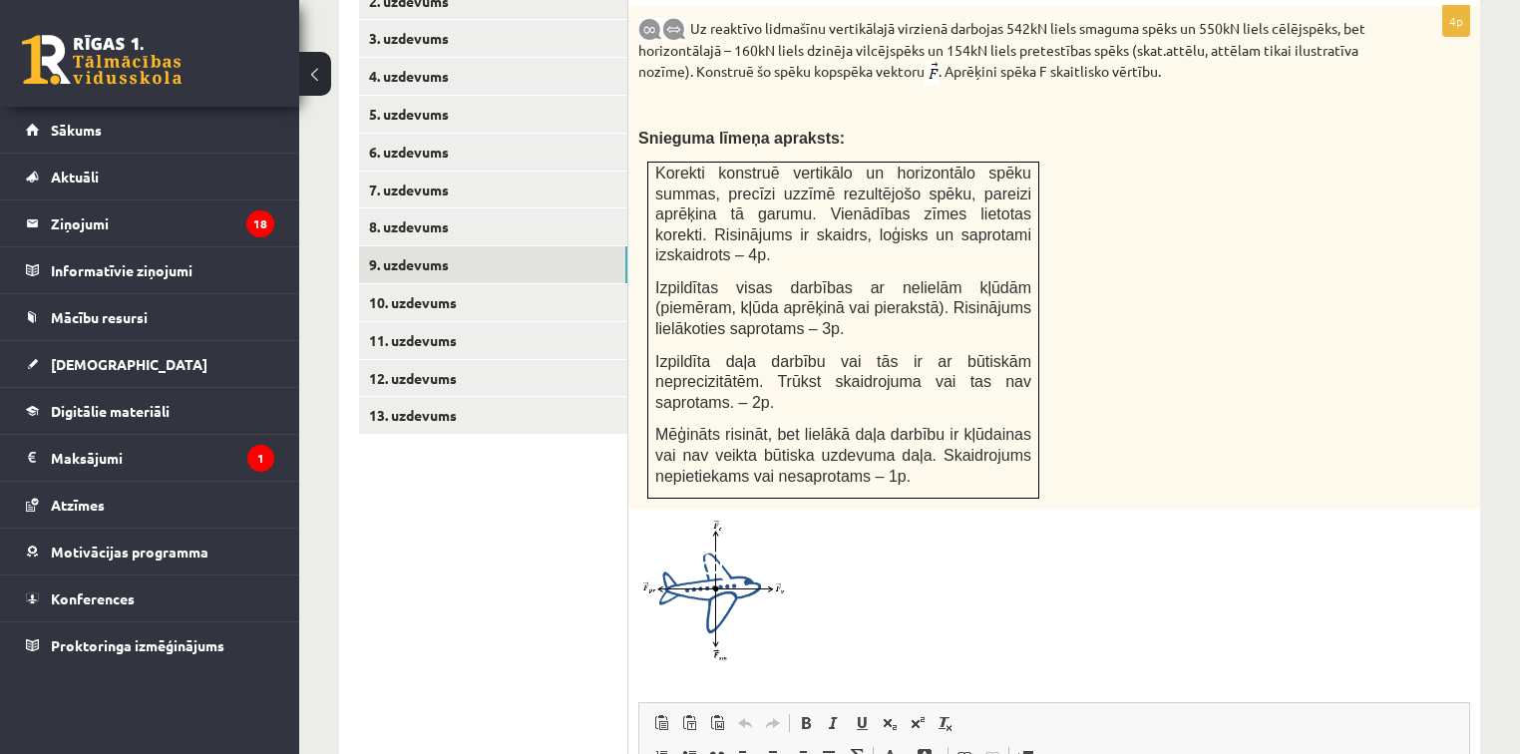
scroll to position [984, 0]
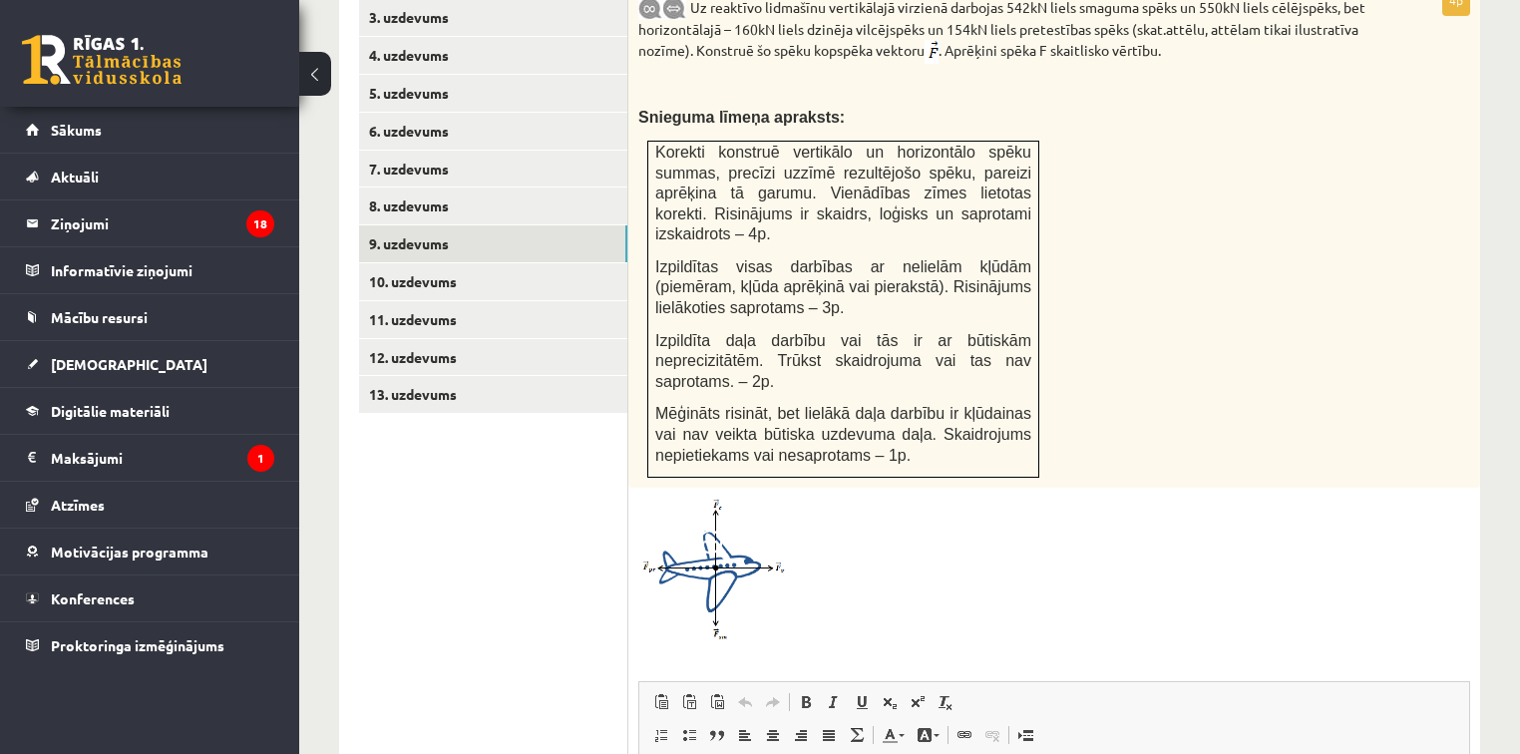
click at [733, 498] on img at bounding box center [713, 569] width 150 height 143
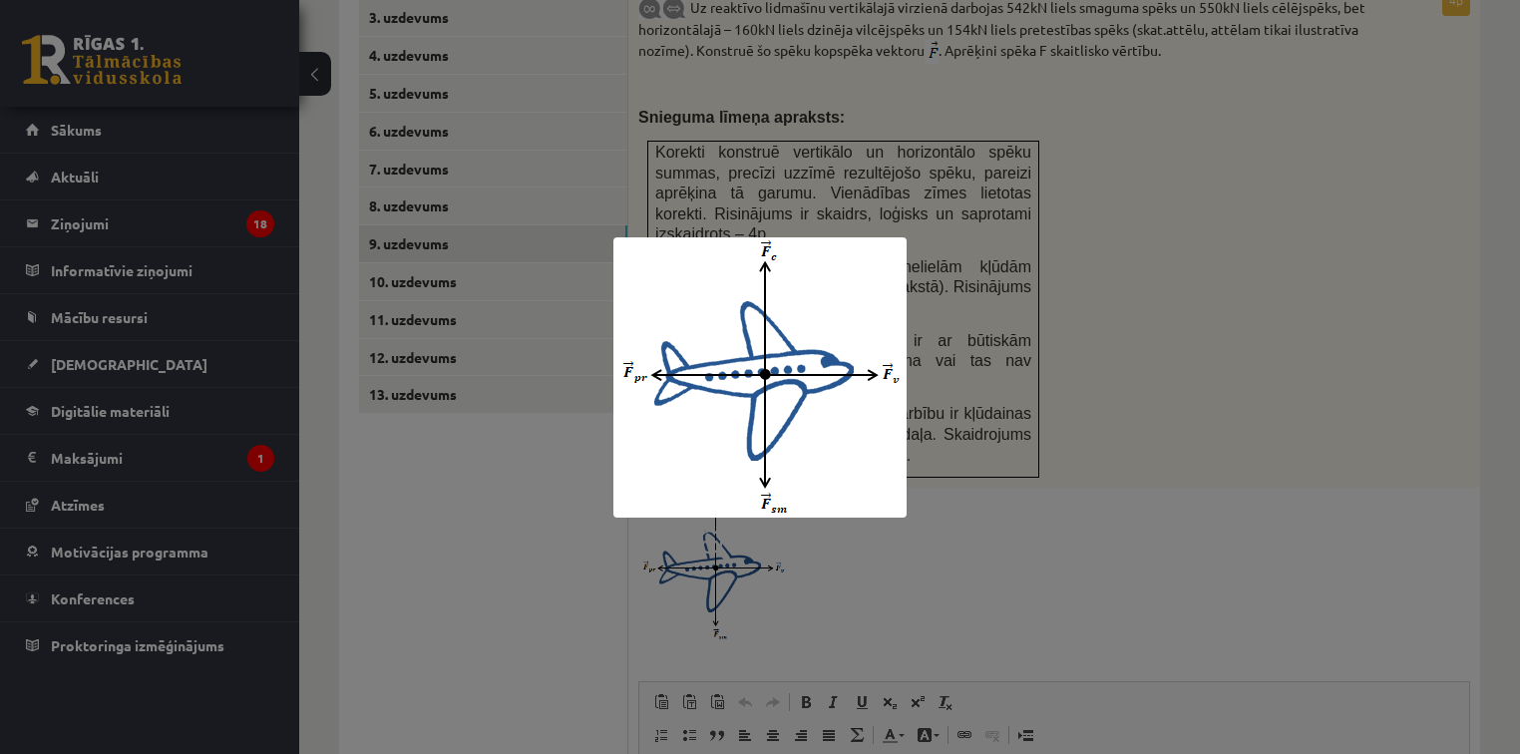
click at [1056, 340] on div at bounding box center [760, 377] width 1520 height 754
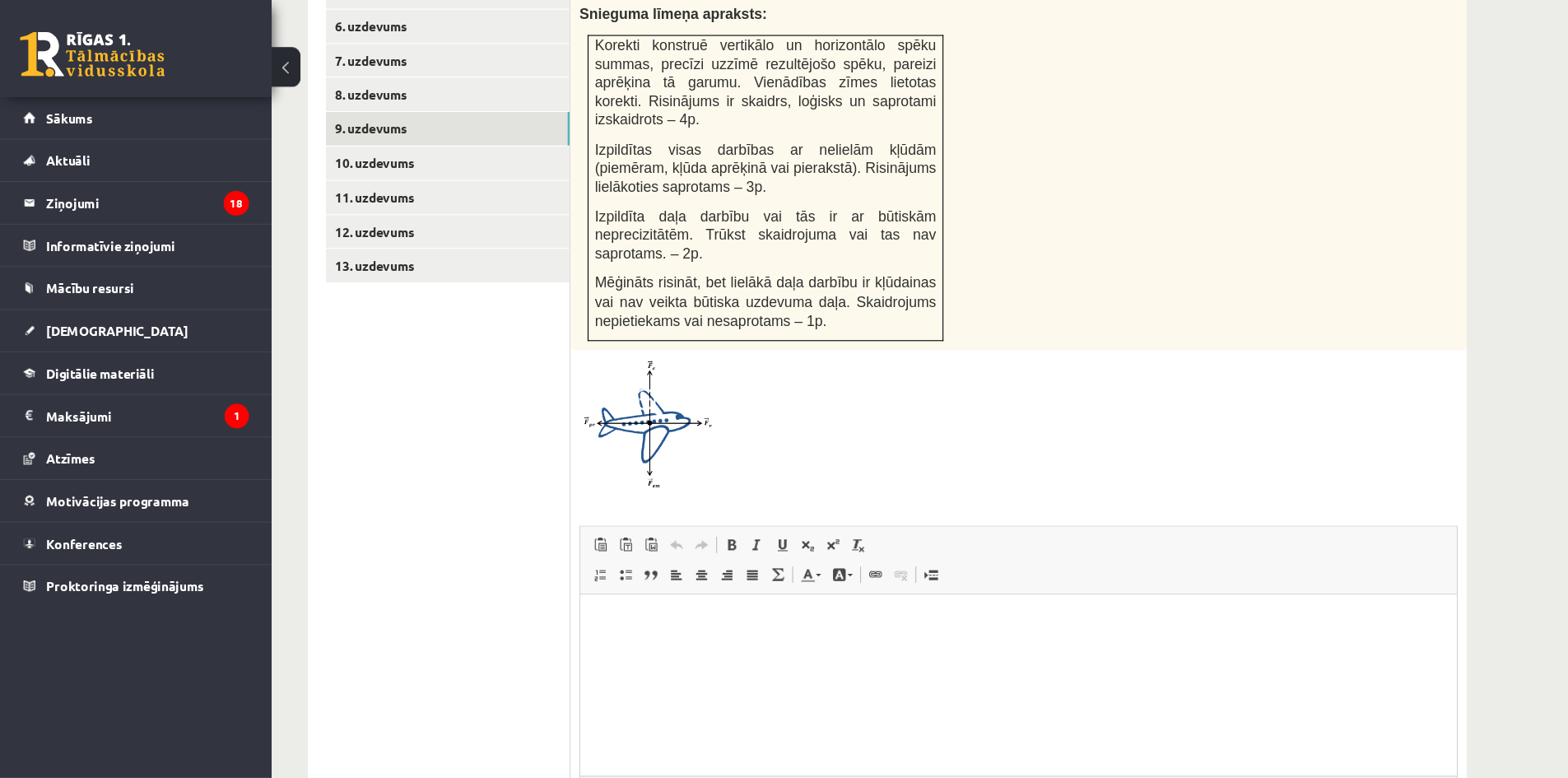
scroll to position [877, 0]
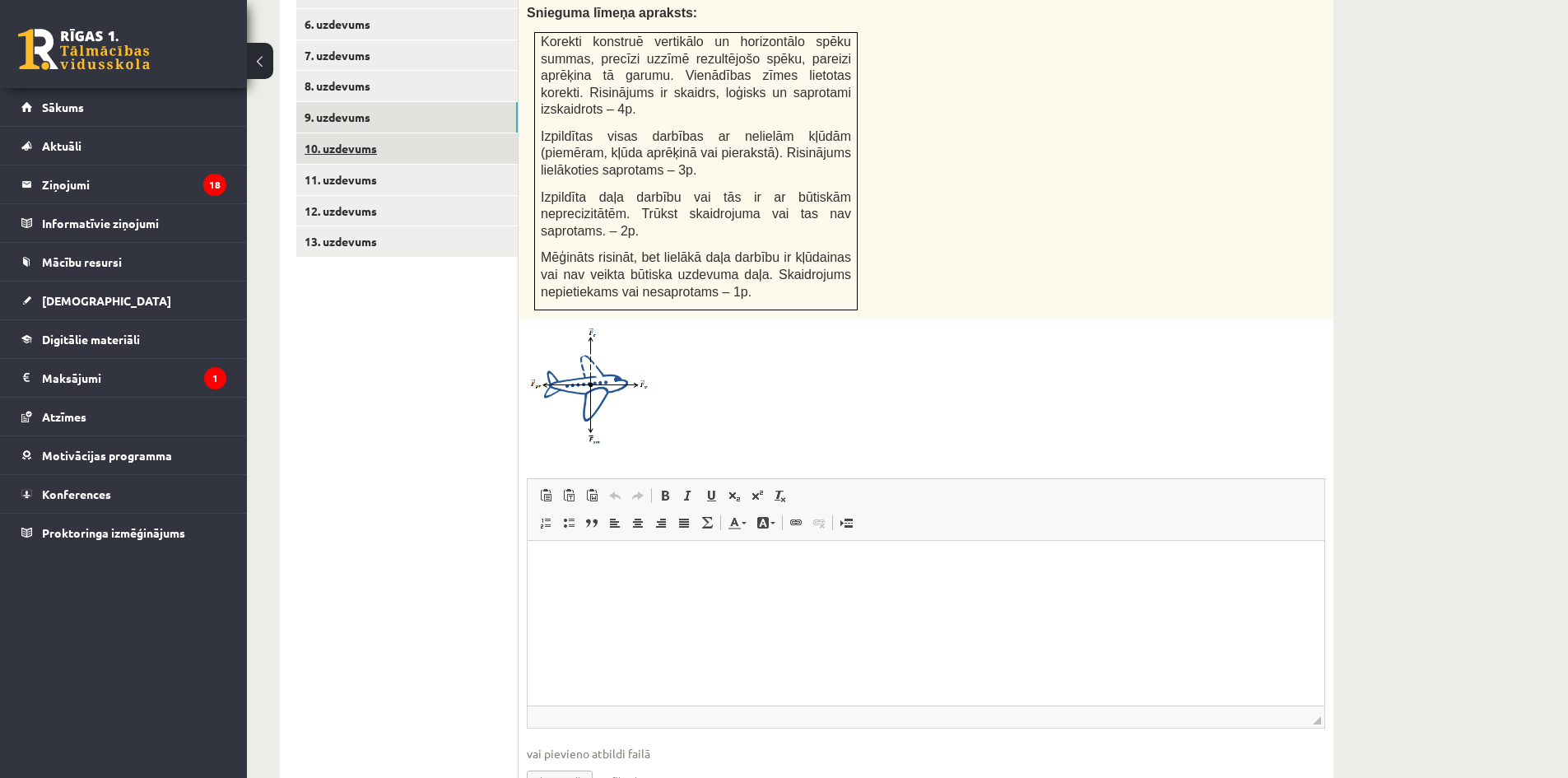
click at [377, 134] on link "10. uzdevums" at bounding box center [407, 149] width 221 height 31
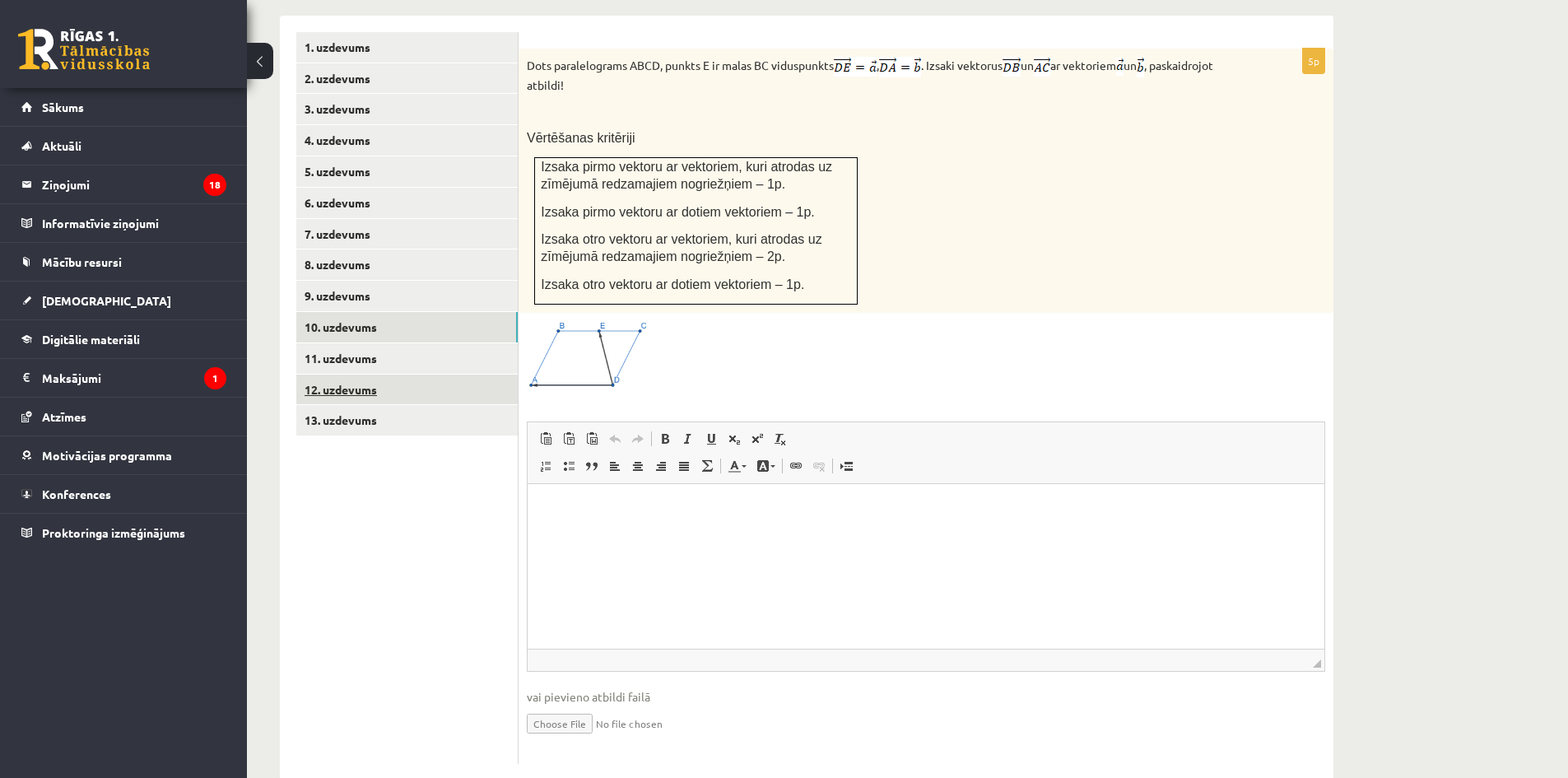
scroll to position [0, 0]
click at [440, 343] on link "11. uzdevums" at bounding box center [407, 358] width 221 height 31
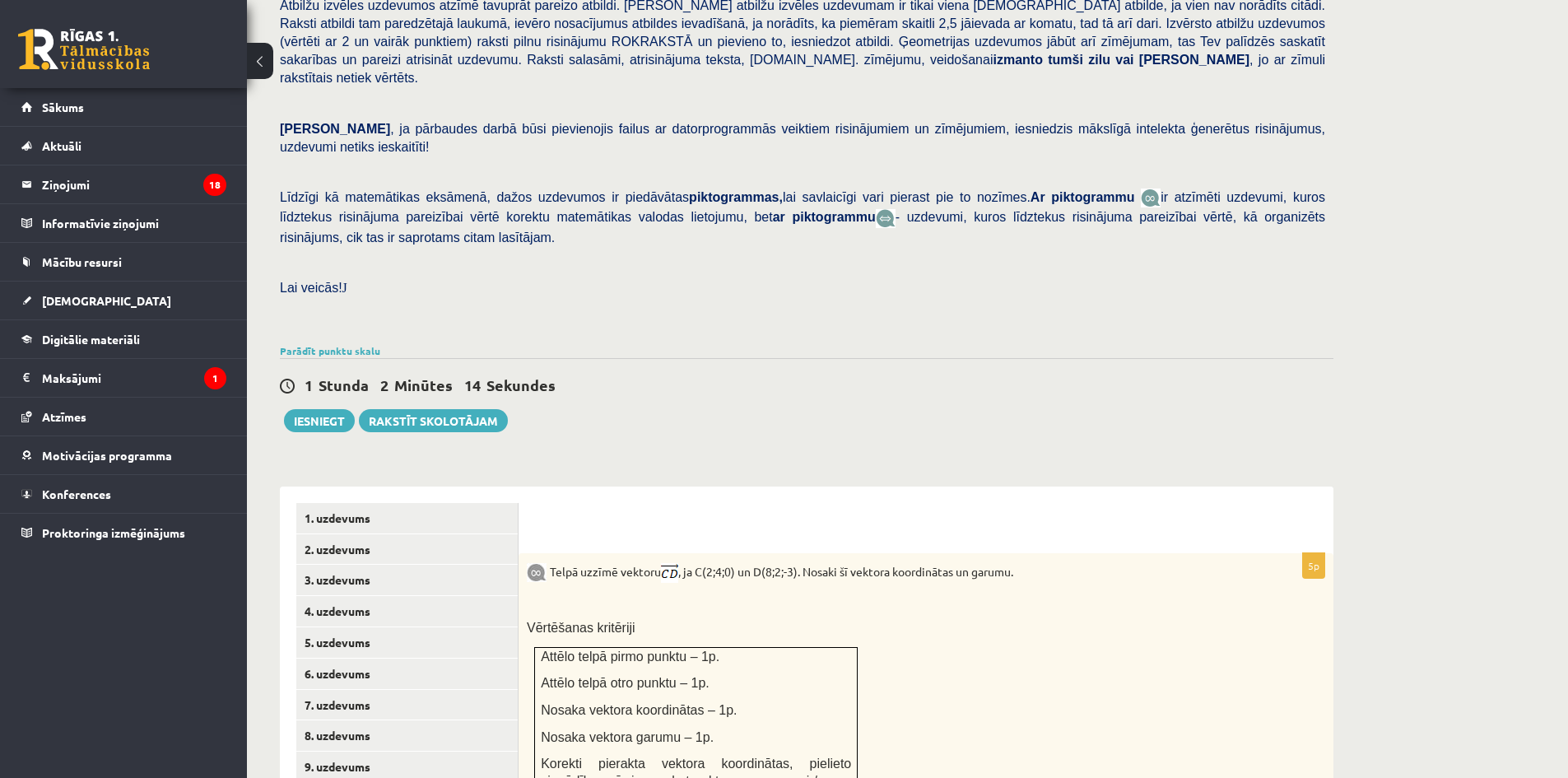
scroll to position [317, 0]
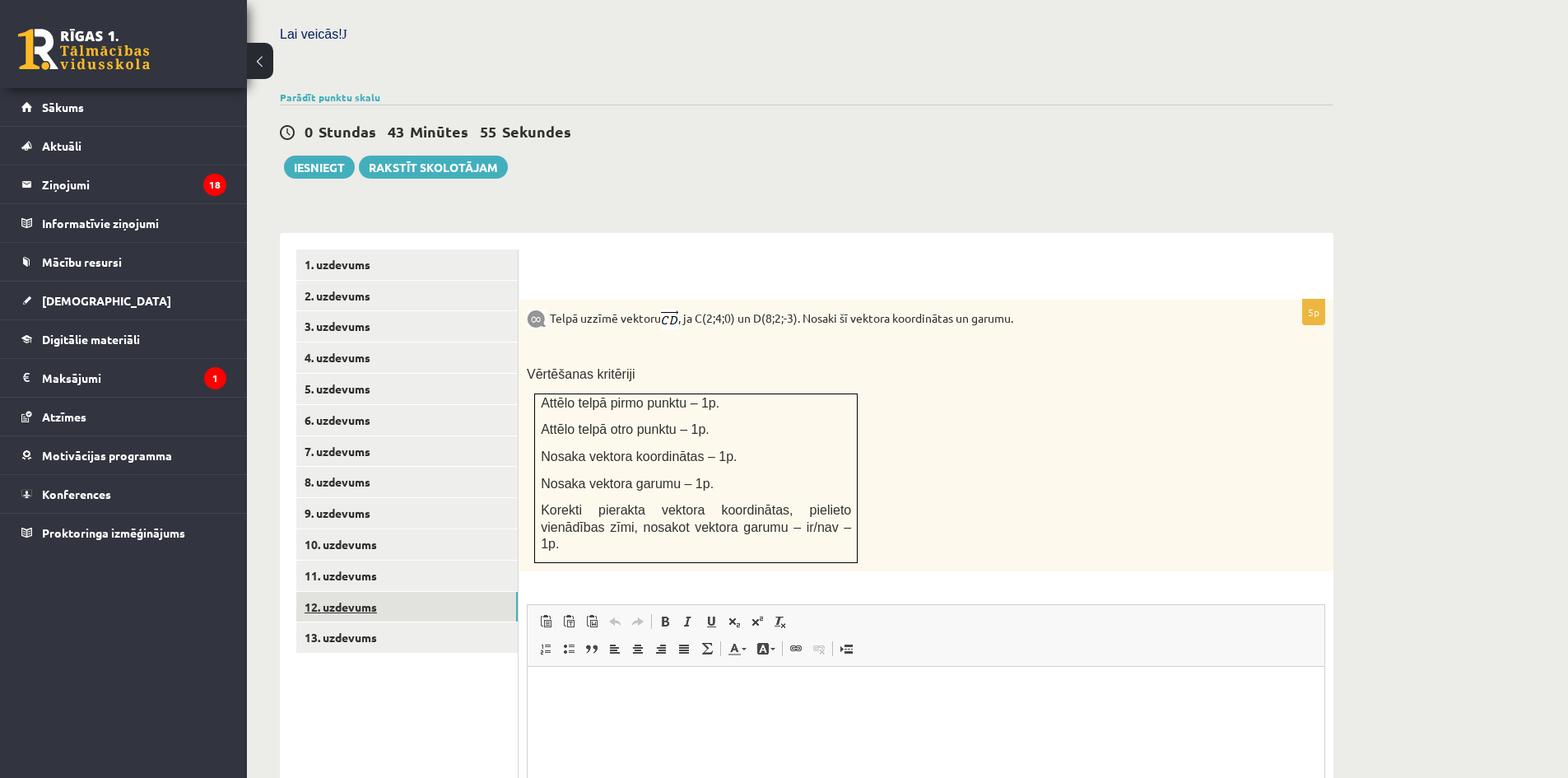
click at [379, 592] on link "12. uzdevums" at bounding box center [407, 606] width 221 height 31
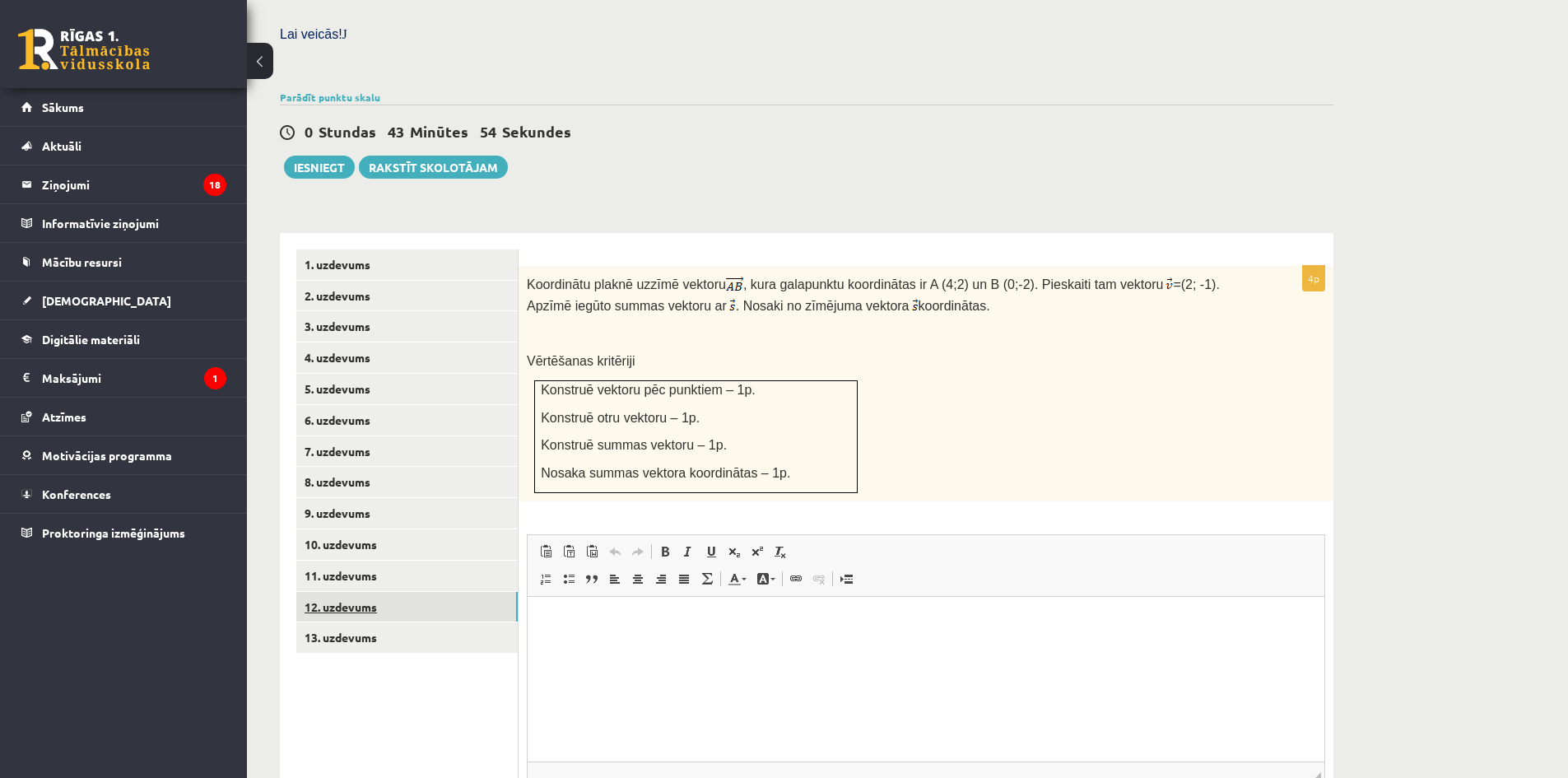
scroll to position [0, 0]
click at [374, 622] on link "13. uzdevums" at bounding box center [407, 637] width 221 height 31
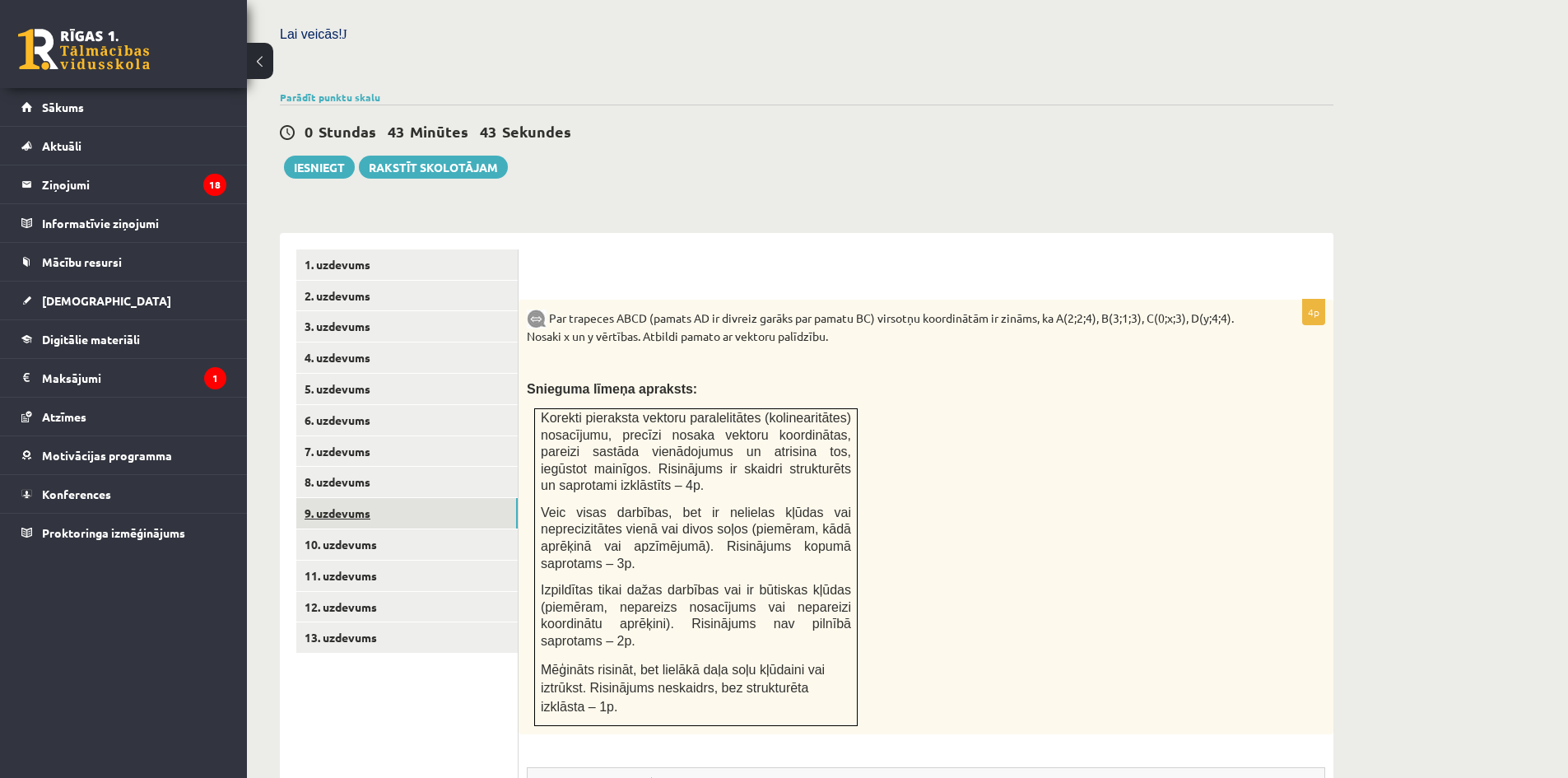
click at [362, 498] on link "9. uzdevums" at bounding box center [407, 513] width 221 height 31
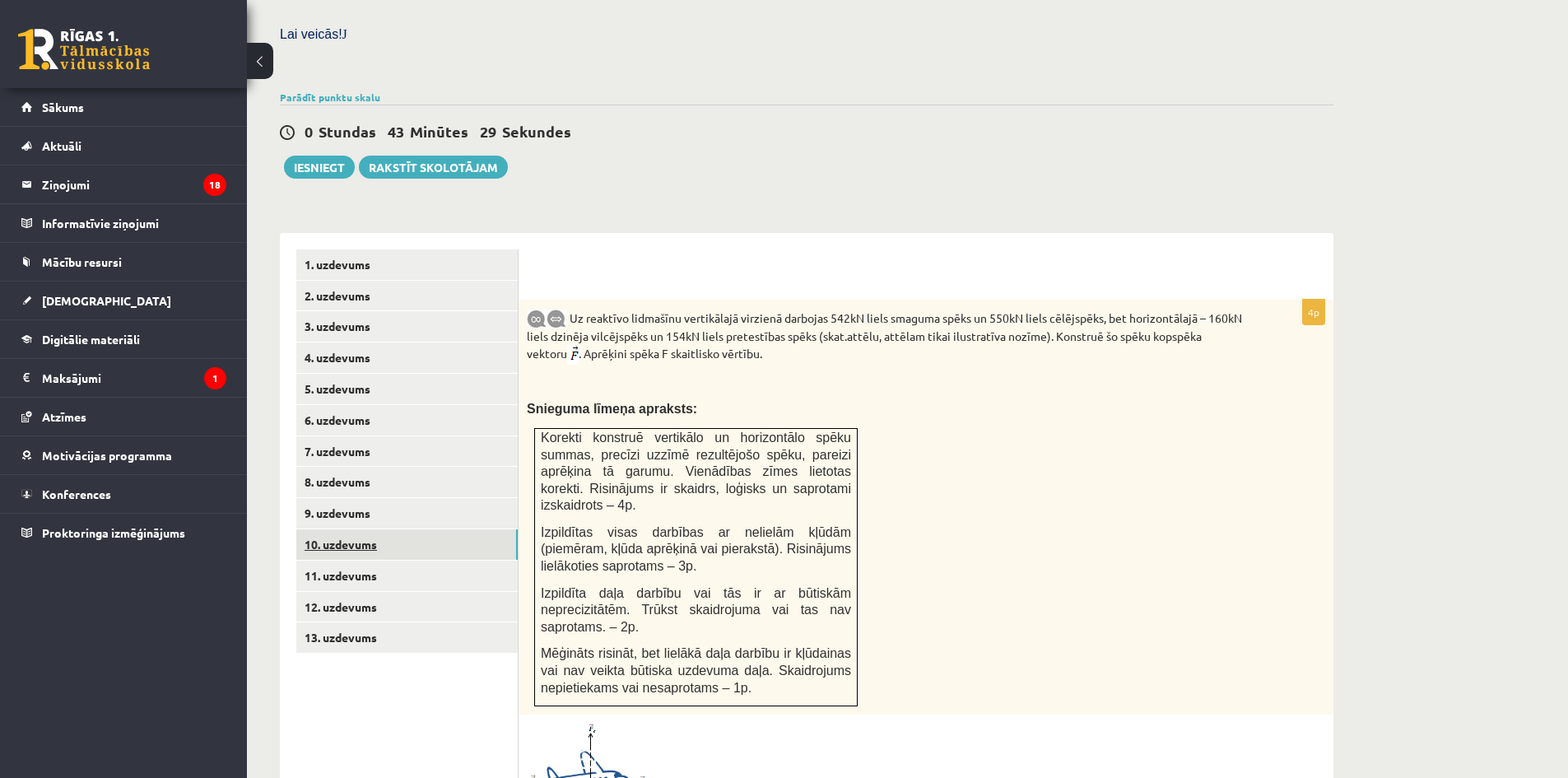
click at [347, 529] on link "10. uzdevums" at bounding box center [407, 544] width 221 height 31
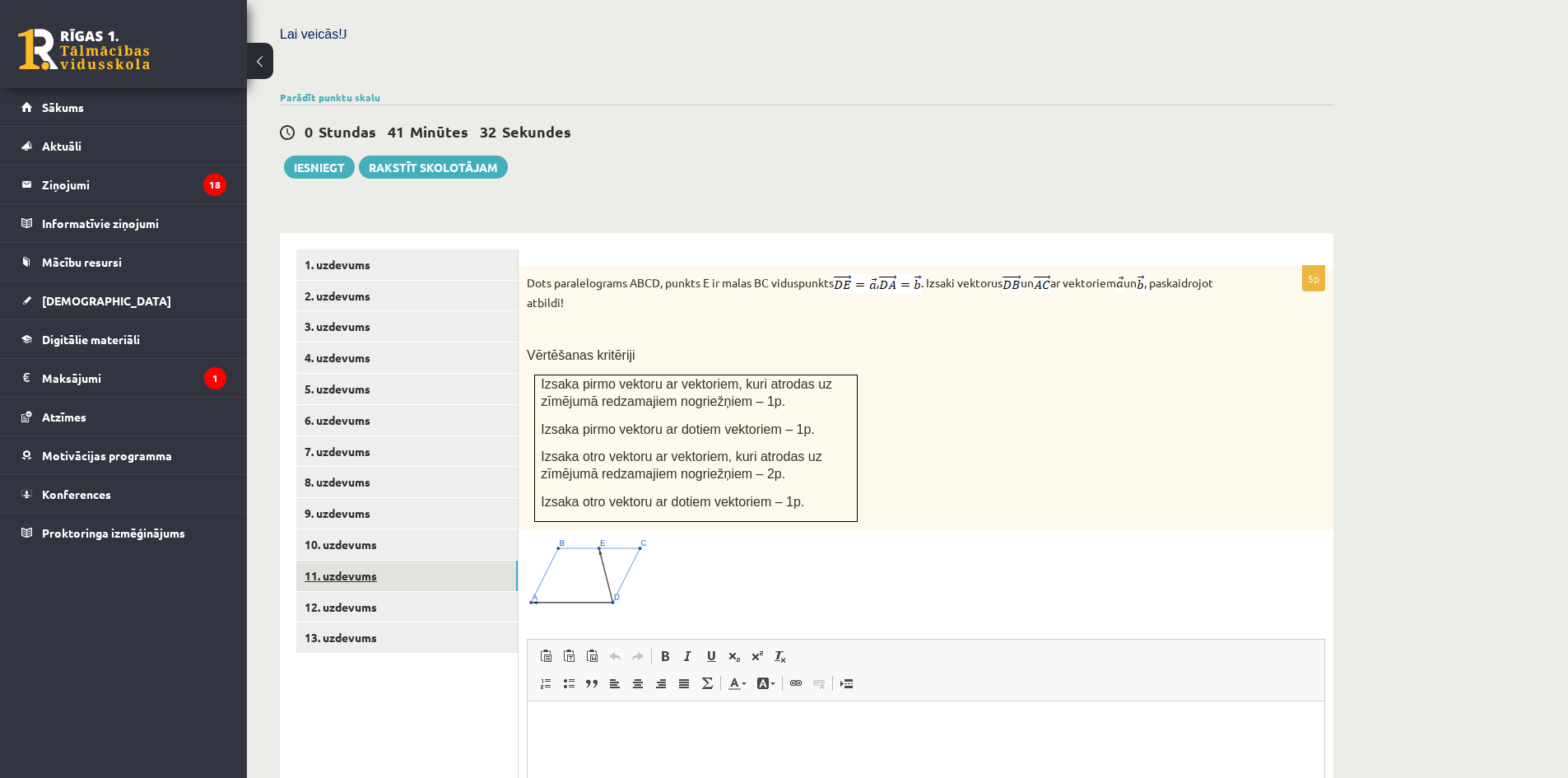
click at [364, 560] on link "11. uzdevums" at bounding box center [407, 575] width 221 height 31
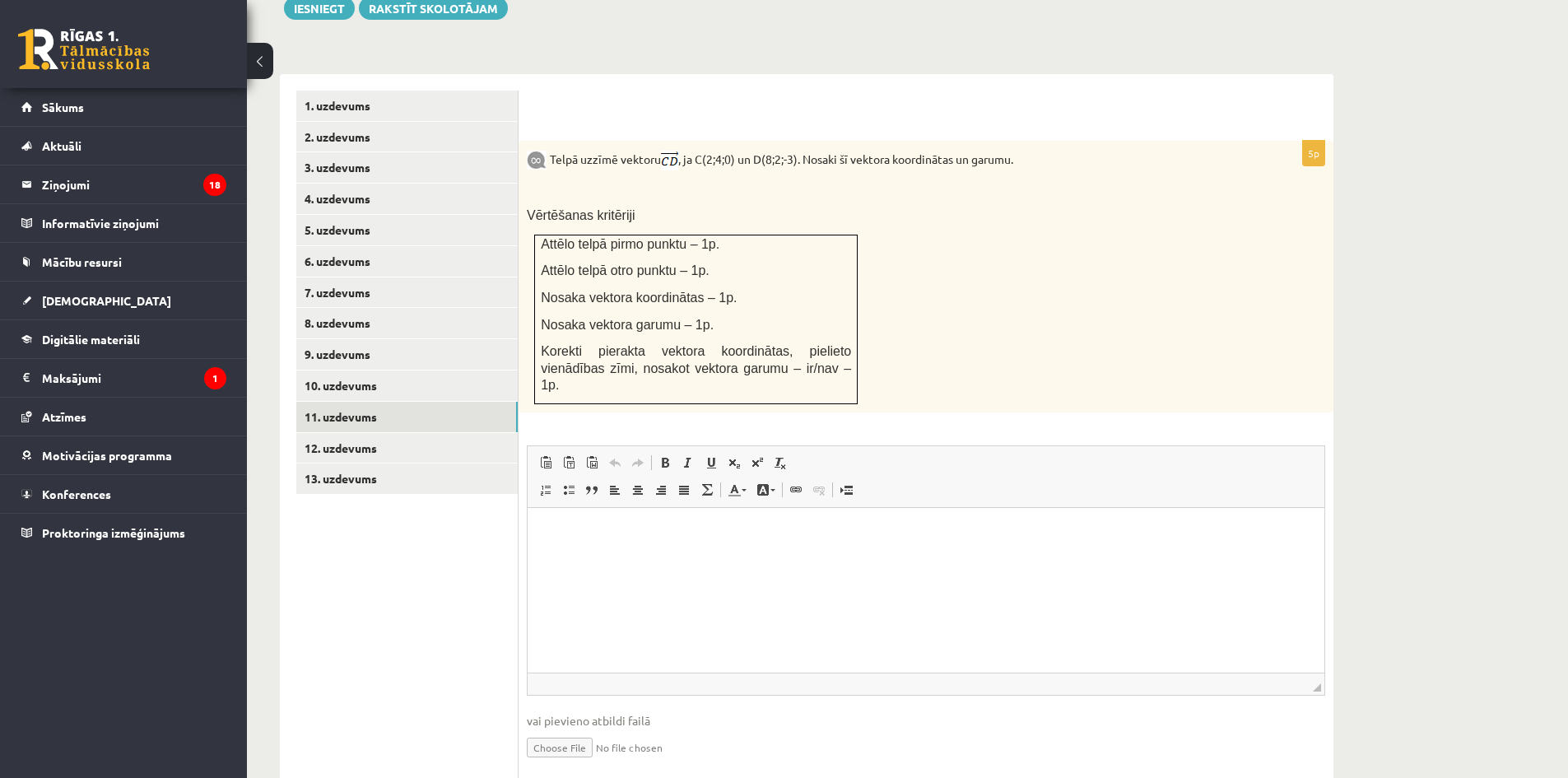
scroll to position [646, 0]
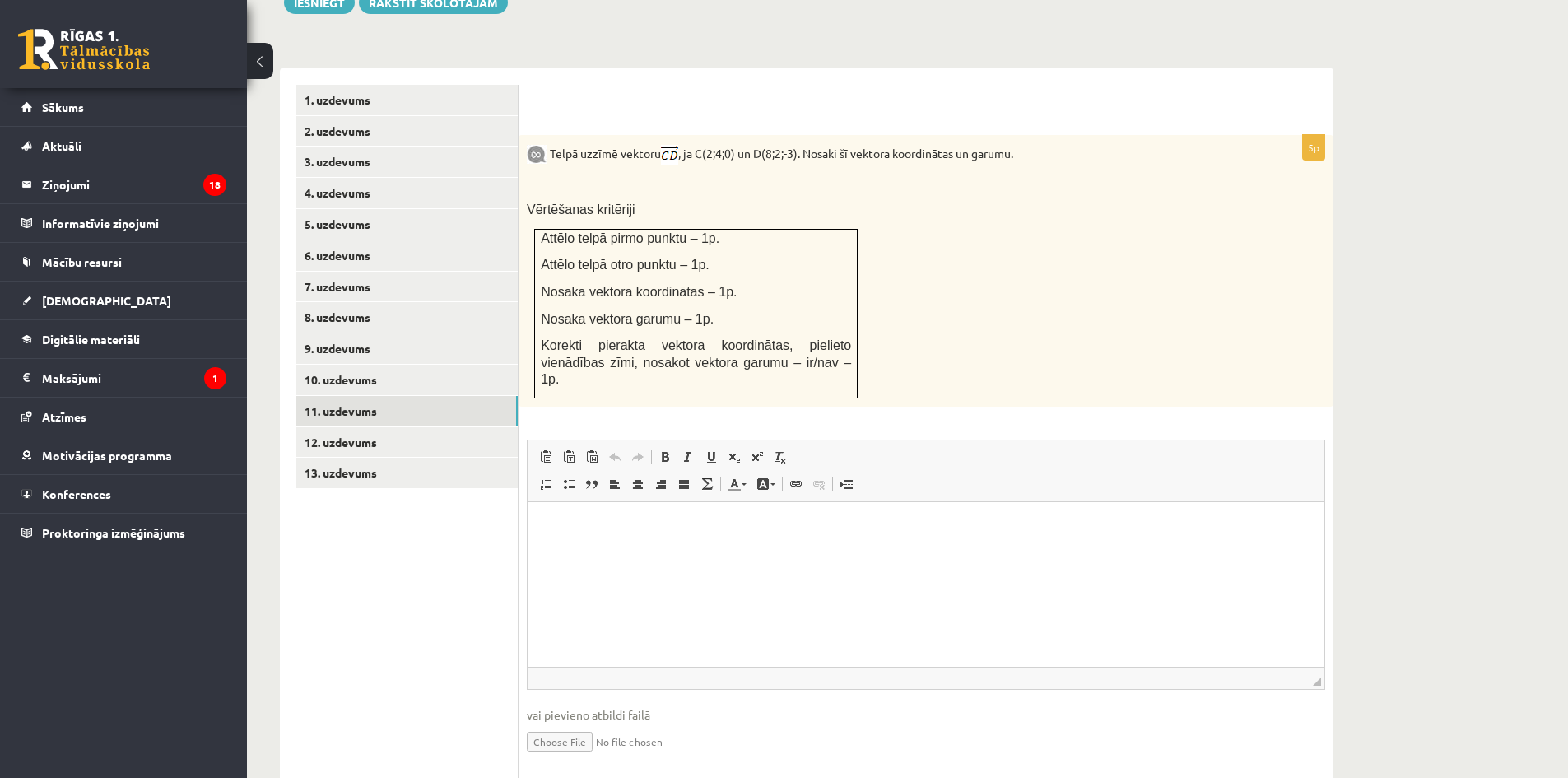
click at [587, 724] on input "file" at bounding box center [925, 740] width 798 height 34
type input "**********"
click at [402, 365] on link "10. uzdevums" at bounding box center [407, 380] width 221 height 31
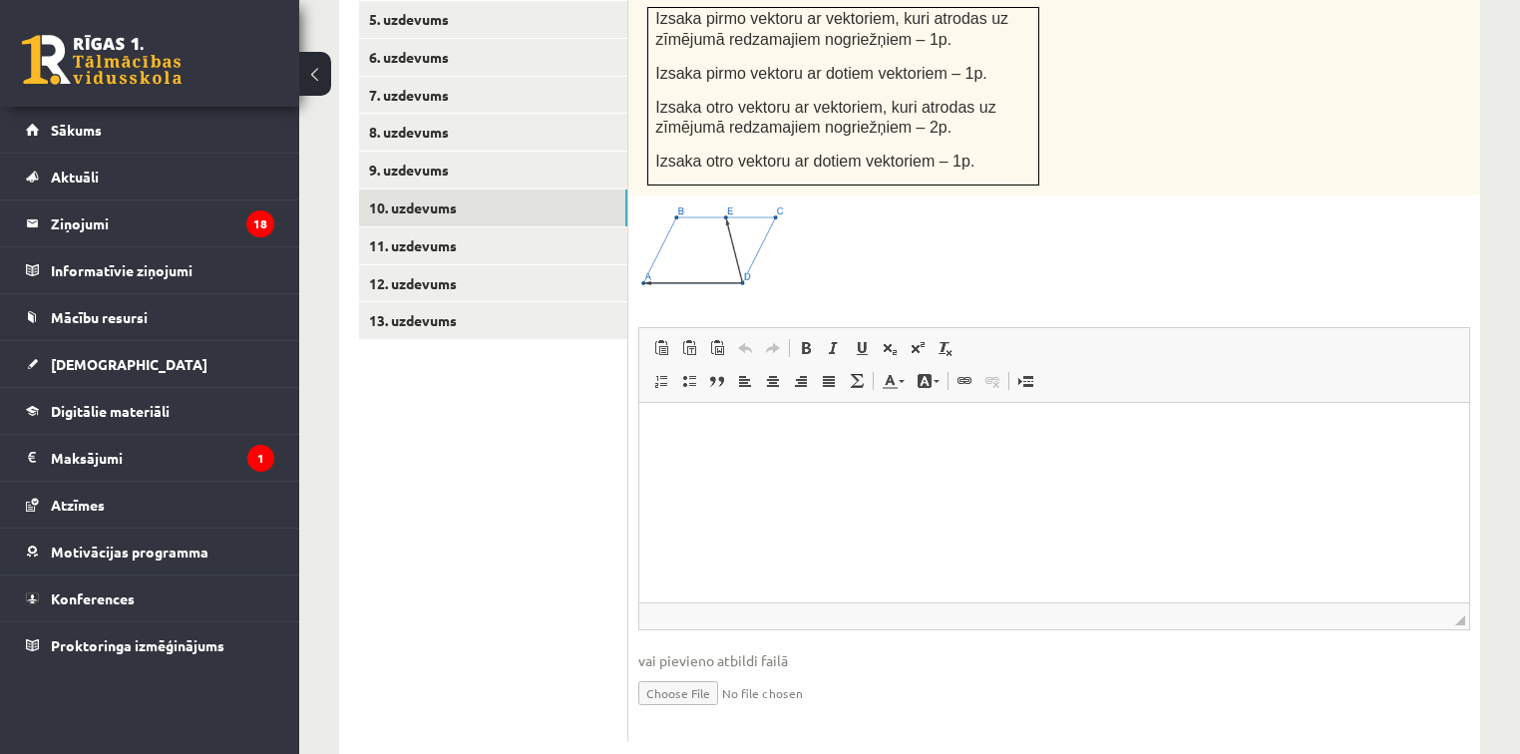
scroll to position [1060, 0]
click at [662, 669] on input "file" at bounding box center [1054, 689] width 832 height 41
type input "**********"
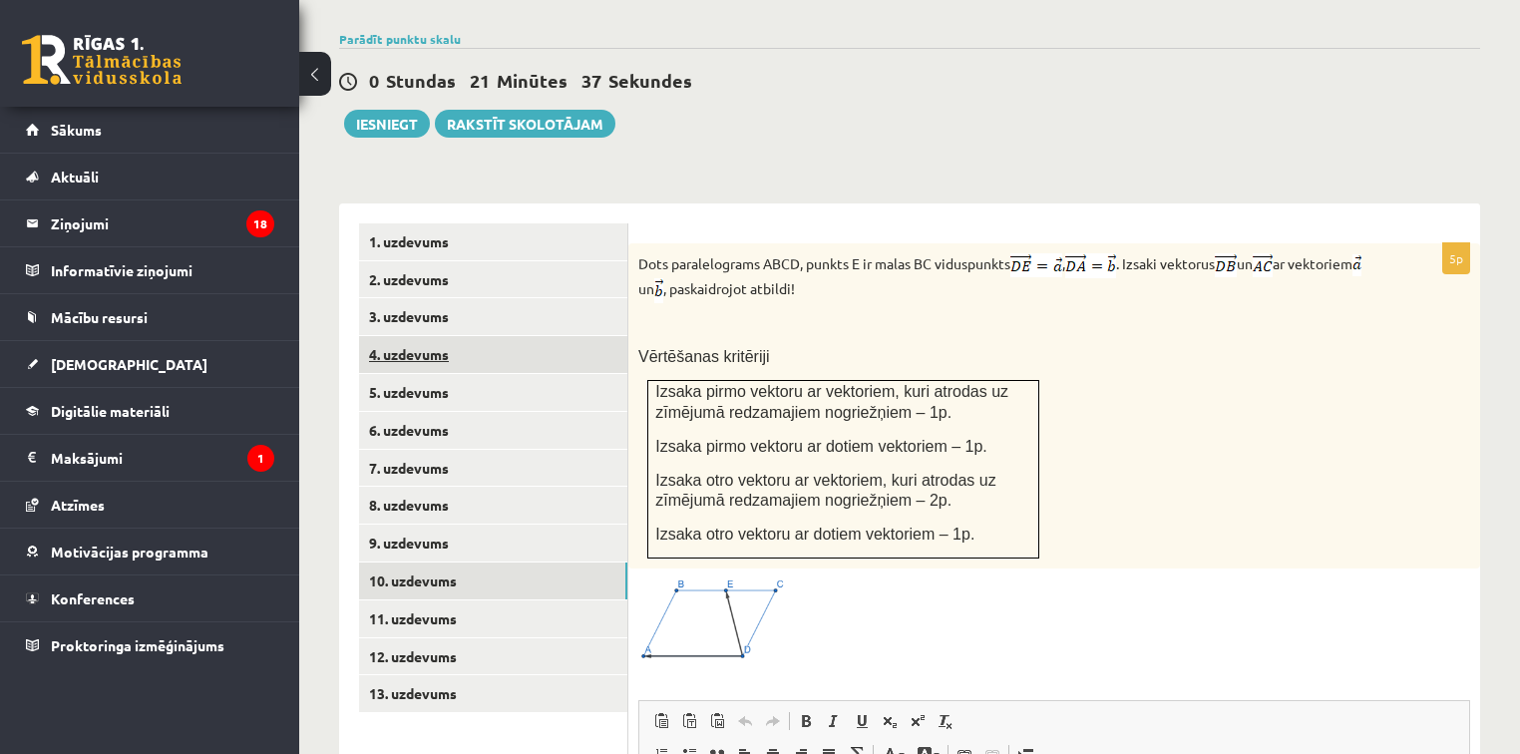
scroll to position [660, 0]
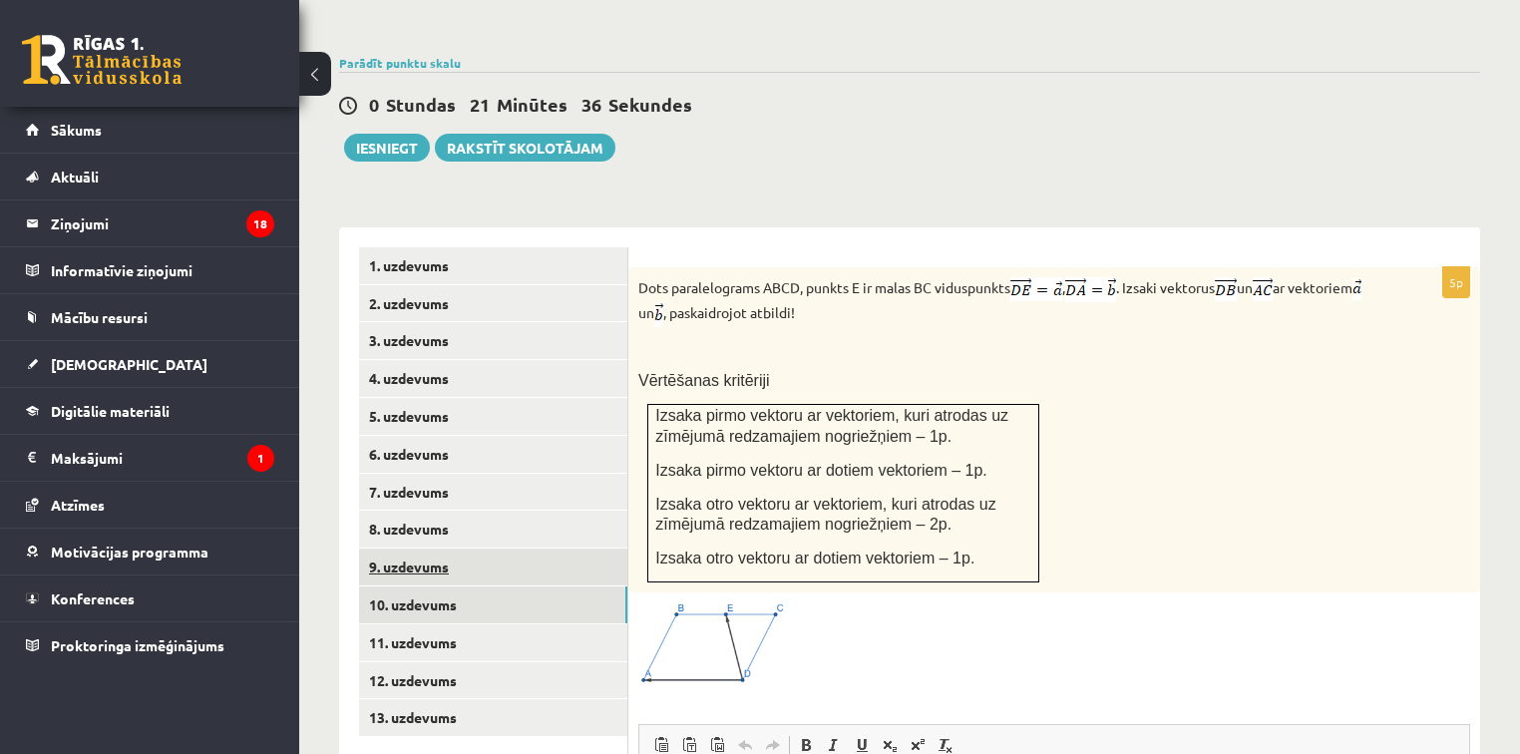
click at [455, 549] on link "9. uzdevums" at bounding box center [493, 567] width 268 height 37
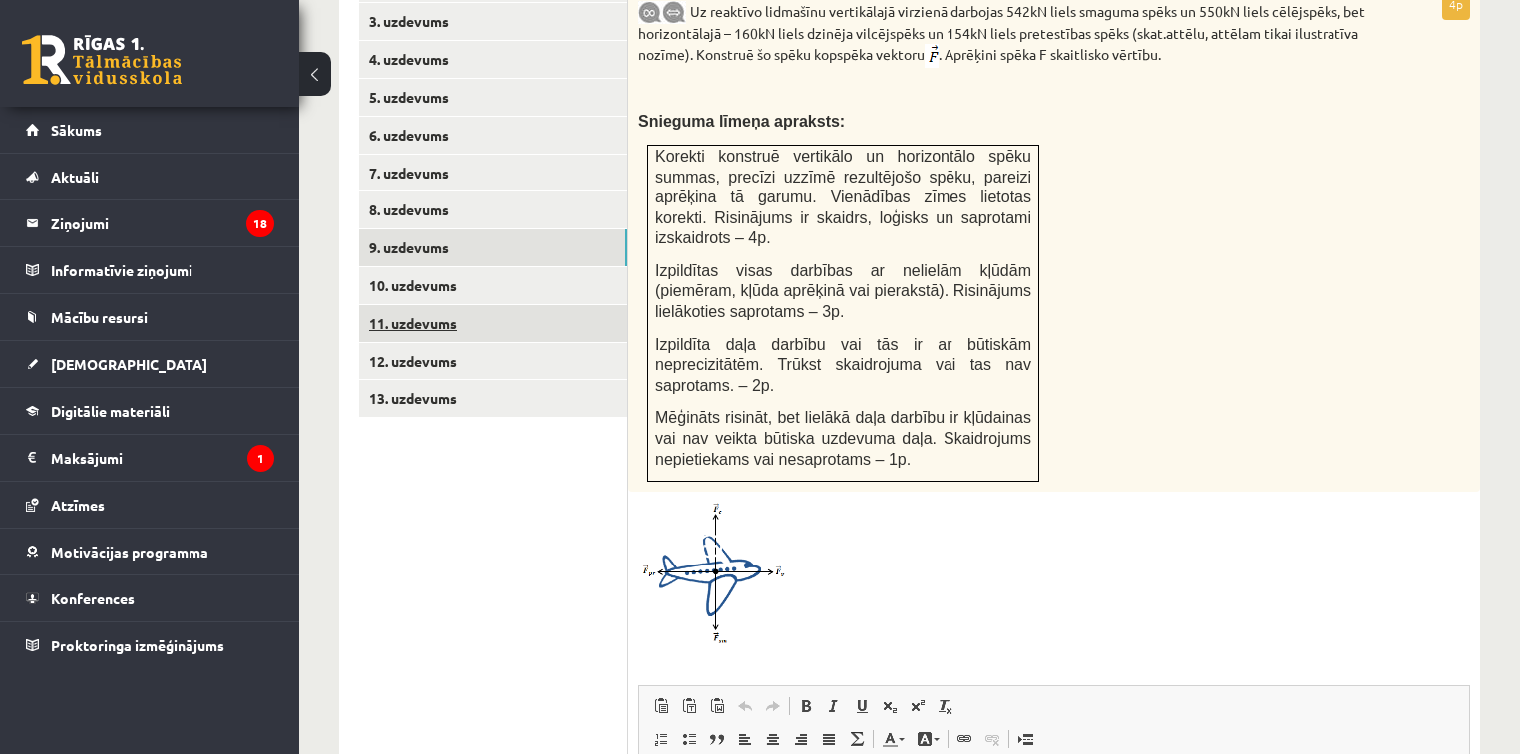
scroll to position [0, 0]
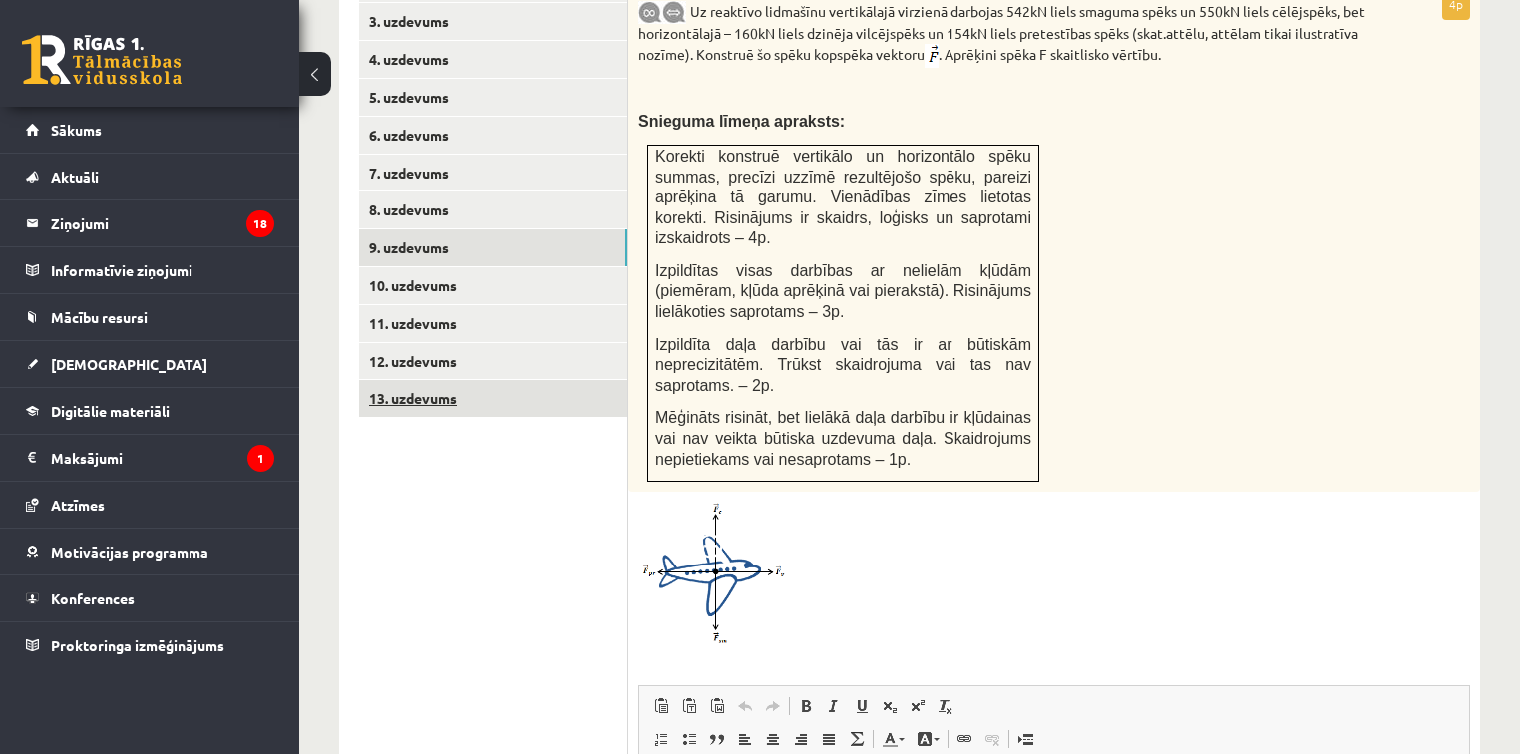
click at [430, 380] on link "13. uzdevums" at bounding box center [493, 398] width 268 height 37
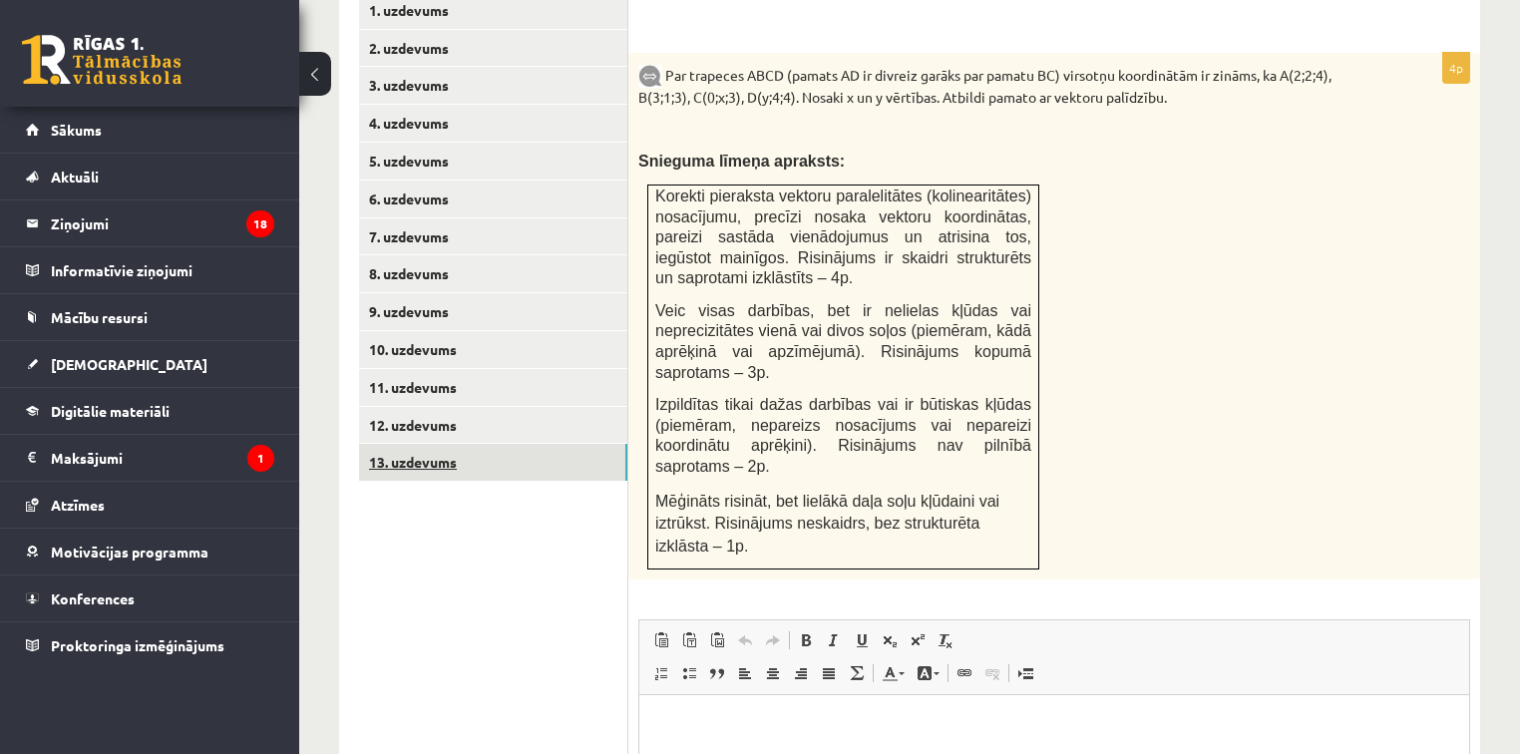
scroll to position [660, 0]
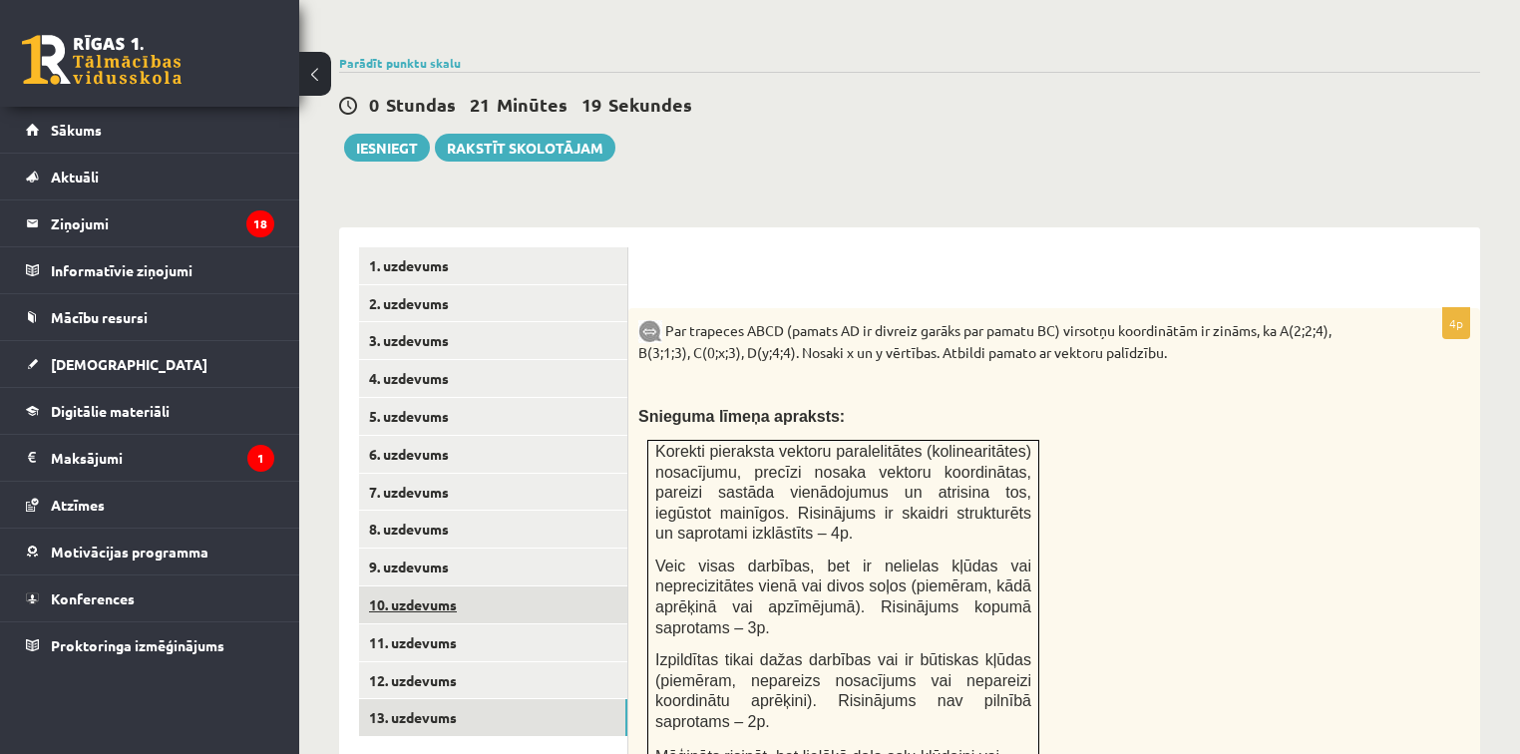
click at [448, 587] on link "10. uzdevums" at bounding box center [493, 605] width 268 height 37
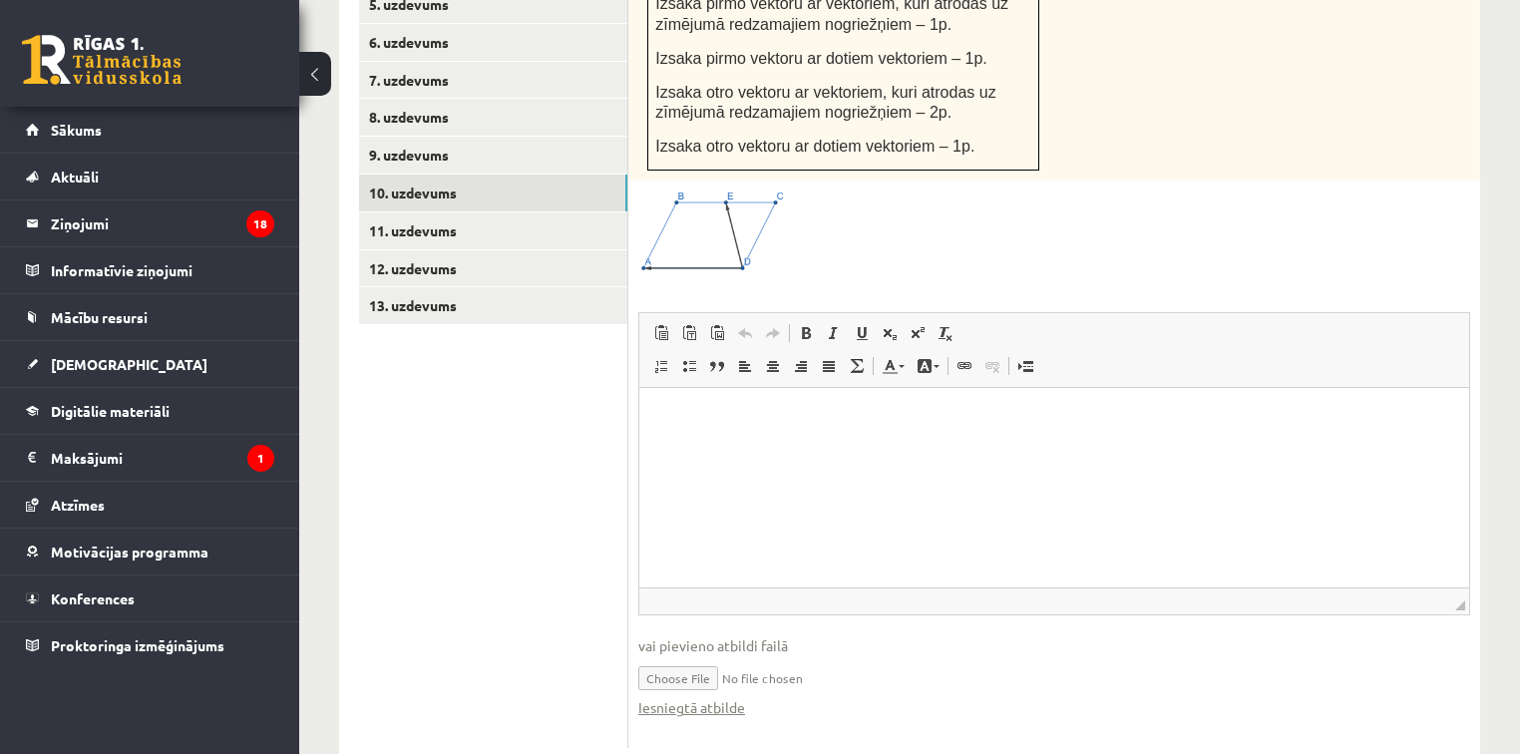
scroll to position [1080, 0]
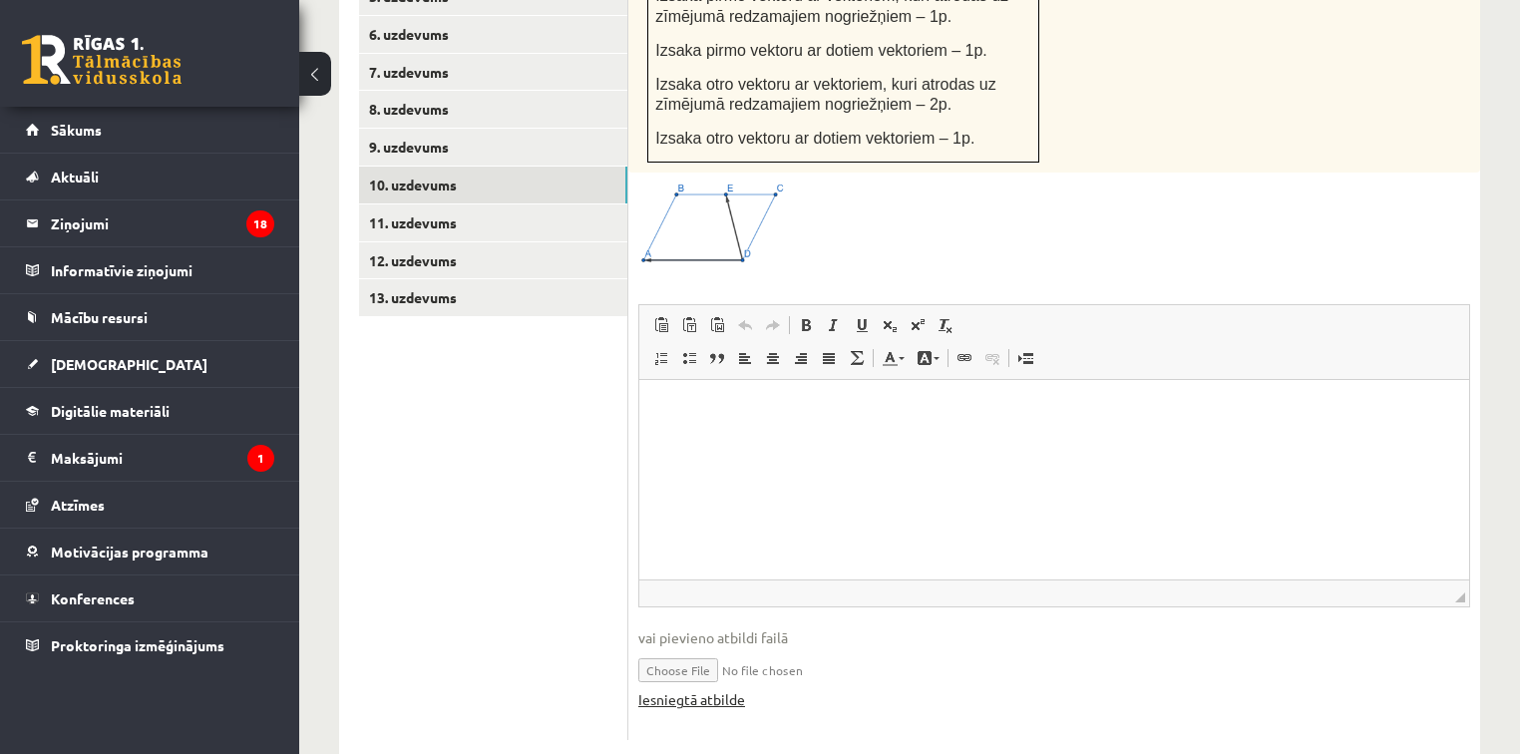
click at [718, 689] on link "Iesniegtā atbilde" at bounding box center [691, 699] width 107 height 21
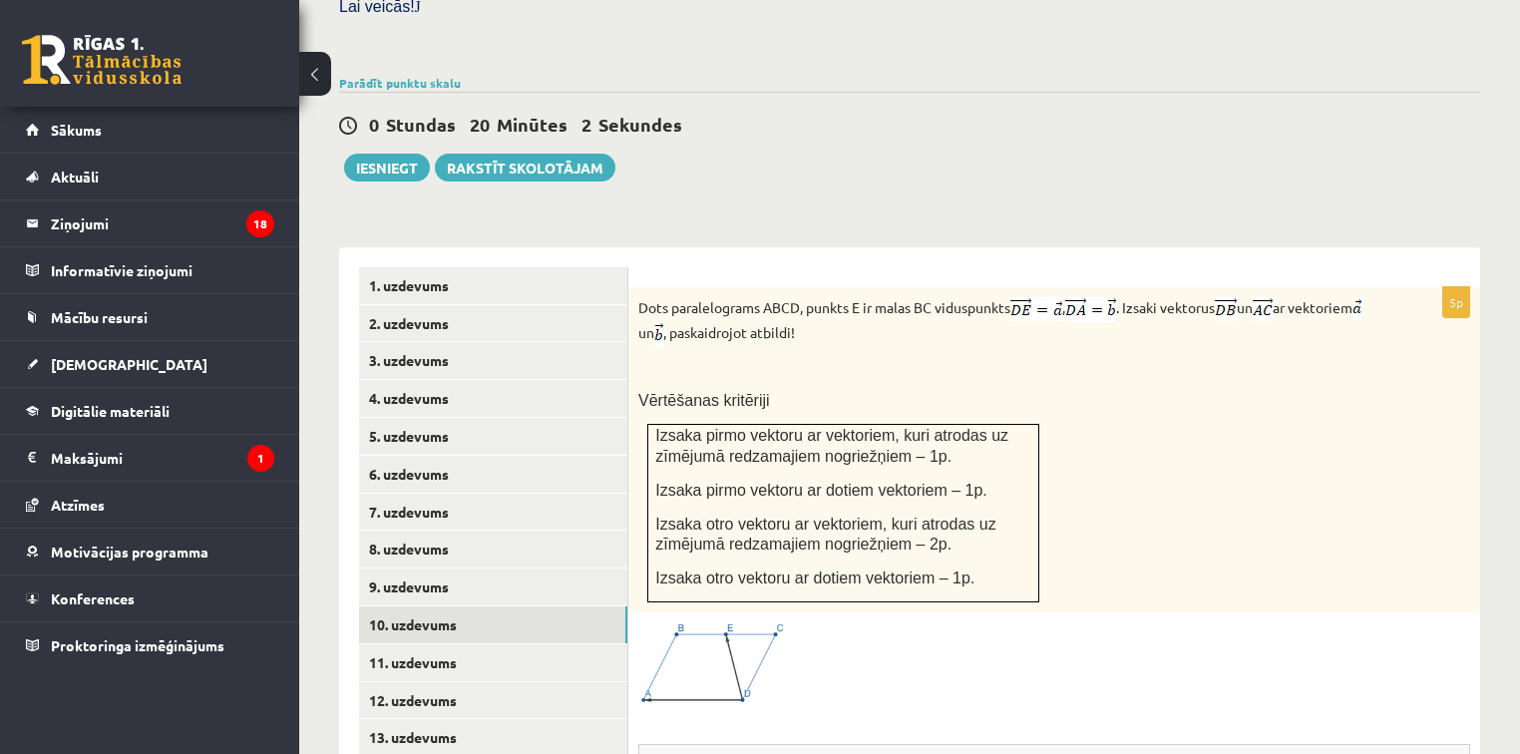
scroll to position [602, 0]
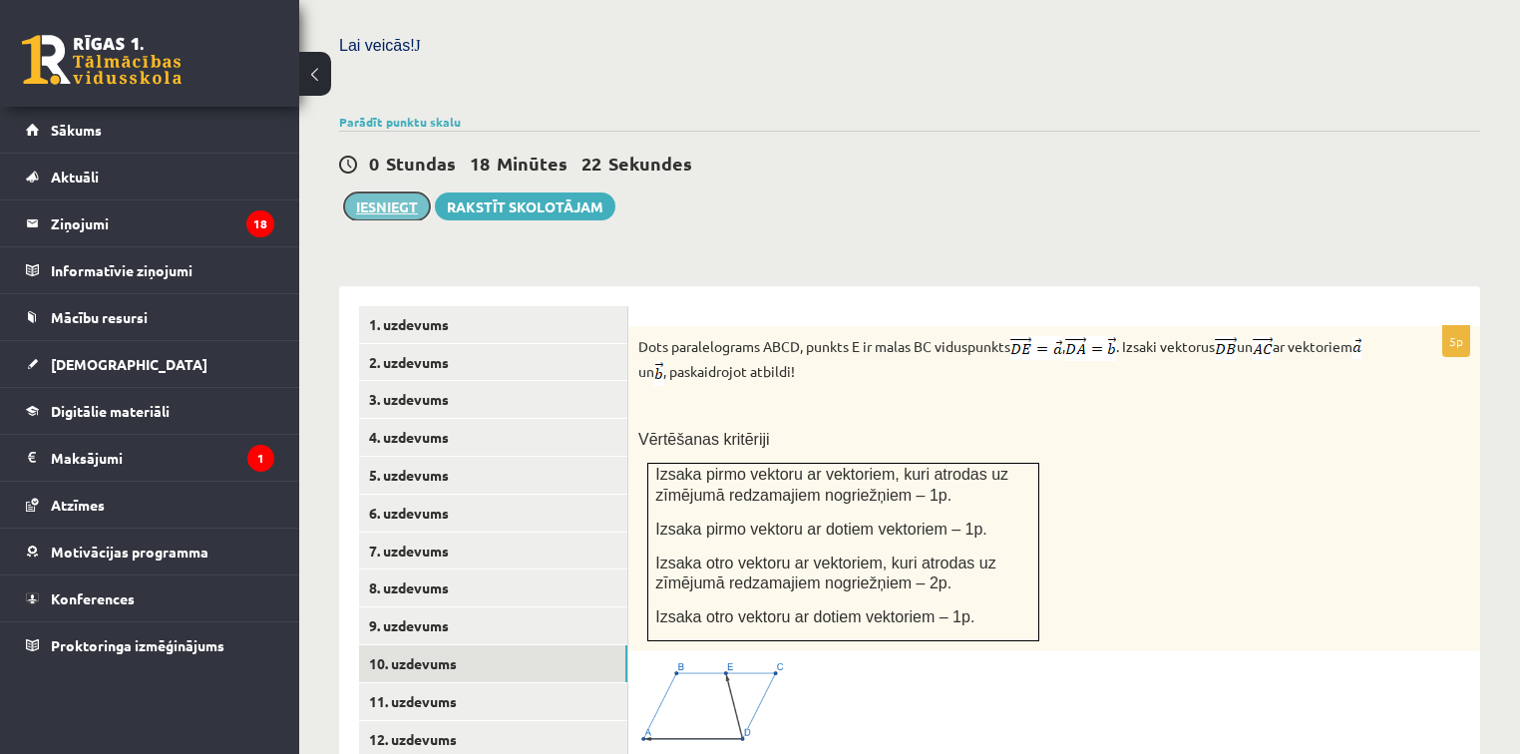
click at [394, 193] on button "Iesniegt" at bounding box center [387, 207] width 86 height 28
click at [438, 495] on link "6. uzdevums" at bounding box center [493, 513] width 268 height 37
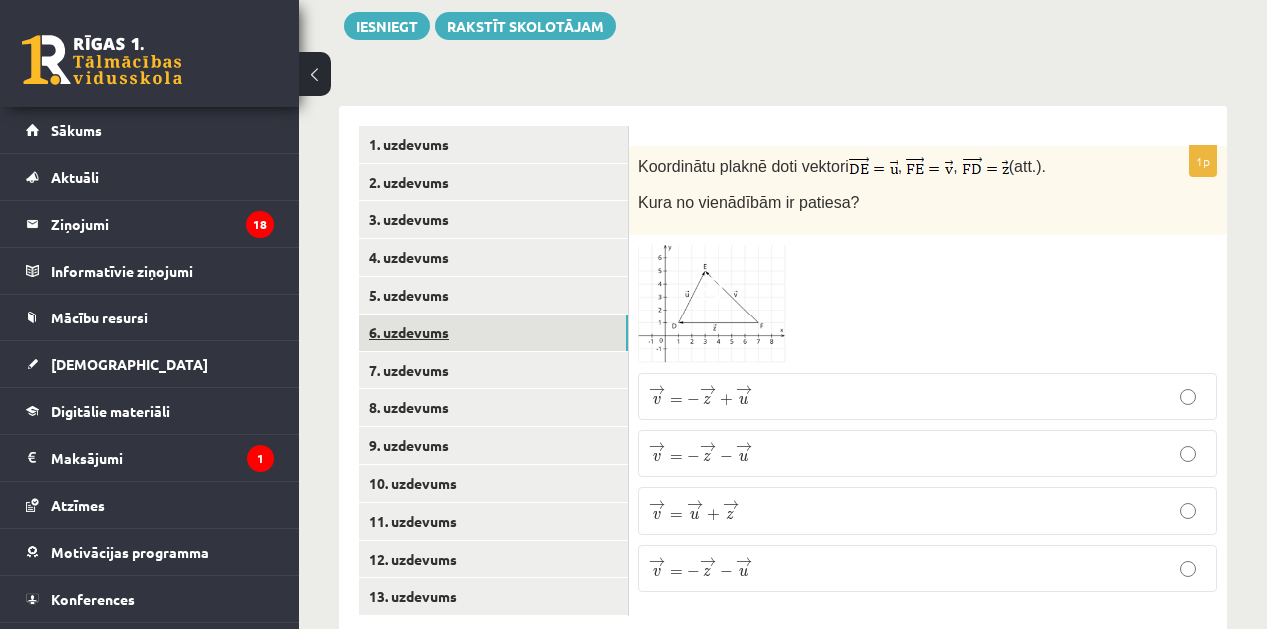
scroll to position [852, 0]
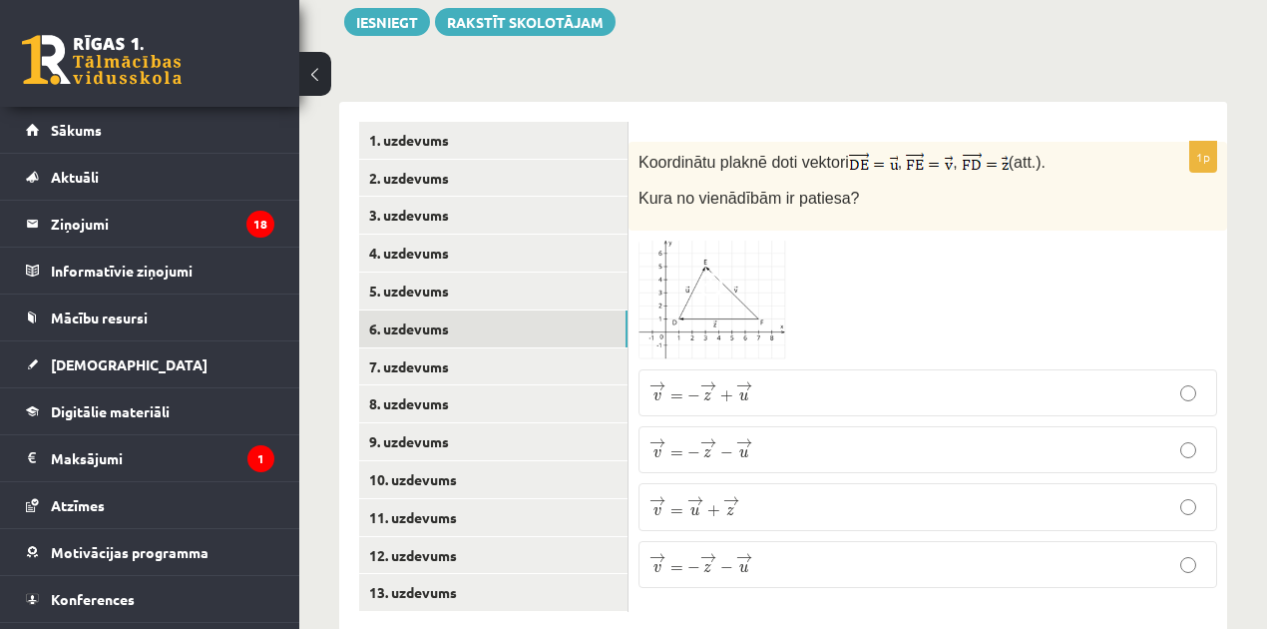
click at [749, 381] on span "→" at bounding box center [744, 386] width 16 height 10
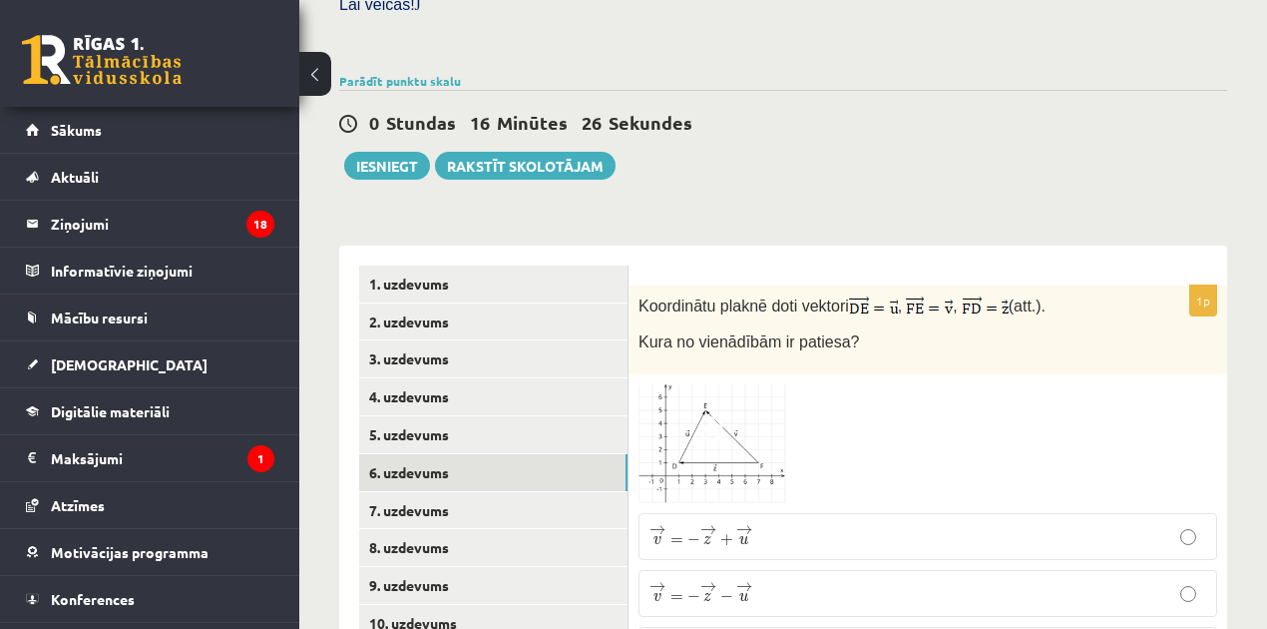
scroll to position [586, 0]
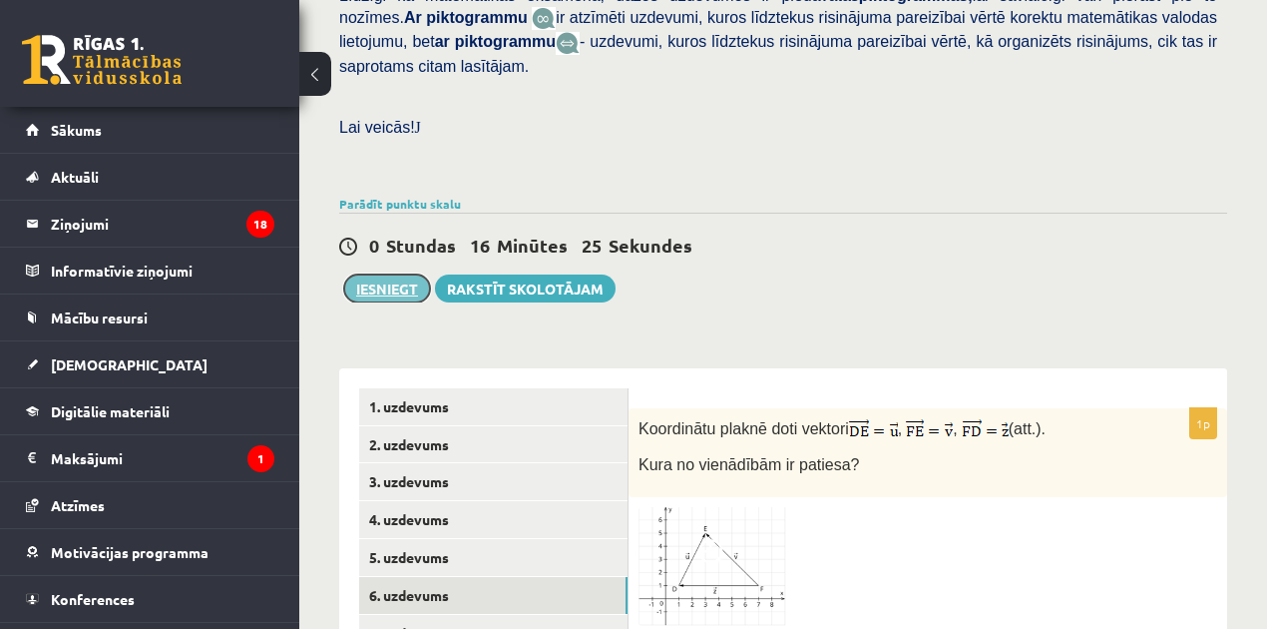
click at [407, 274] on button "Iesniegt" at bounding box center [387, 288] width 86 height 28
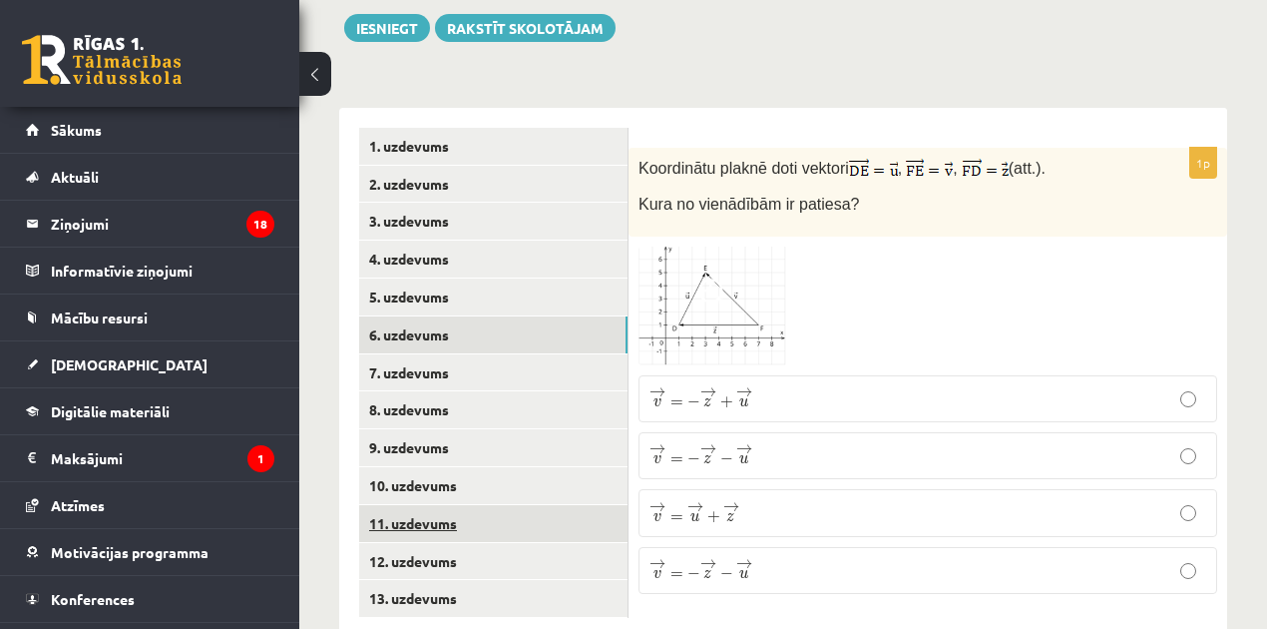
scroll to position [852, 0]
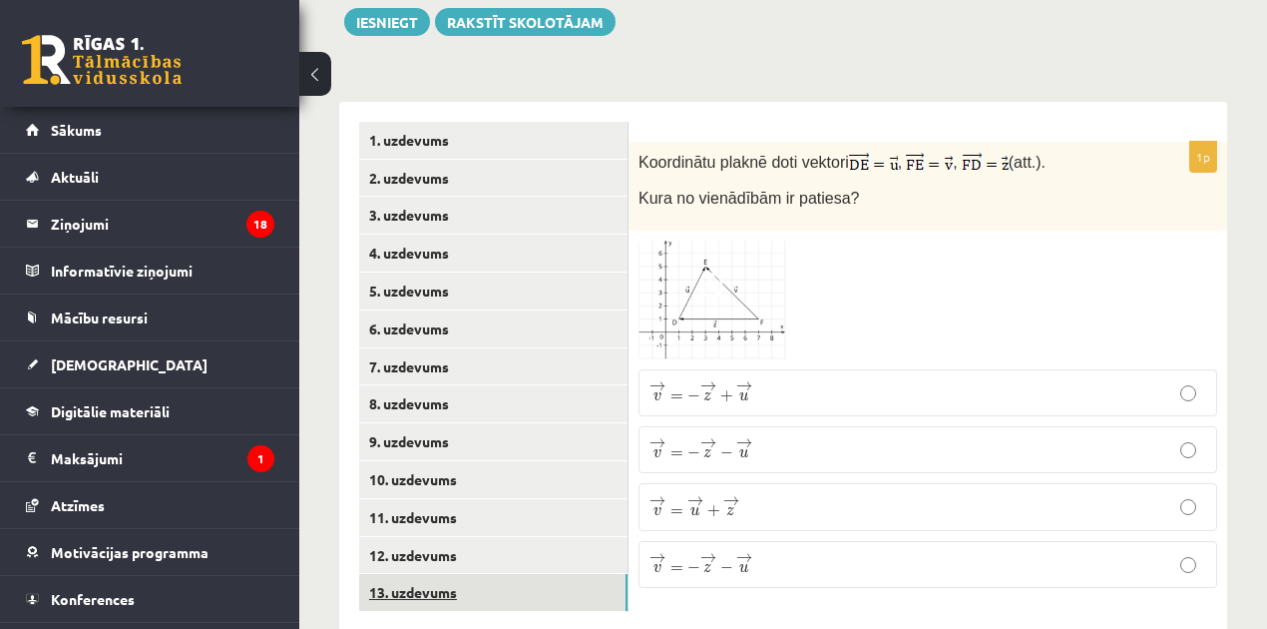
click at [499, 574] on link "13. uzdevums" at bounding box center [493, 592] width 268 height 37
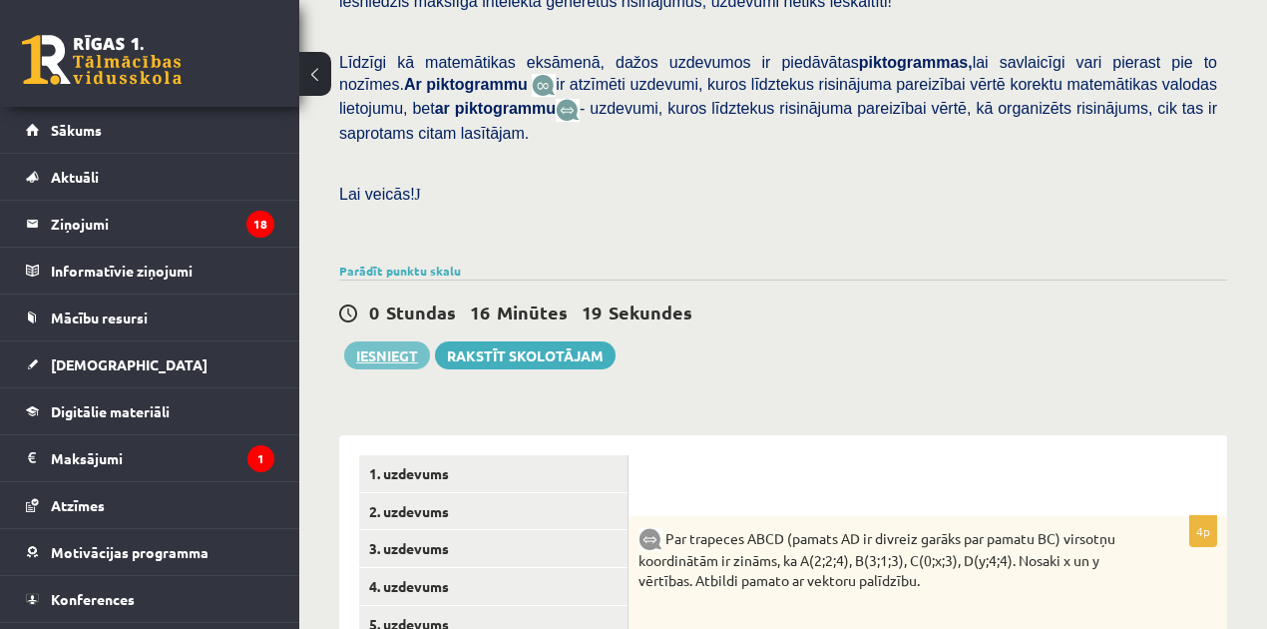
scroll to position [0, 0]
click at [380, 341] on button "Iesniegt" at bounding box center [387, 355] width 86 height 28
click at [414, 341] on button "Iesniegt" at bounding box center [387, 355] width 86 height 28
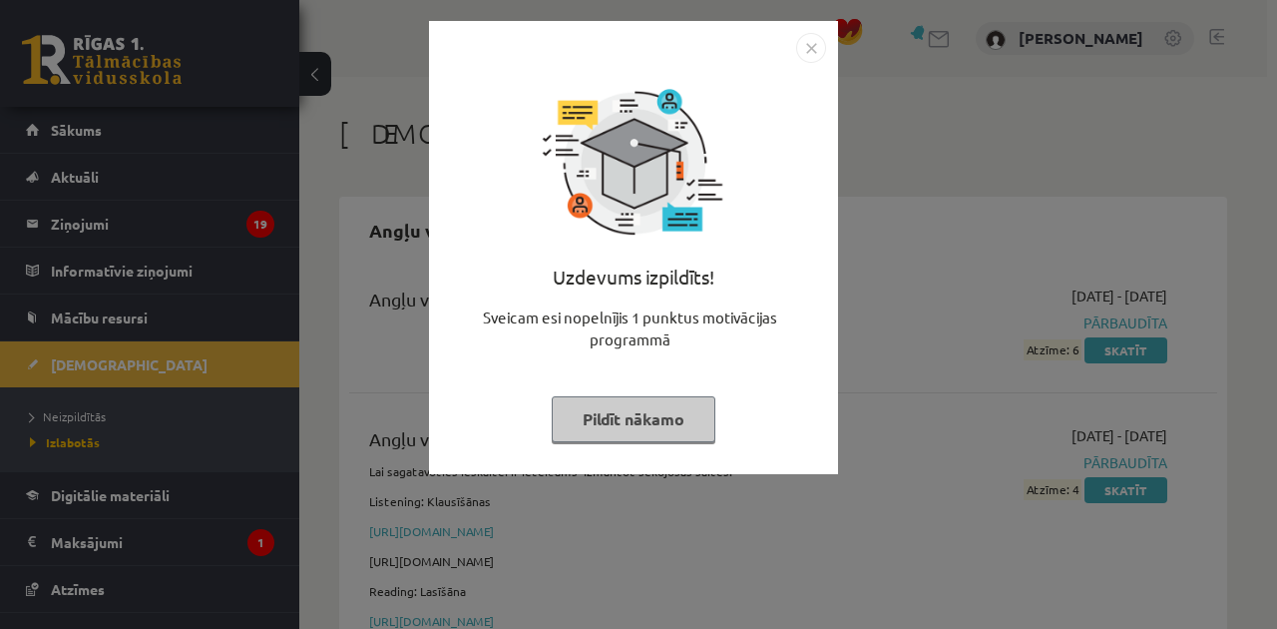
click at [674, 413] on button "Pildīt nākamo" at bounding box center [634, 419] width 164 height 46
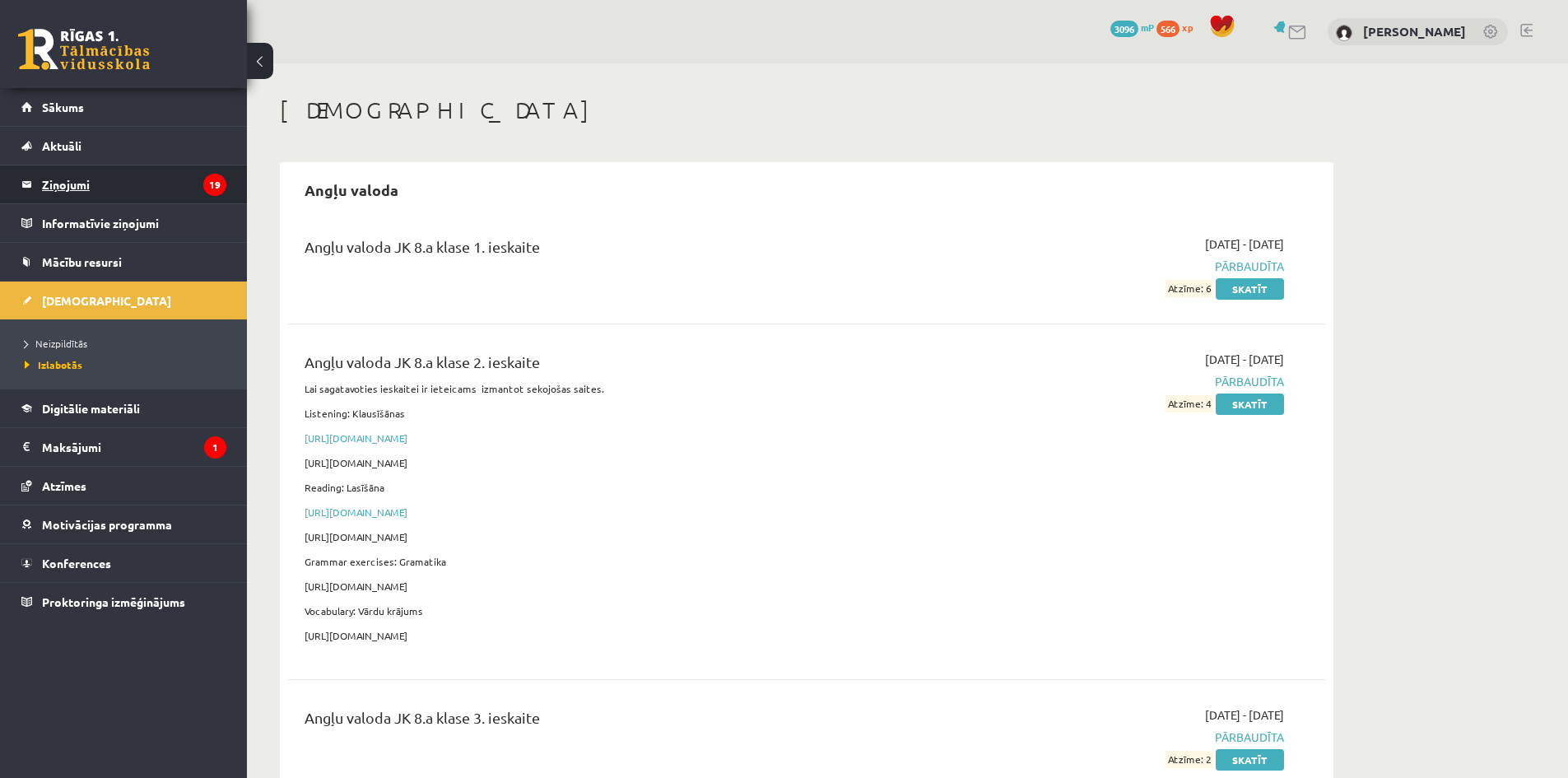
click at [144, 194] on legend "Ziņojumi 19" at bounding box center [134, 185] width 184 height 38
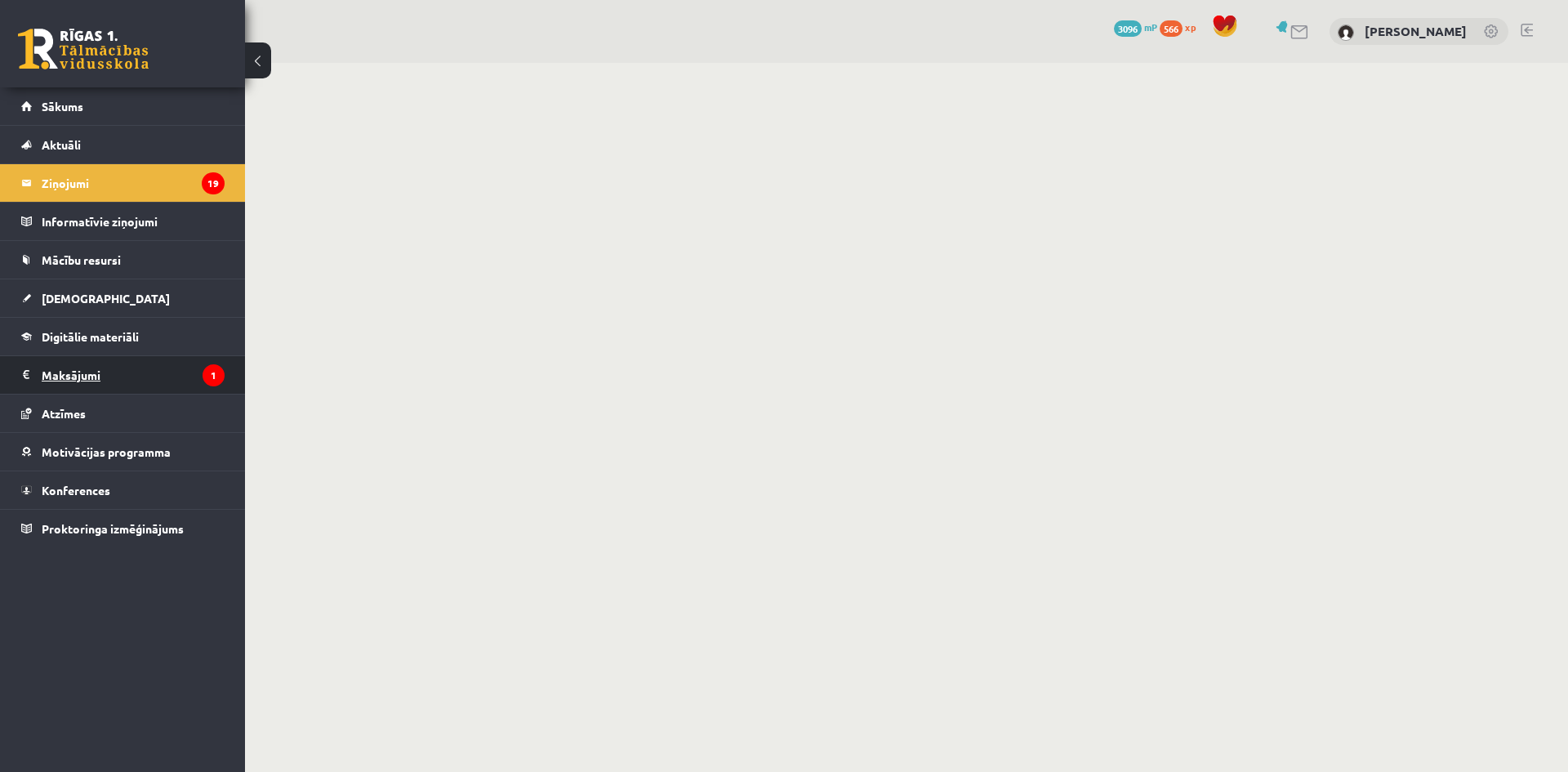
click at [109, 373] on legend "Maksājumi 1" at bounding box center [133, 375] width 183 height 38
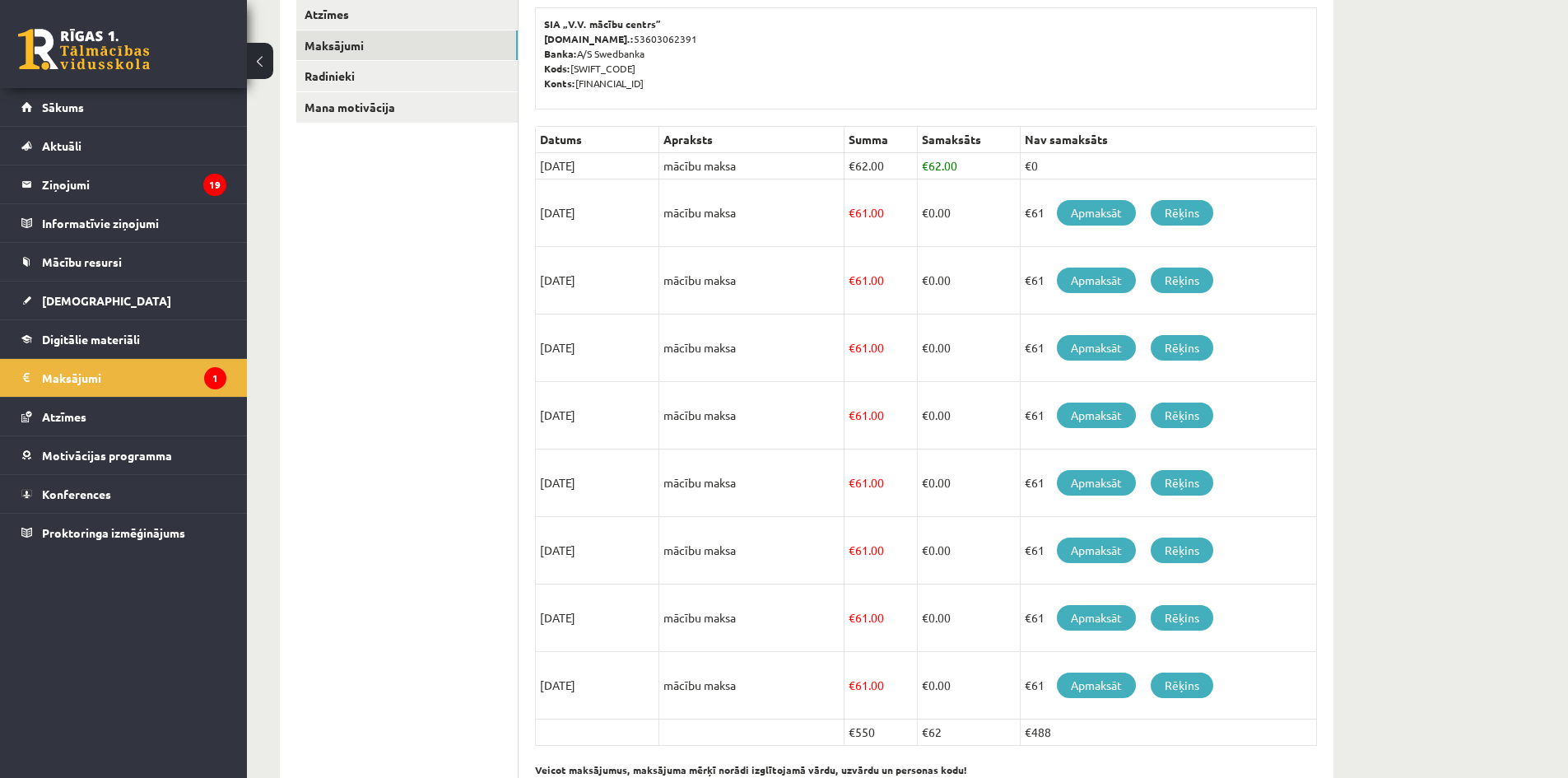
scroll to position [75, 0]
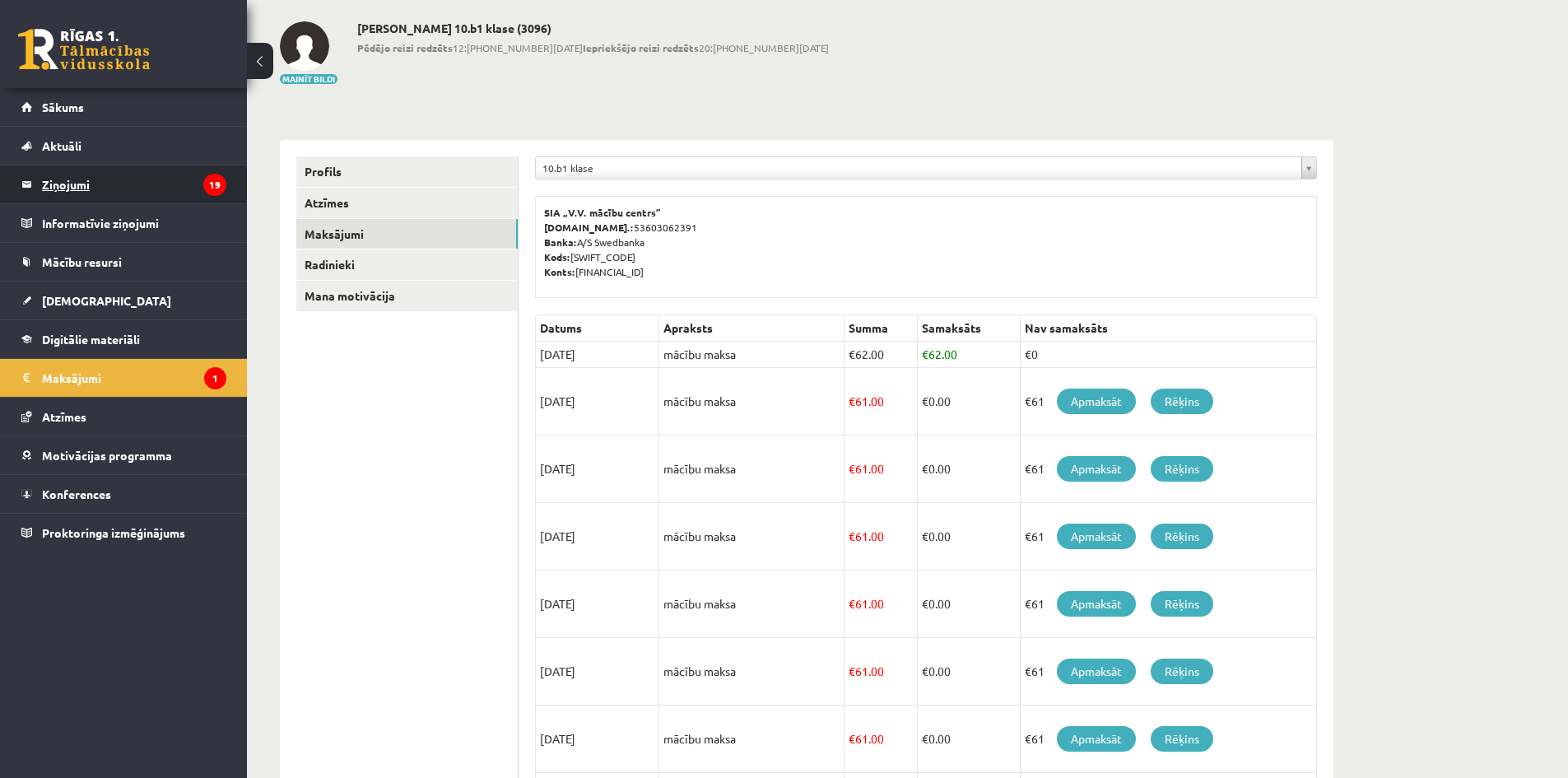
click at [95, 176] on legend "Ziņojumi 19" at bounding box center [134, 185] width 184 height 38
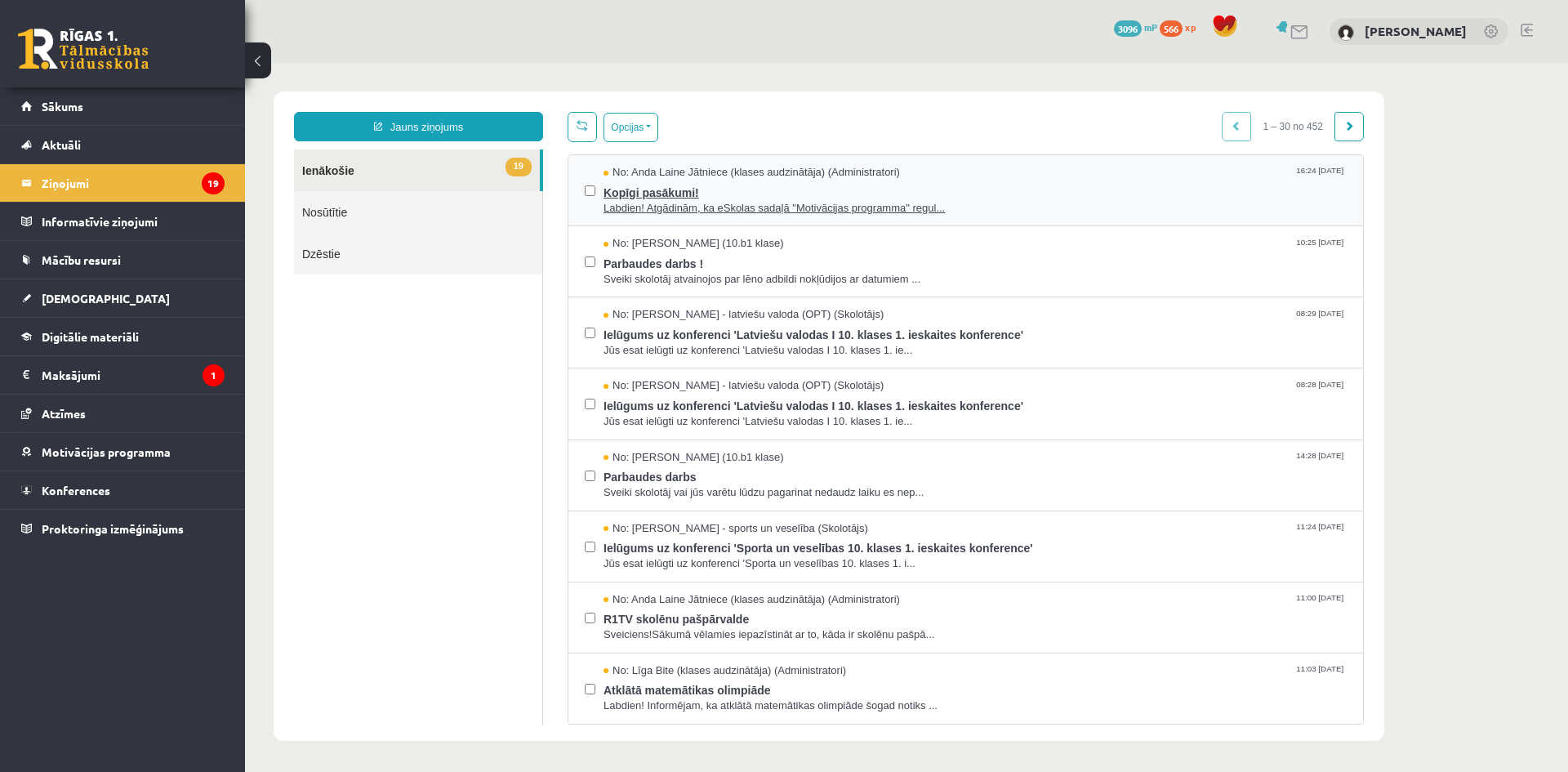
click at [712, 181] on span "Kopīgi pasākumi!" at bounding box center [975, 190] width 743 height 20
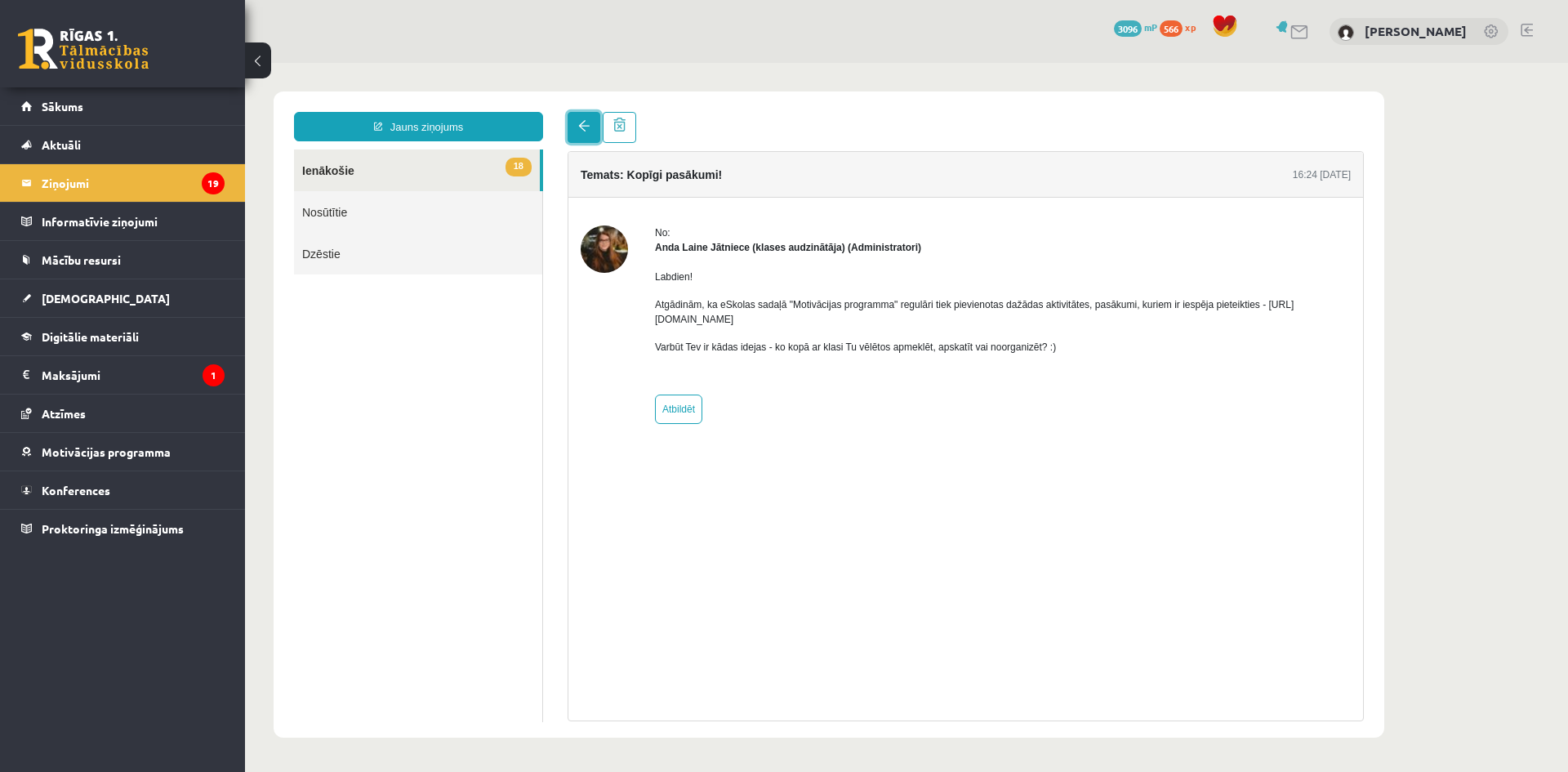
click at [585, 136] on link at bounding box center [584, 128] width 33 height 31
click at [583, 121] on span at bounding box center [584, 126] width 11 height 11
click at [592, 122] on link at bounding box center [584, 128] width 33 height 31
click at [612, 242] on img at bounding box center [604, 249] width 47 height 47
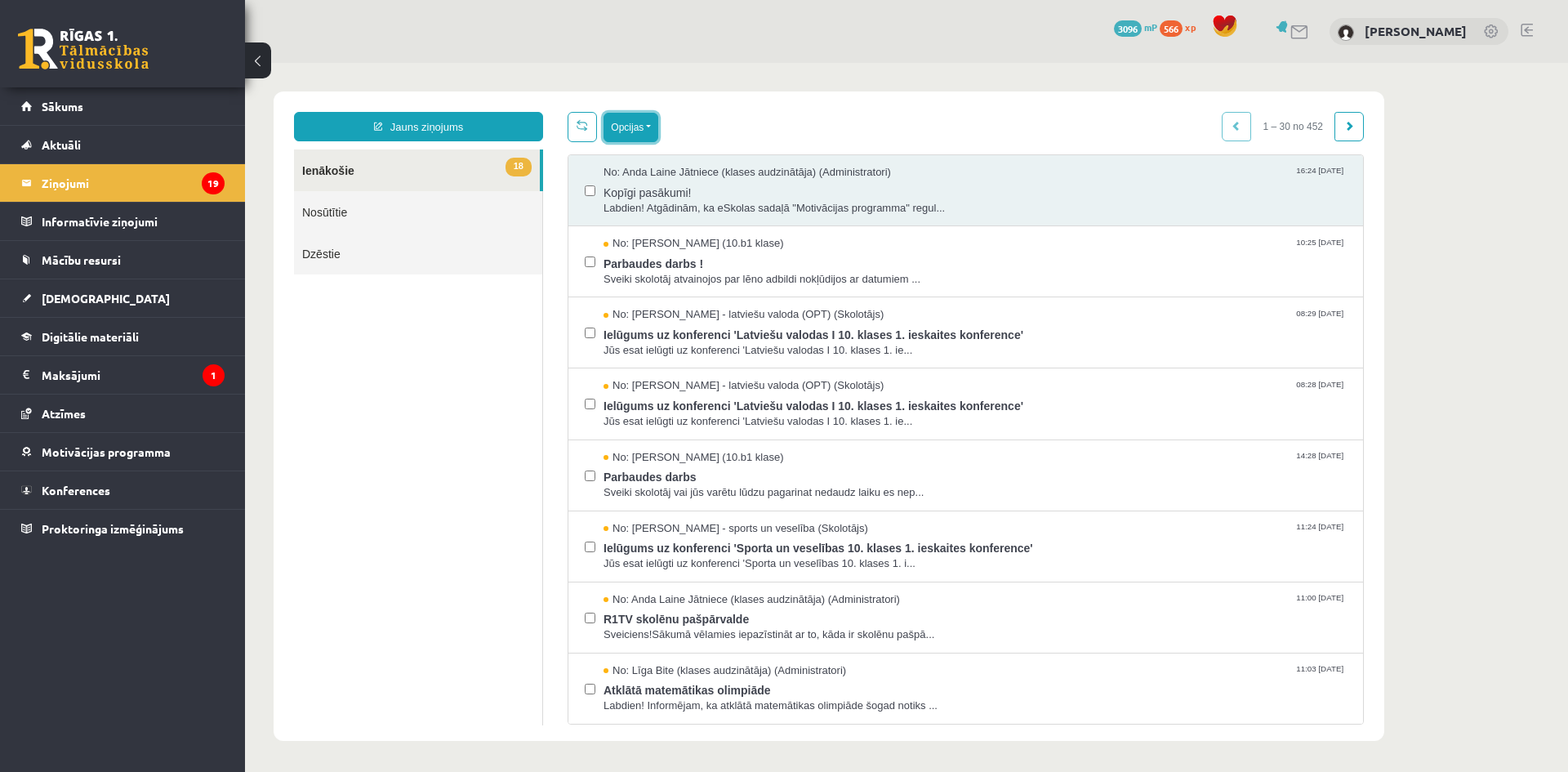
click at [646, 129] on button "Opcijas" at bounding box center [630, 128] width 55 height 29
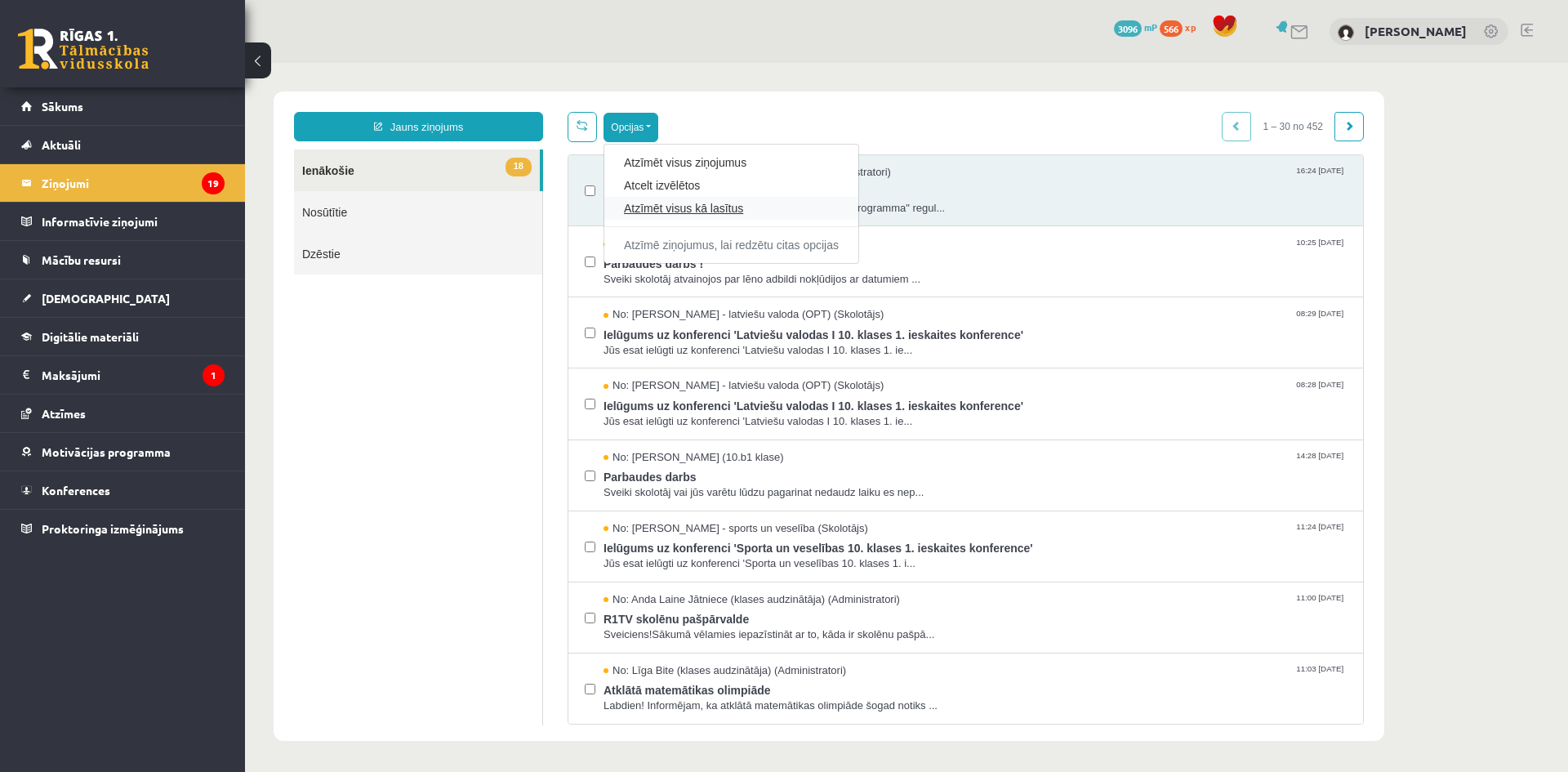
click at [755, 201] on link "Atzīmēt visus kā lasītus" at bounding box center [731, 208] width 215 height 16
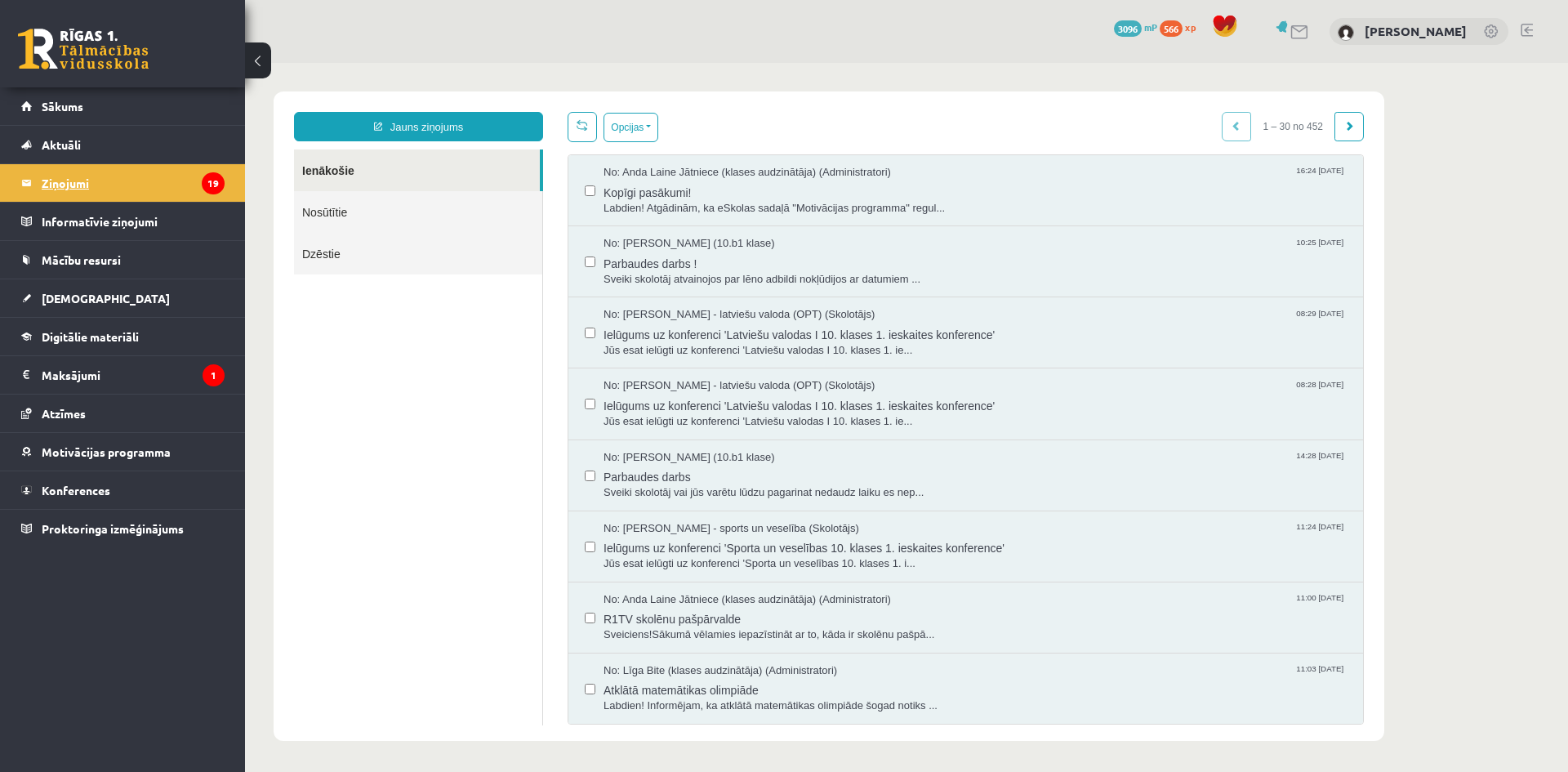
click at [176, 182] on legend "Ziņojumi 19" at bounding box center [133, 183] width 183 height 38
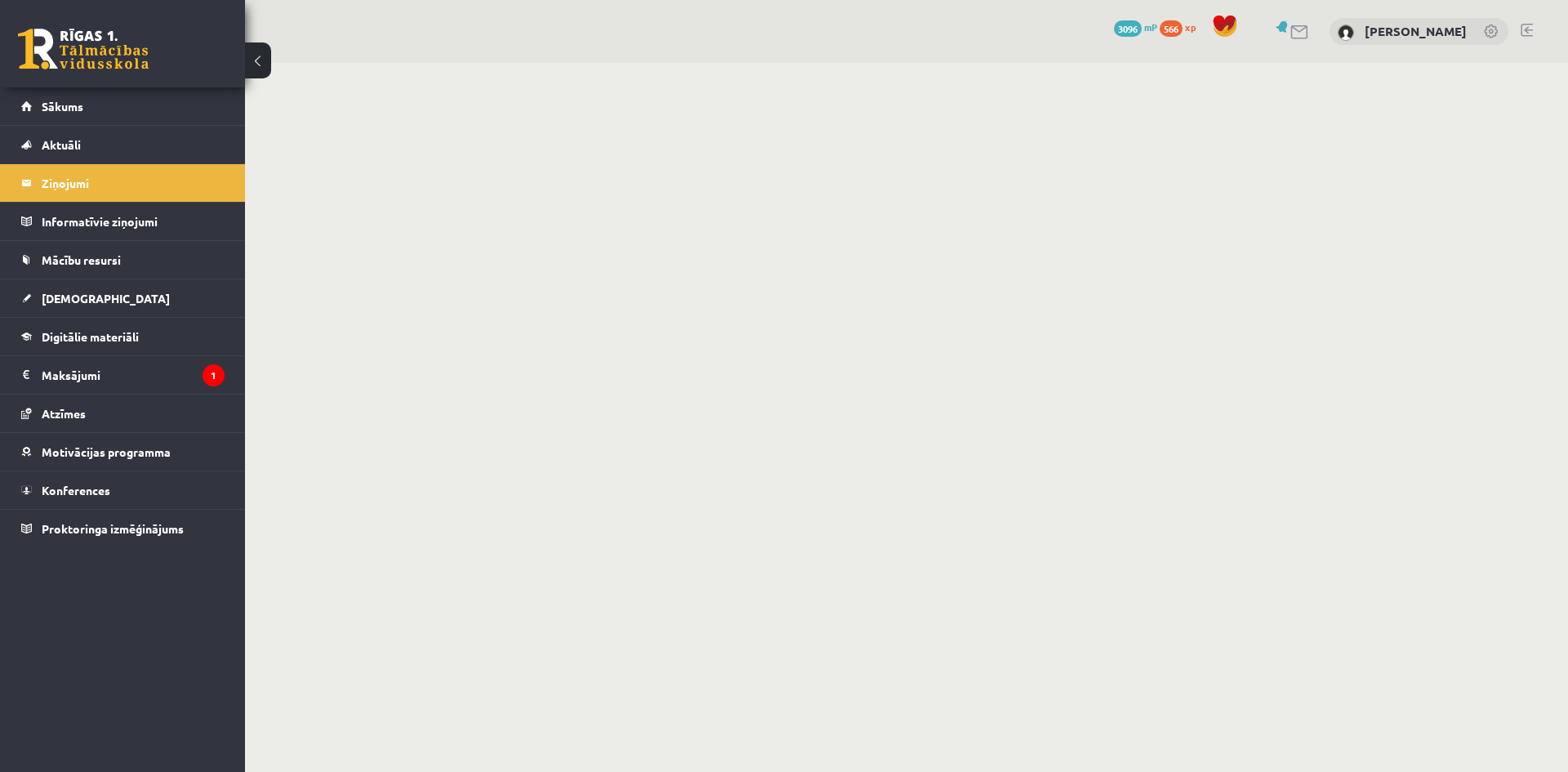
click at [121, 56] on link at bounding box center [84, 49] width 131 height 41
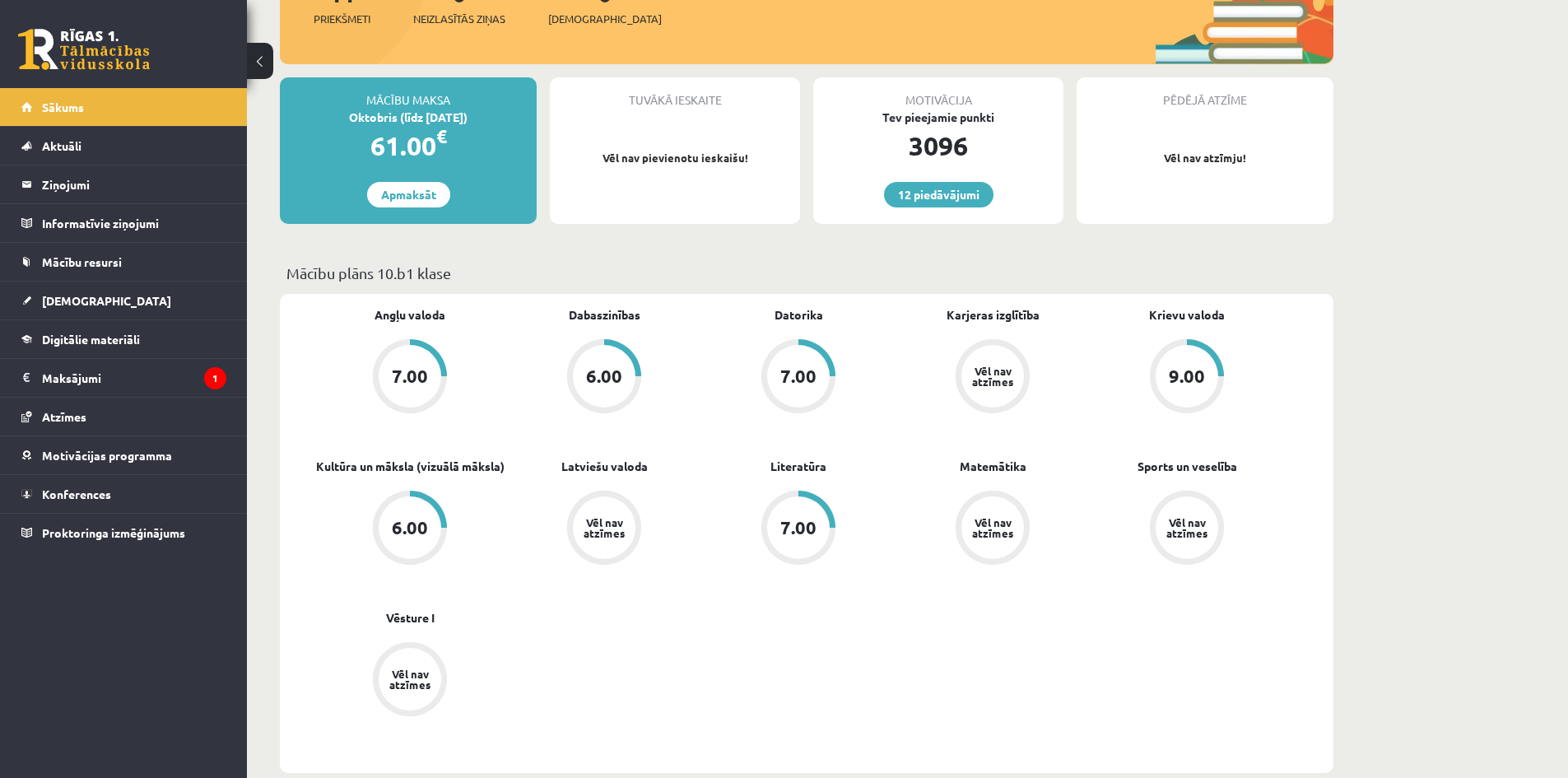
scroll to position [247, 0]
